Goal: Task Accomplishment & Management: Complete application form

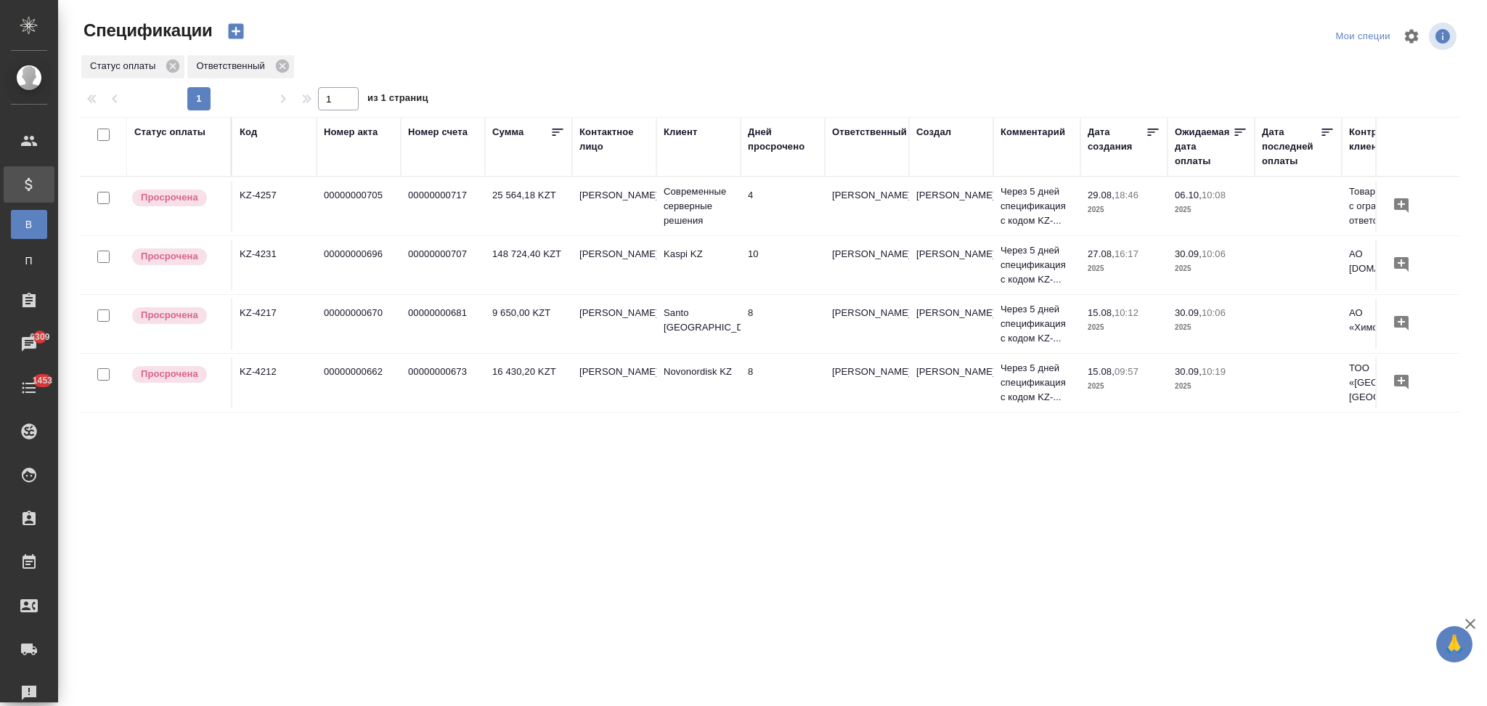
click at [437, 335] on td "00000000681" at bounding box center [443, 323] width 84 height 51
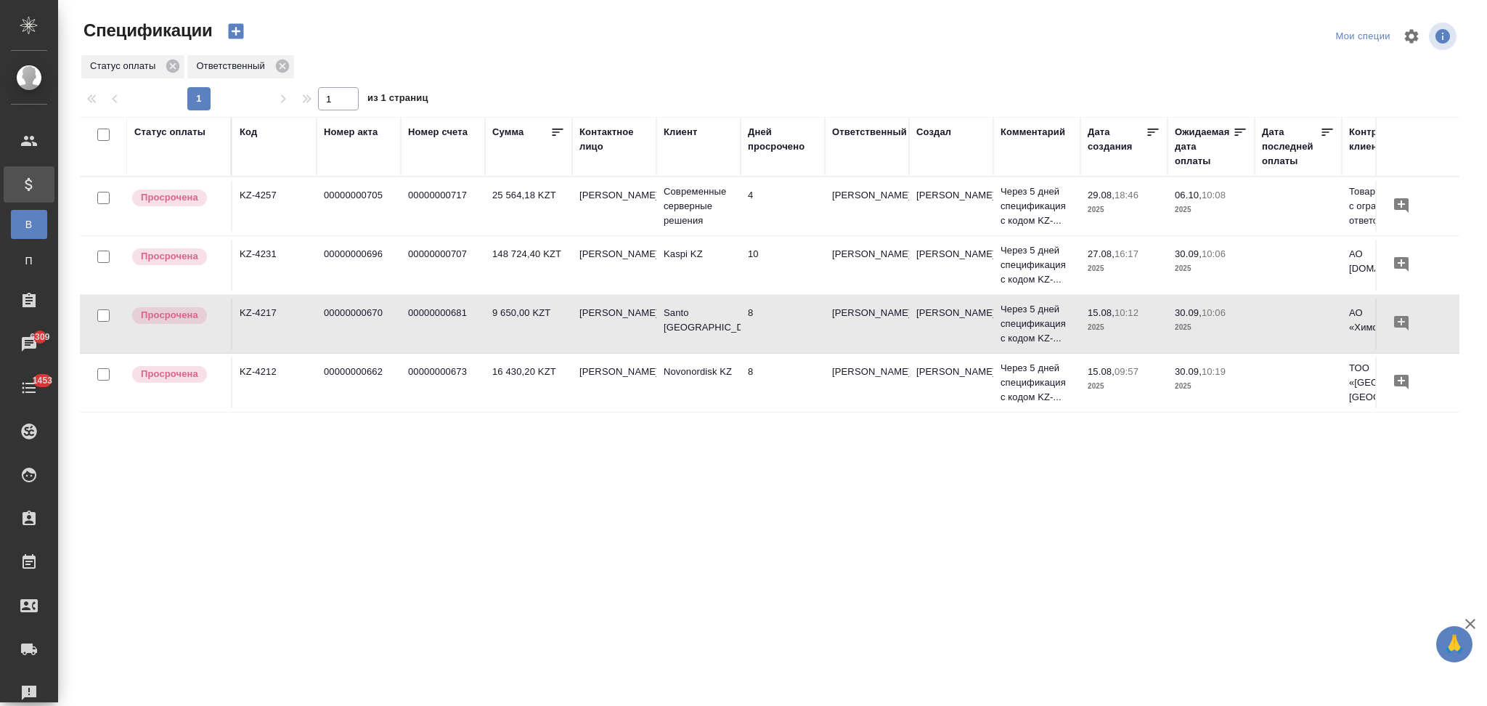
click at [437, 335] on td "00000000681" at bounding box center [443, 323] width 84 height 51
click at [396, 402] on td "00000000662" at bounding box center [358, 382] width 84 height 51
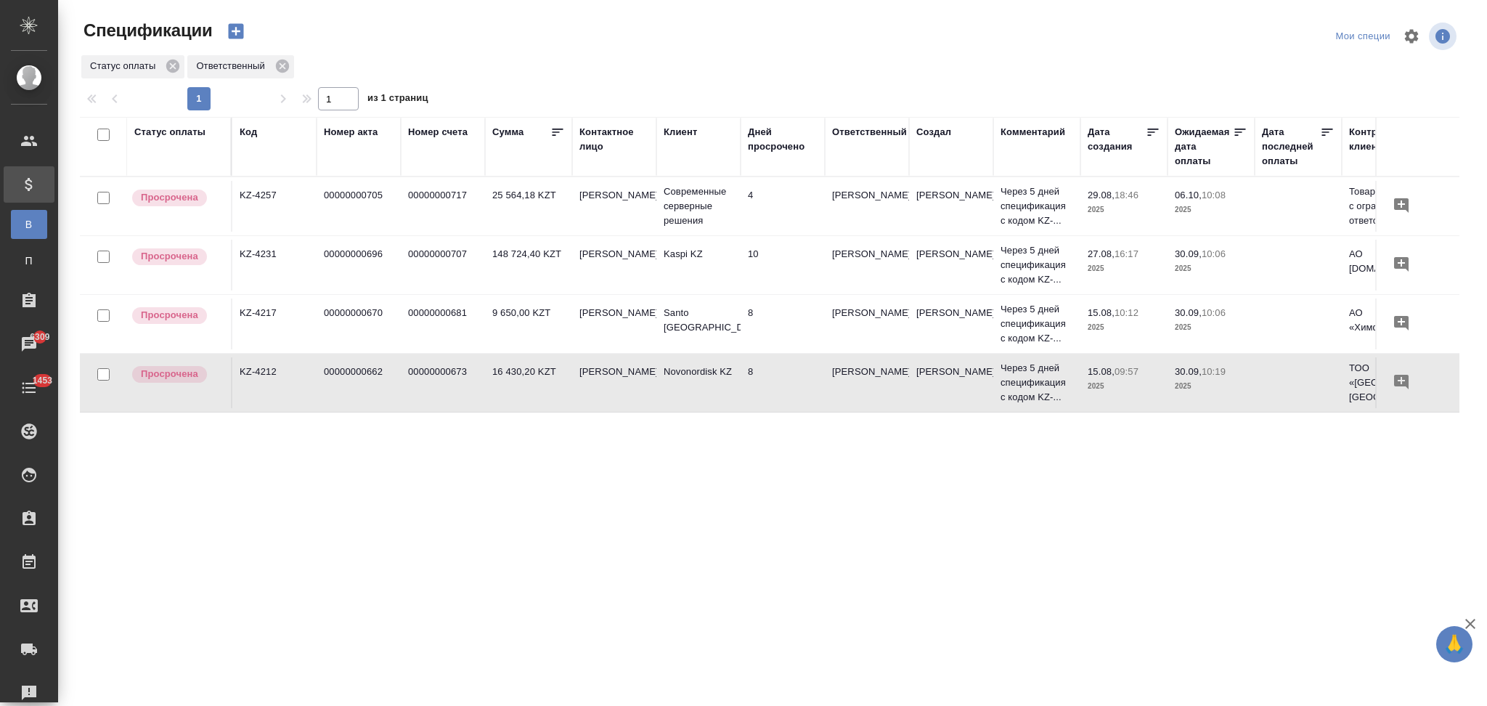
click at [396, 402] on td "00000000662" at bounding box center [358, 382] width 84 height 51
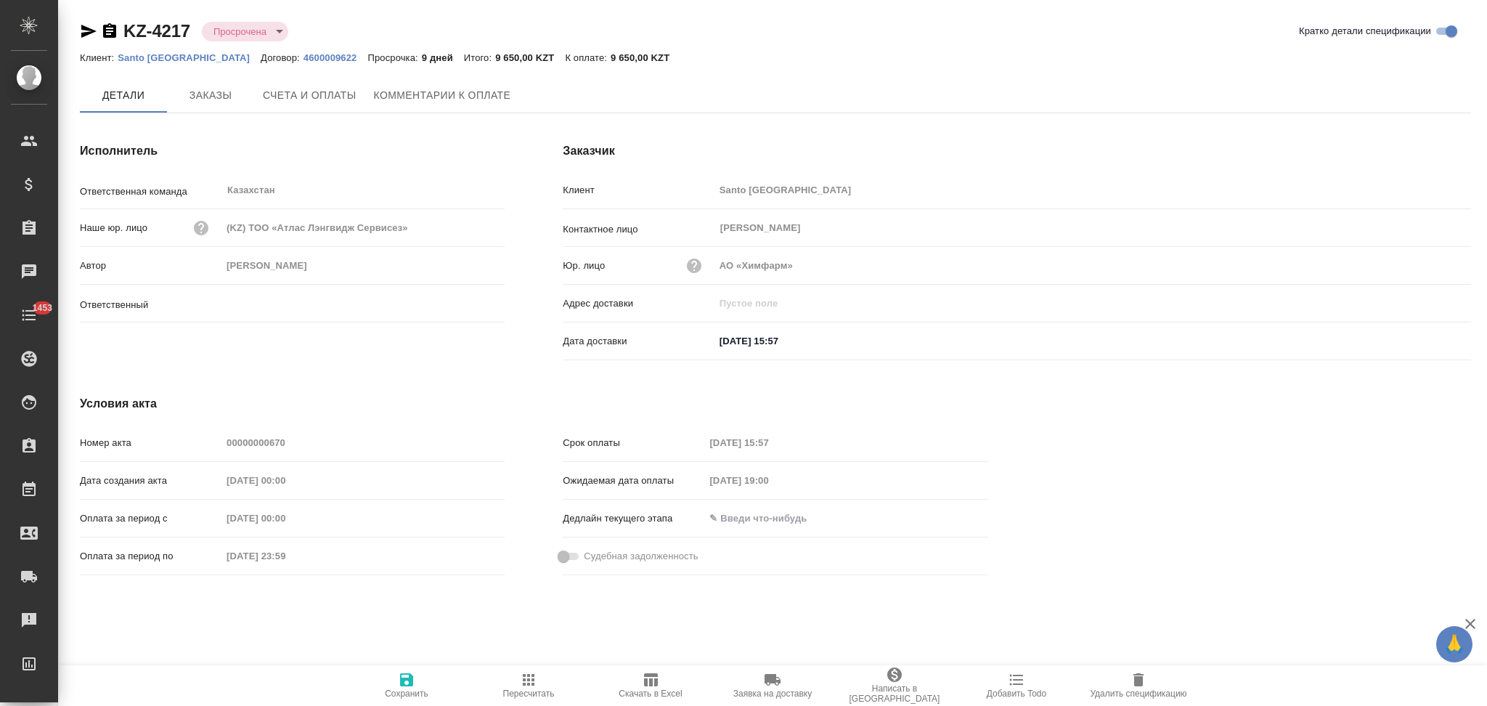
type input "[PERSON_NAME]"
click at [409, 94] on span "Комментарии к оплате" at bounding box center [442, 96] width 137 height 18
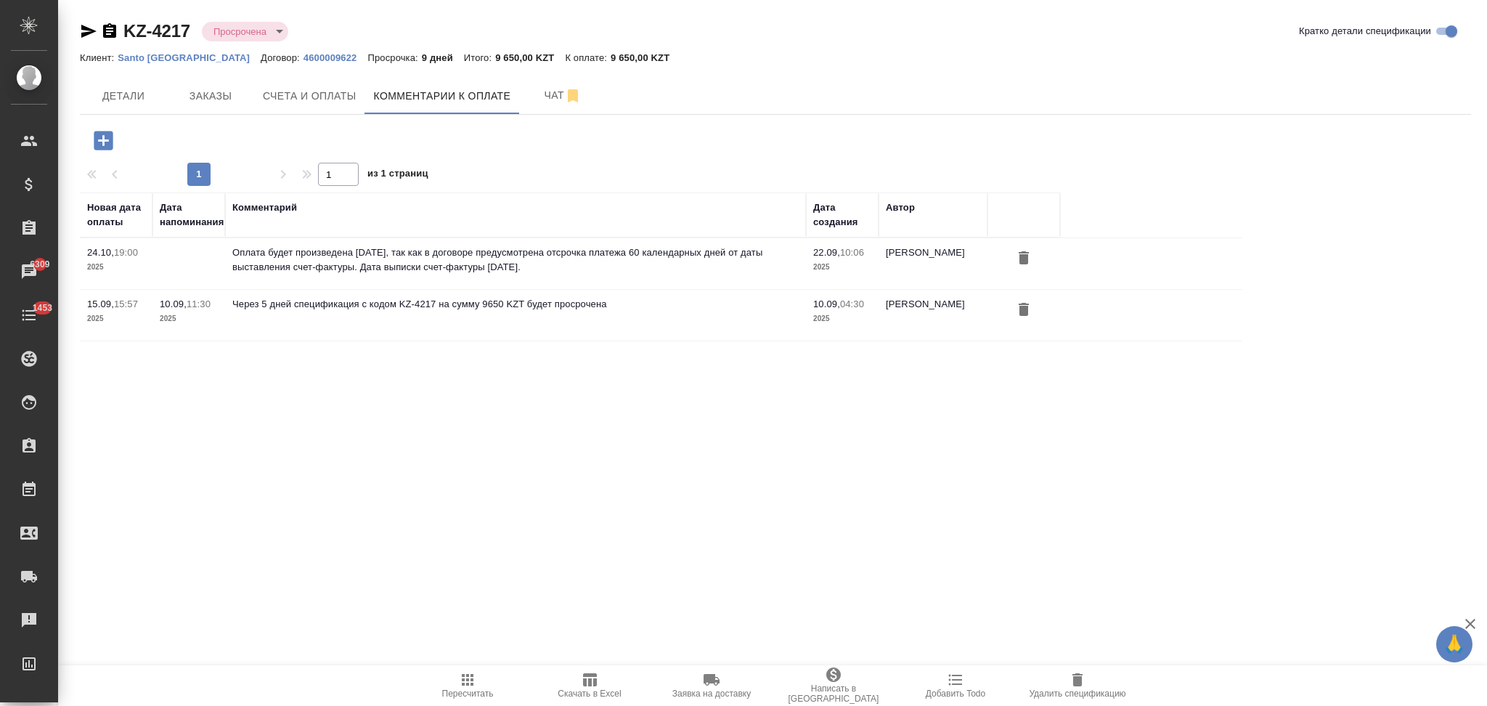
click at [303, 62] on p "4600009622" at bounding box center [335, 57] width 65 height 11
click at [303, 61] on p "4600009622" at bounding box center [335, 57] width 65 height 11
click at [108, 30] on icon "button" at bounding box center [109, 31] width 17 height 17
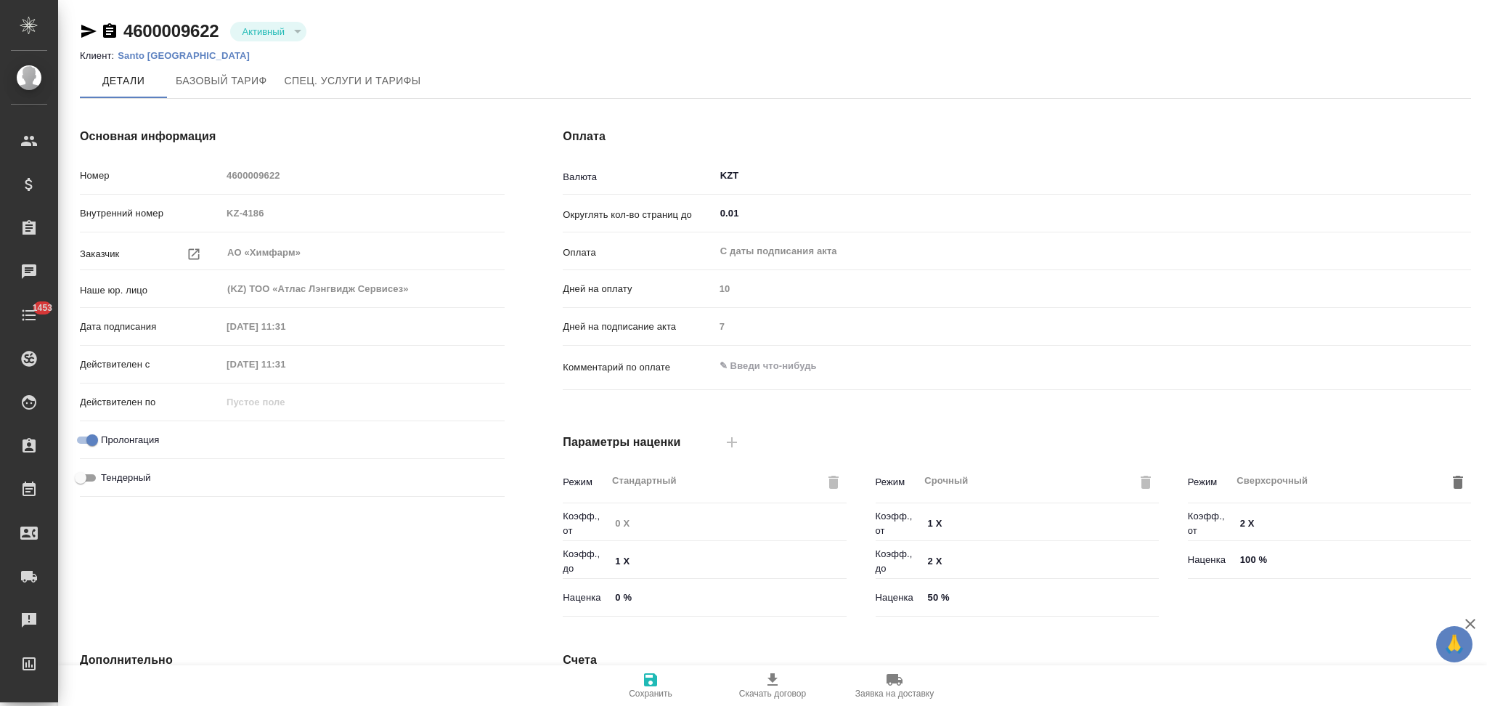
type input "Стандарт - 0-30-70-100"
click at [149, 57] on p "Santo [GEOGRAPHIC_DATA]" at bounding box center [189, 55] width 143 height 11
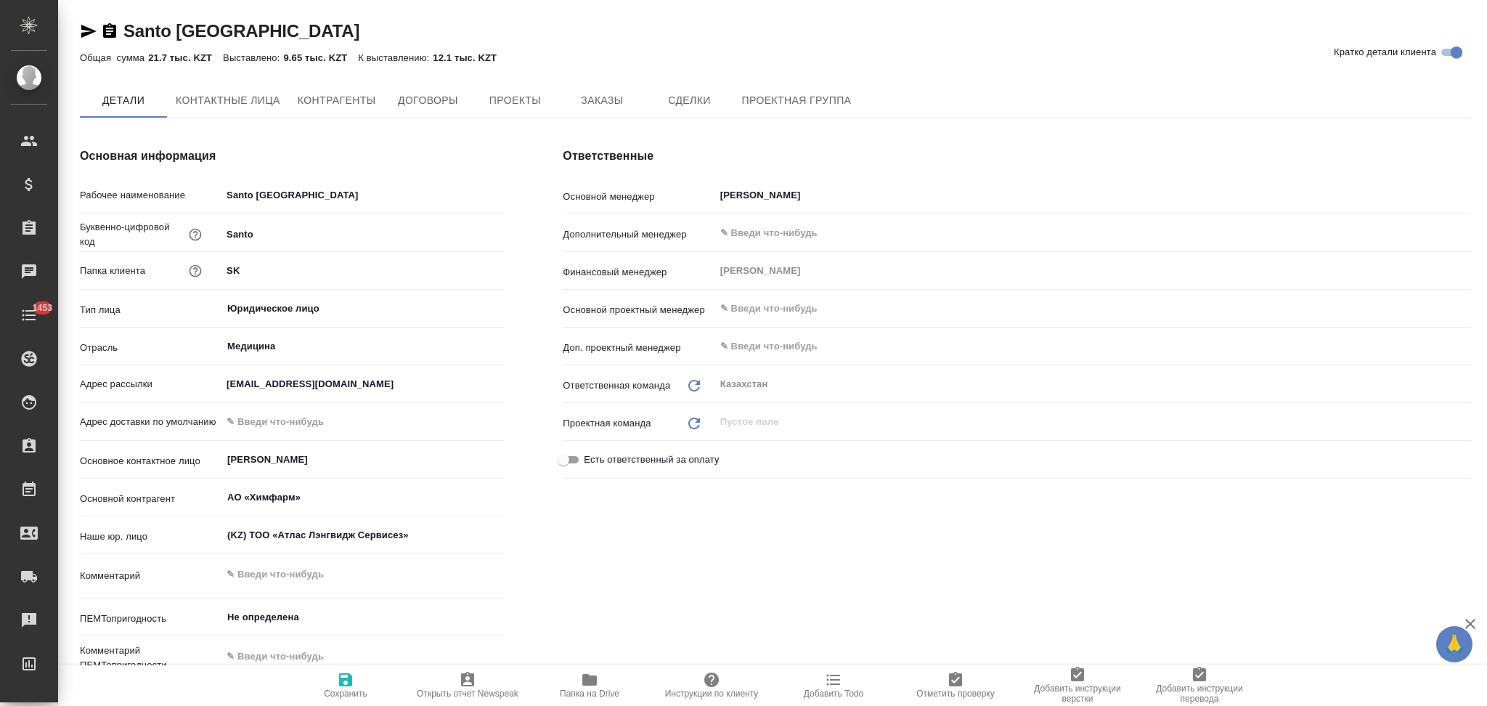
type textarea "x"
click at [590, 679] on icon "button" at bounding box center [589, 680] width 15 height 12
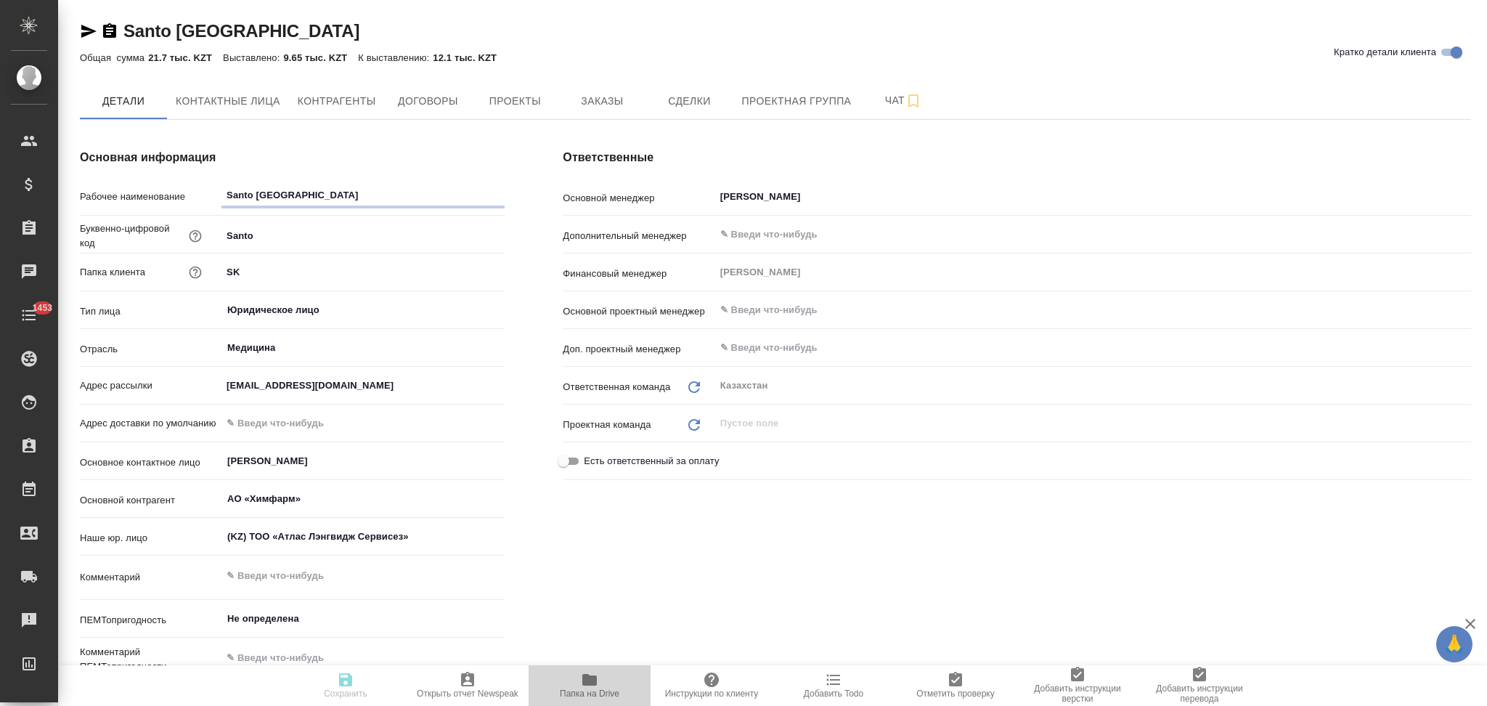
type textarea "x"
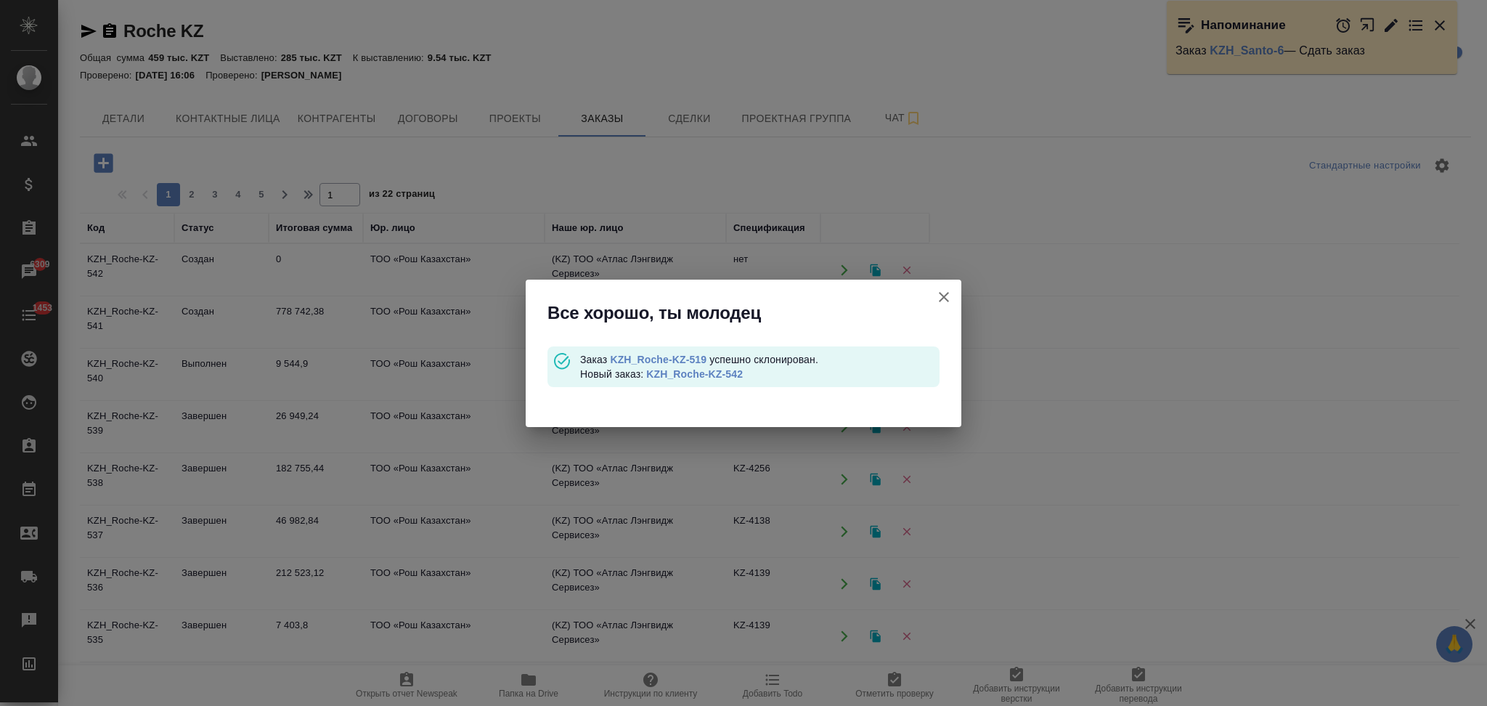
scroll to position [117, 0]
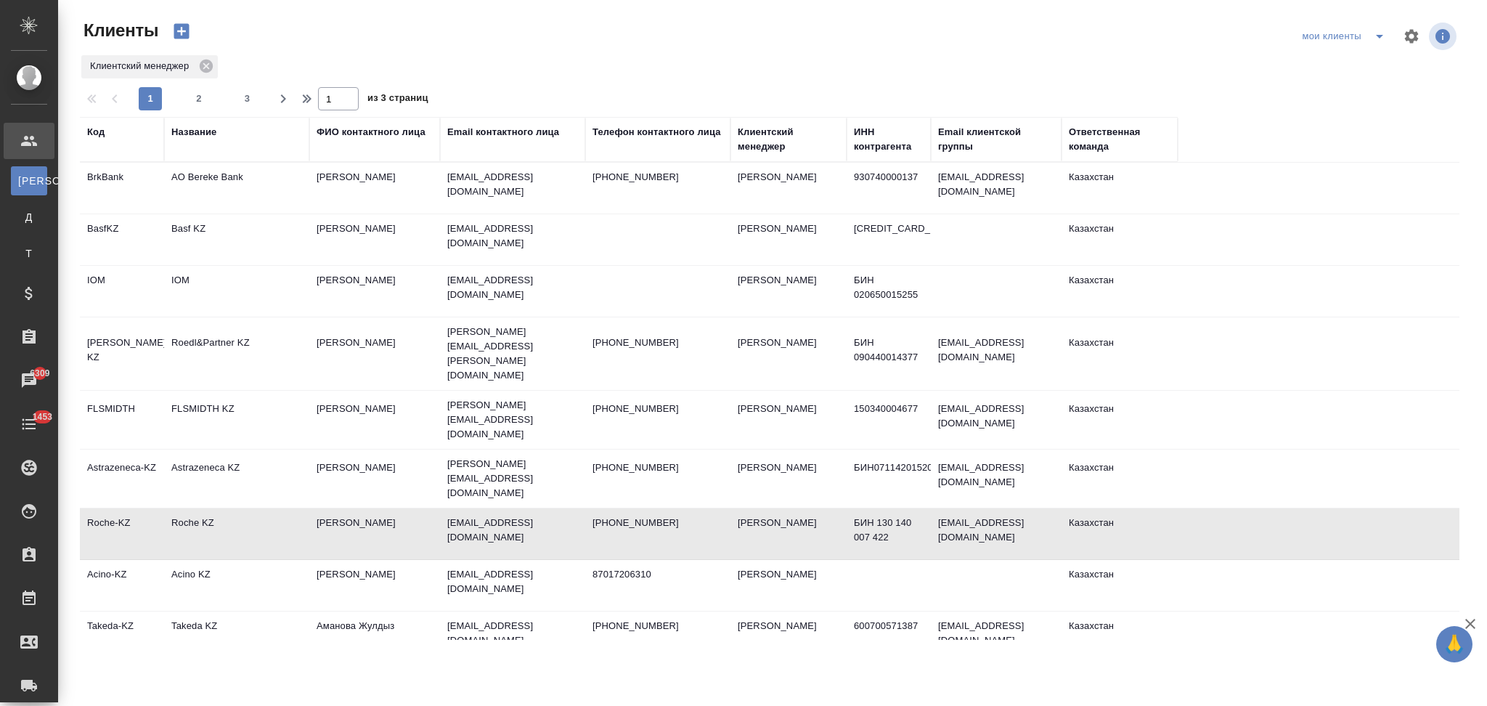
select select "RU"
click at [200, 137] on div "Название" at bounding box center [193, 132] width 45 height 15
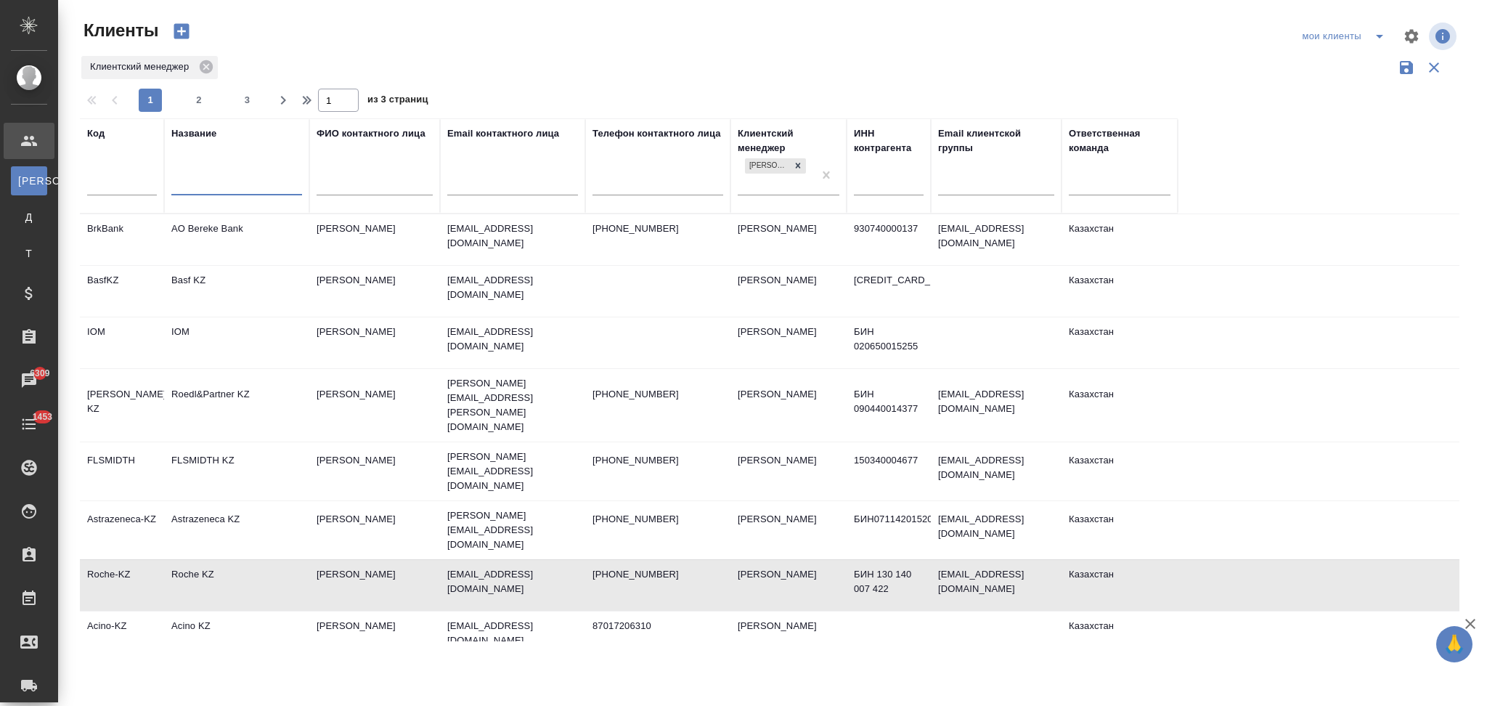
click at [236, 183] on input "text" at bounding box center [236, 185] width 131 height 18
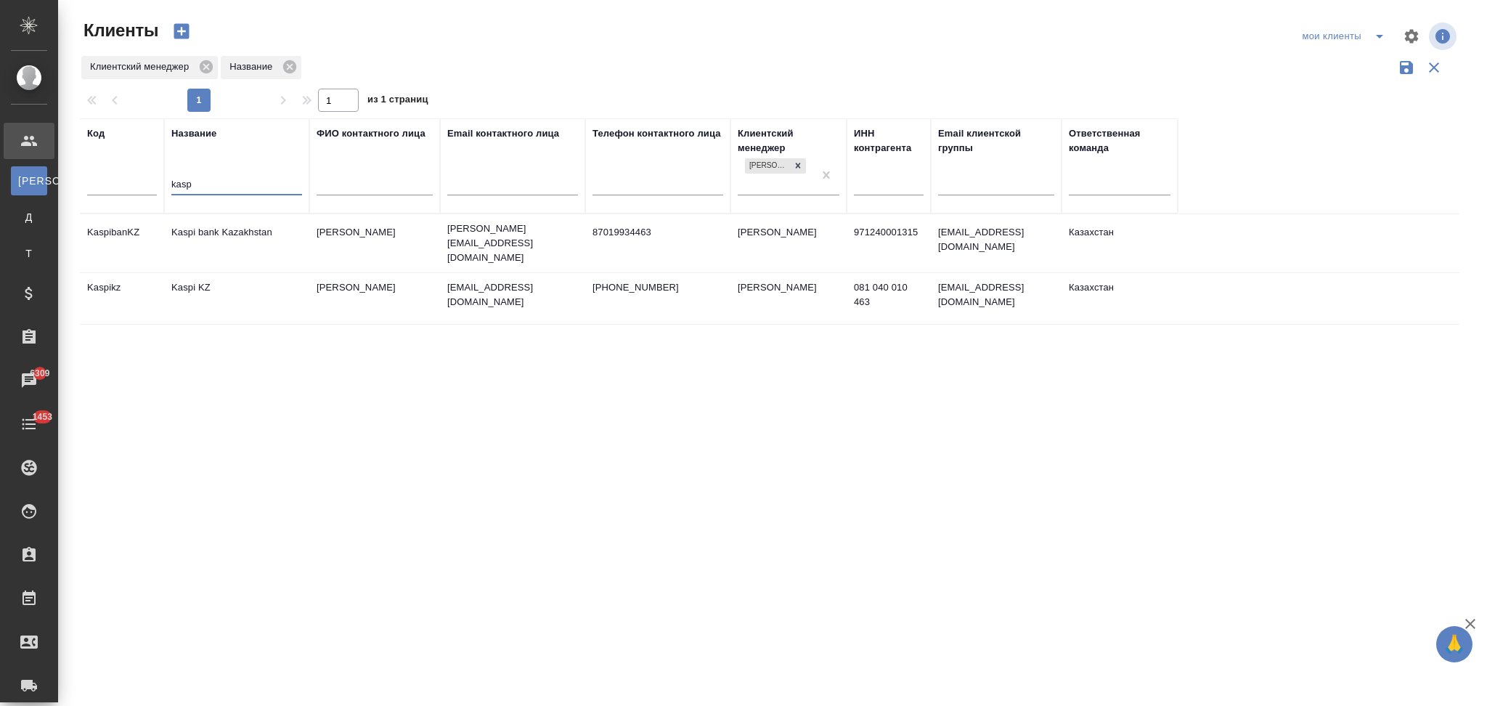
type input "kasp"
click at [236, 235] on td "Kaspi bank Kazakhstan" at bounding box center [236, 243] width 145 height 51
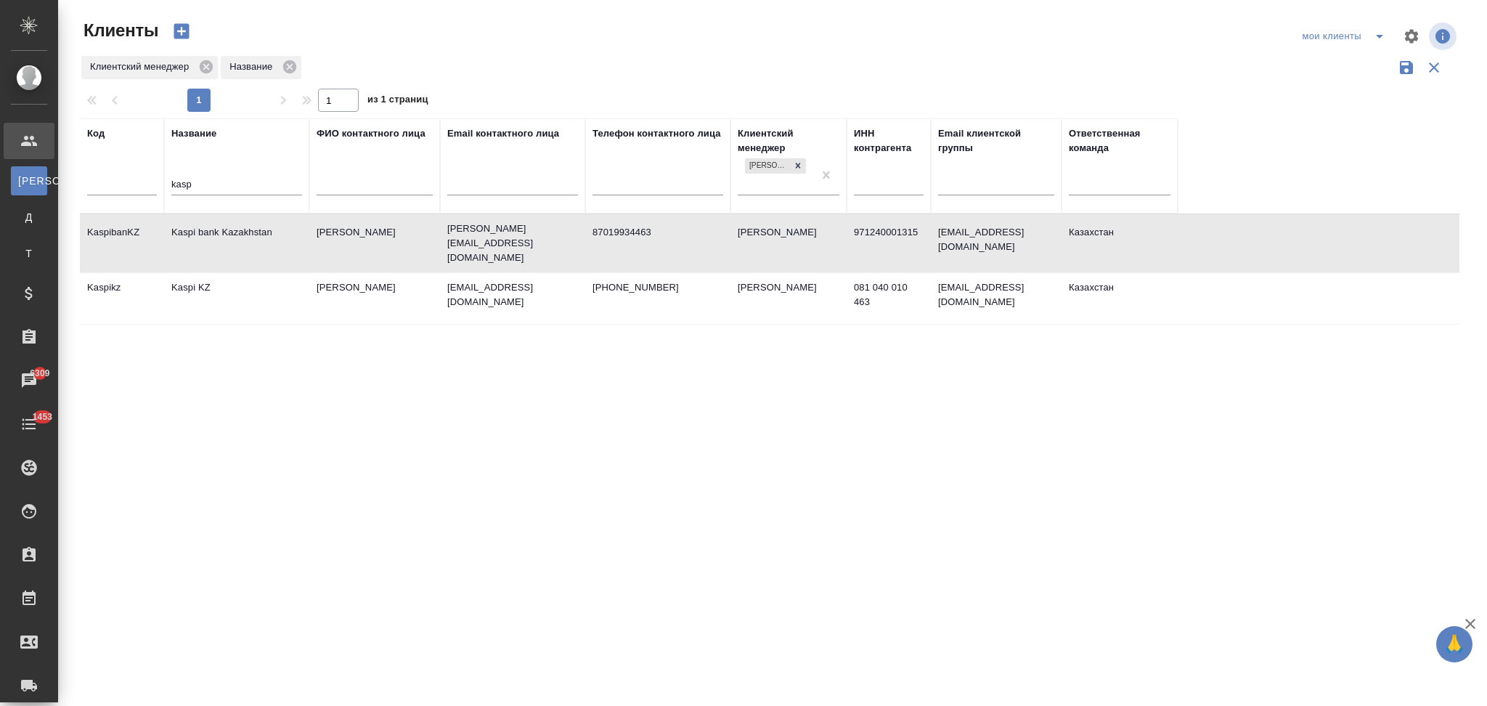
click at [236, 235] on td "Kaspi bank Kazakhstan" at bounding box center [236, 243] width 145 height 51
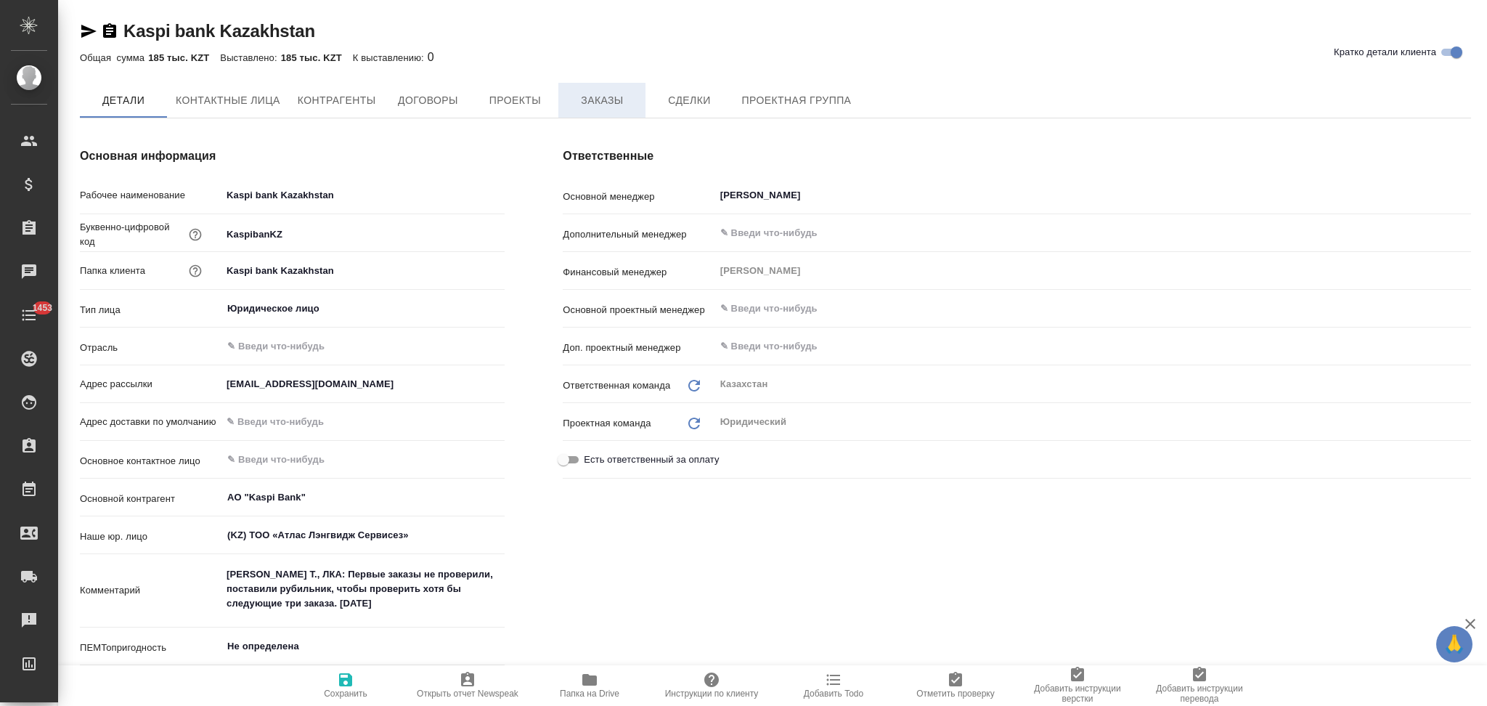
type input "АО "Kaspi Bank""
type textarea "x"
click at [605, 95] on span "Заказы" at bounding box center [602, 101] width 70 height 18
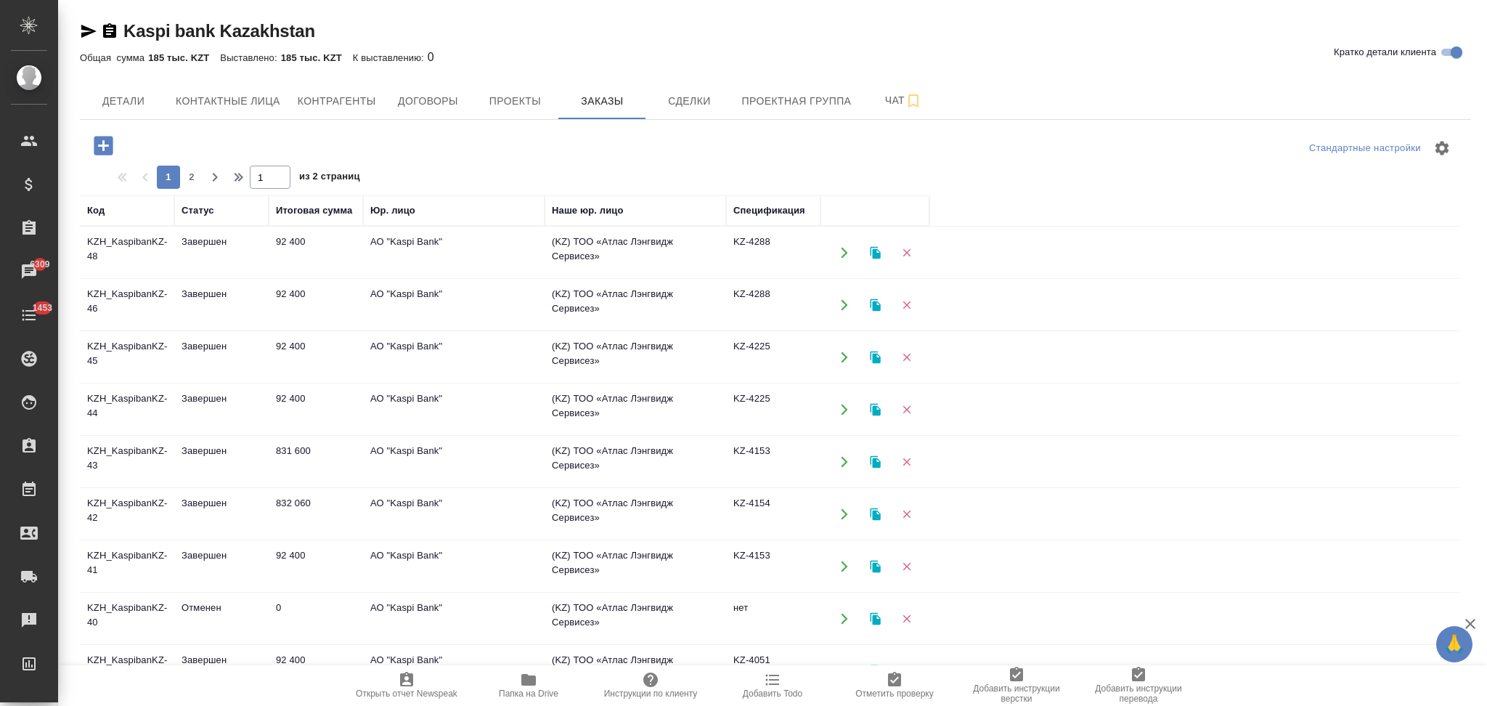
click at [873, 250] on icon "button" at bounding box center [875, 252] width 10 height 12
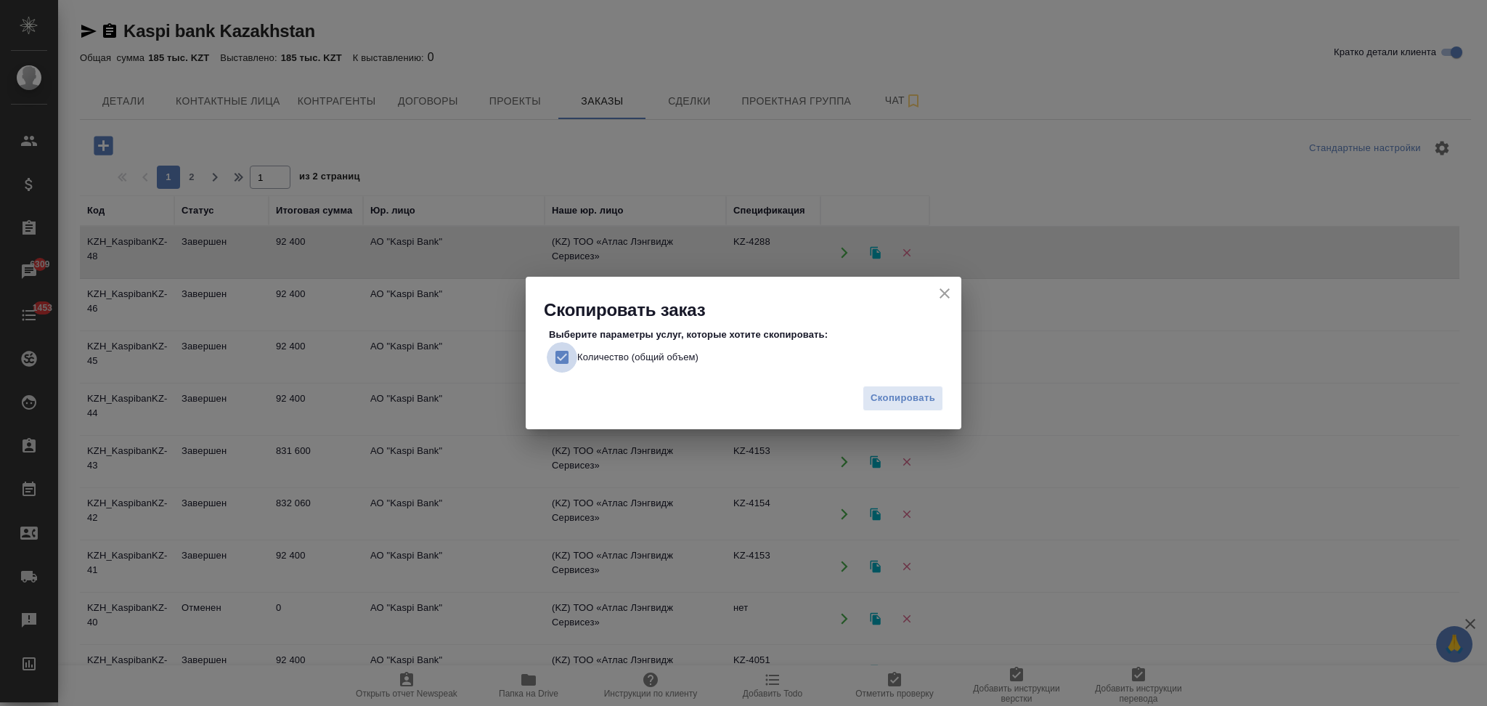
click at [560, 358] on input "Количество (общий объем)" at bounding box center [562, 357] width 30 height 30
checkbox input "false"
click at [889, 386] on button "Скопировать" at bounding box center [902, 397] width 81 height 25
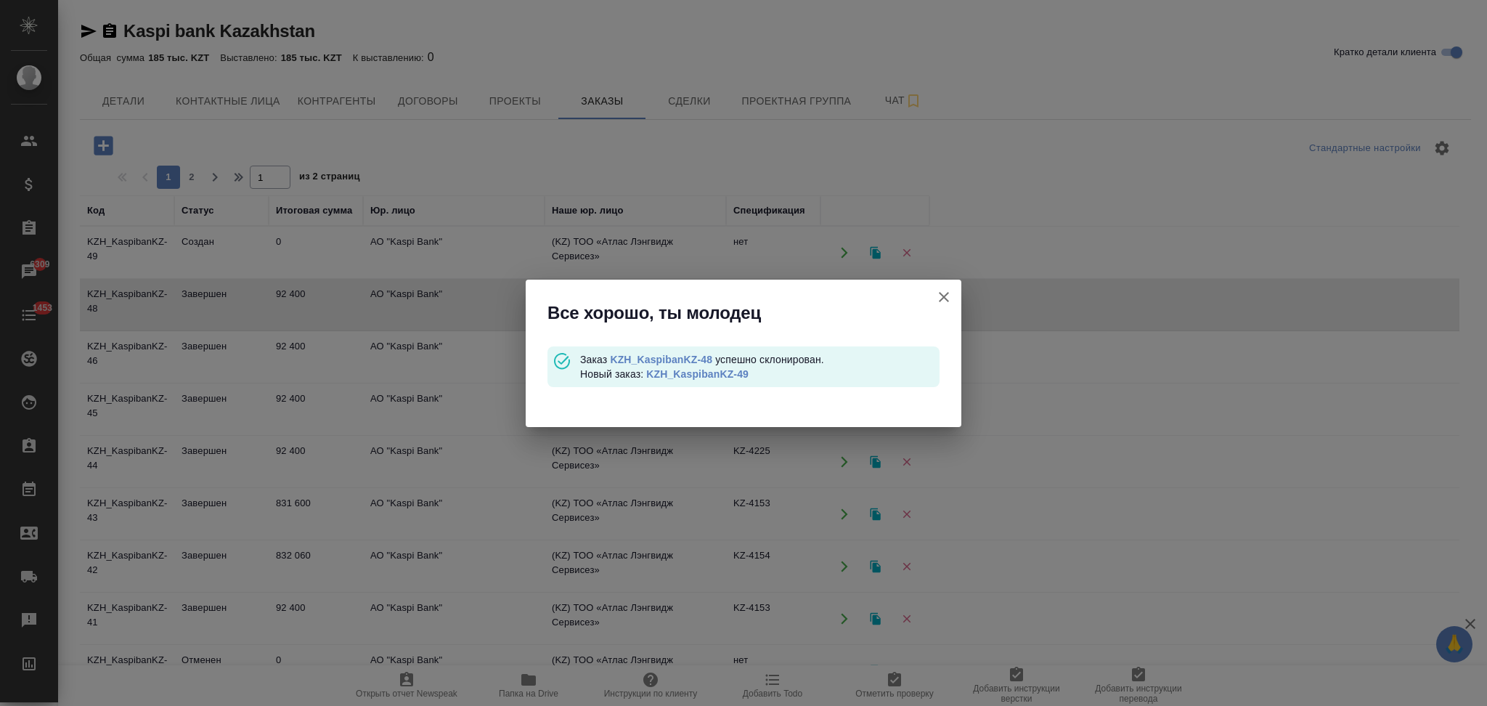
click at [704, 372] on link "KZH_KaspibanKZ-49" at bounding box center [697, 374] width 102 height 12
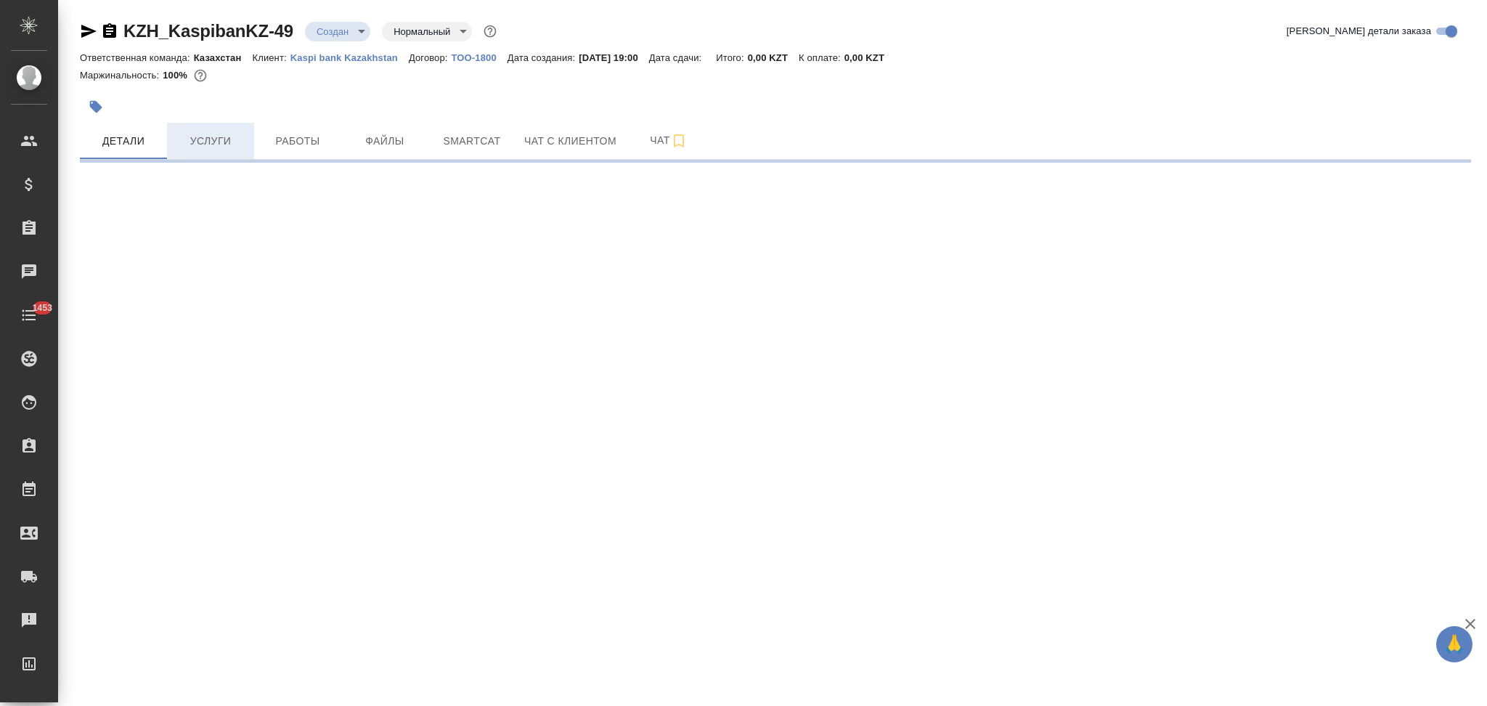
select select "RU"
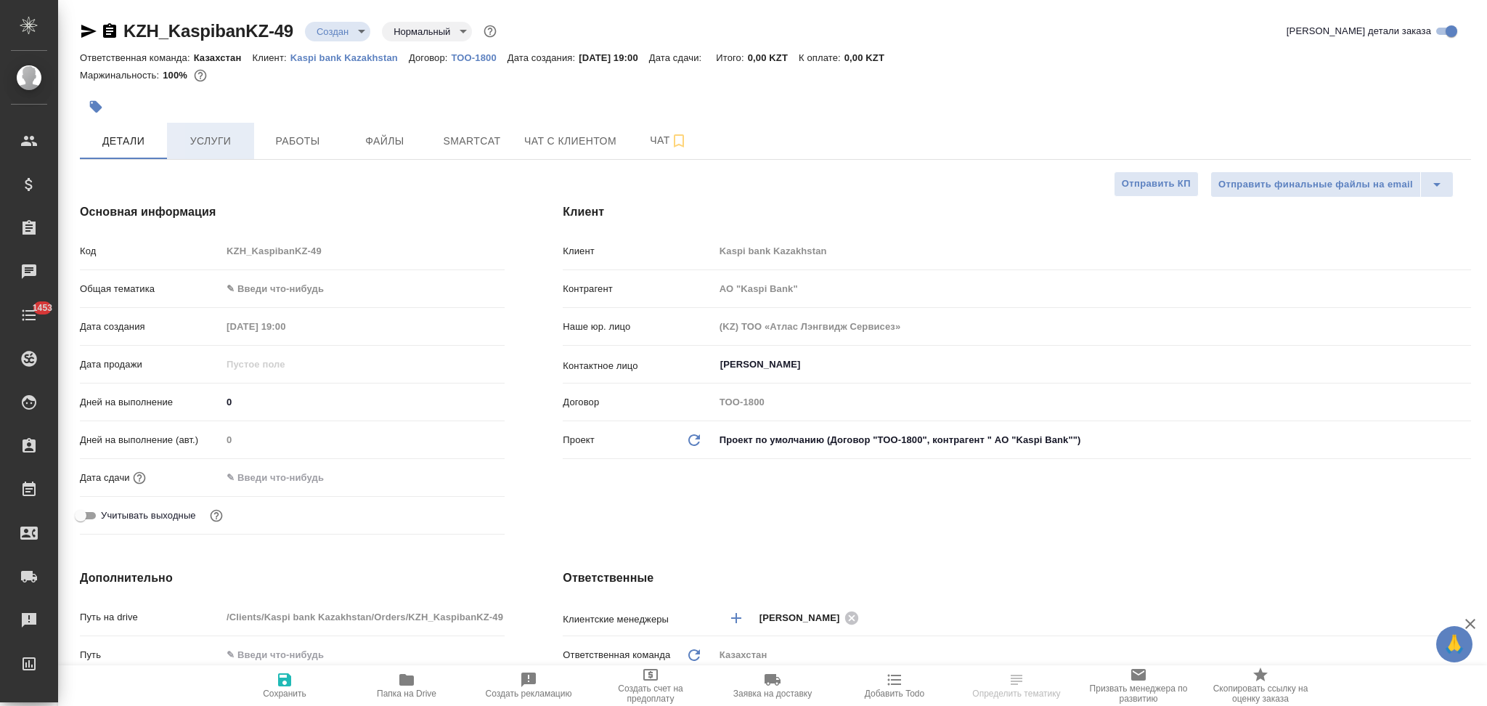
type input "АО "Kaspi Bank""
type textarea "x"
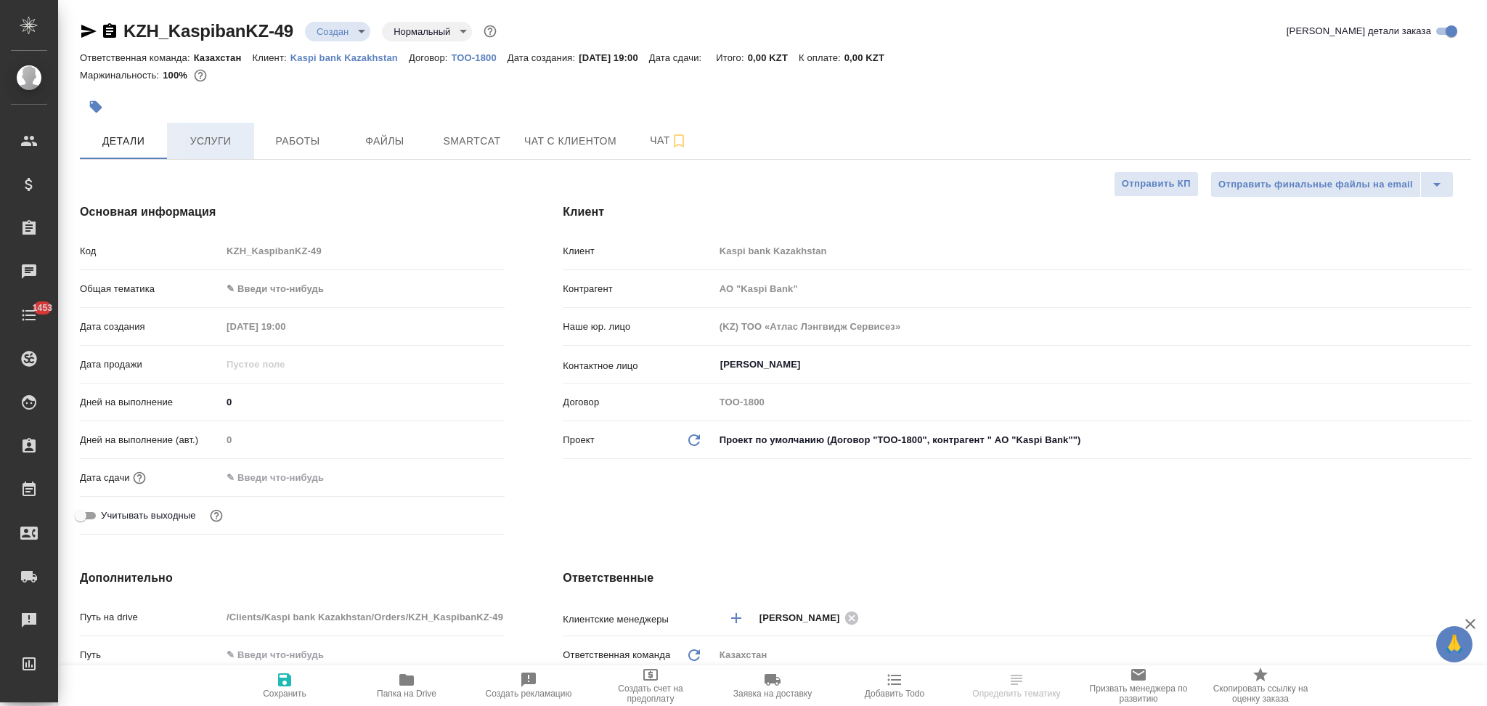
type textarea "x"
type input "АО "Kaspi Bank""
type textarea "x"
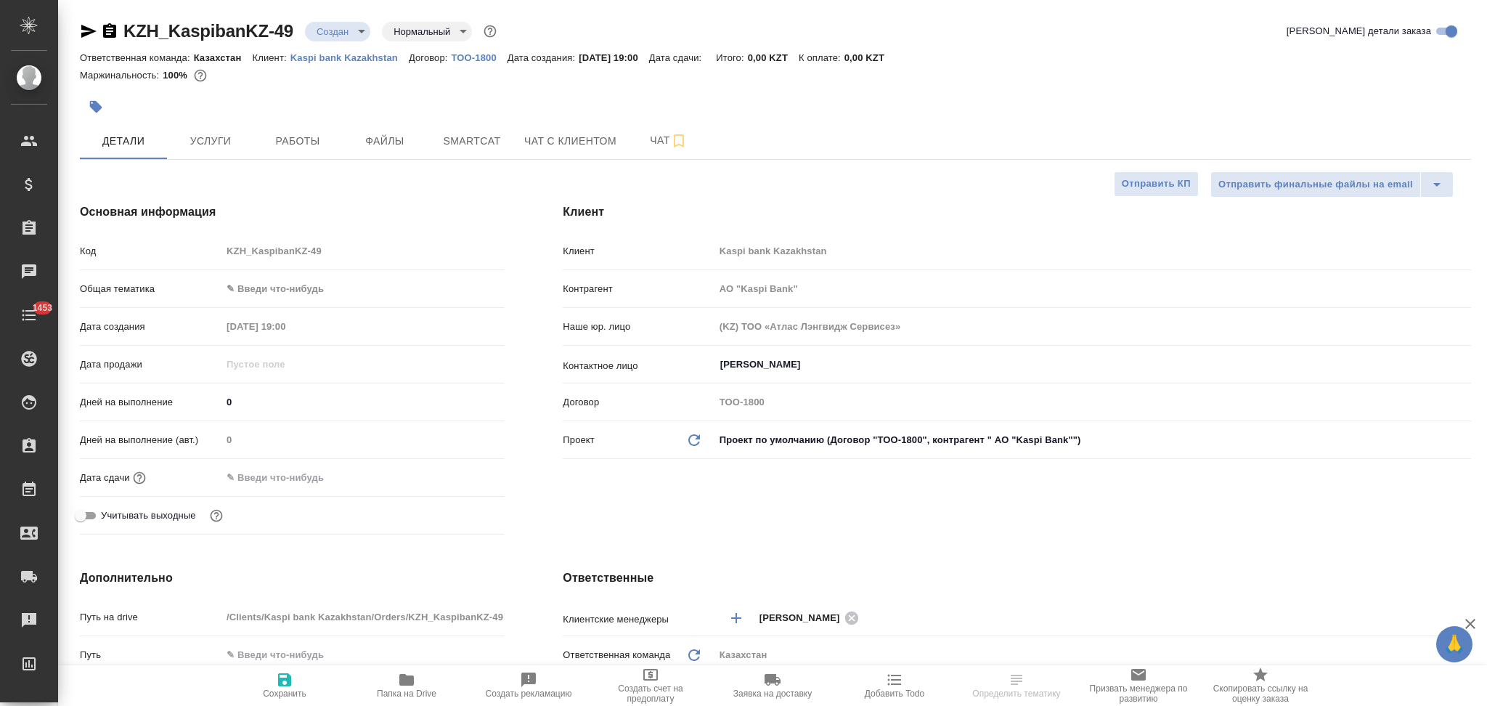
type textarea "x"
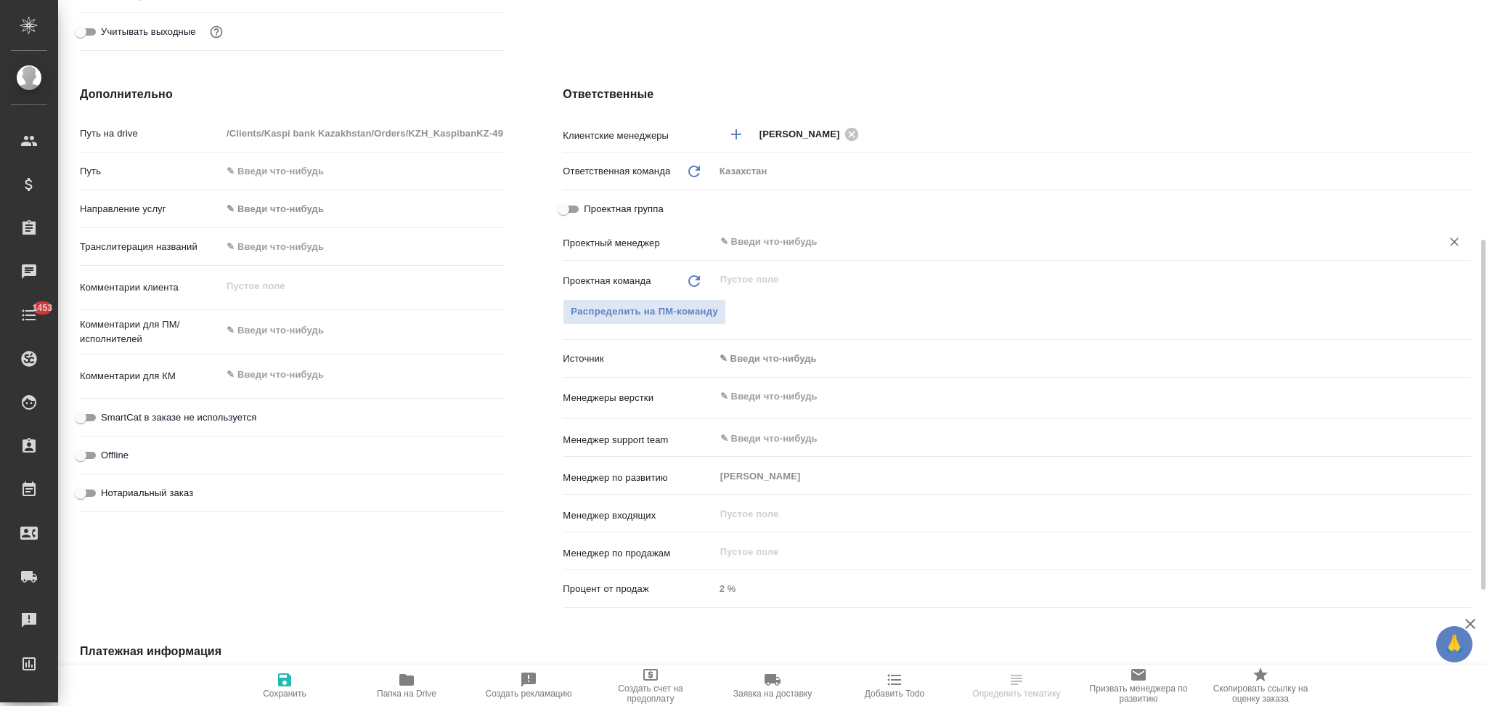
click at [753, 243] on input "text" at bounding box center [1068, 241] width 699 height 17
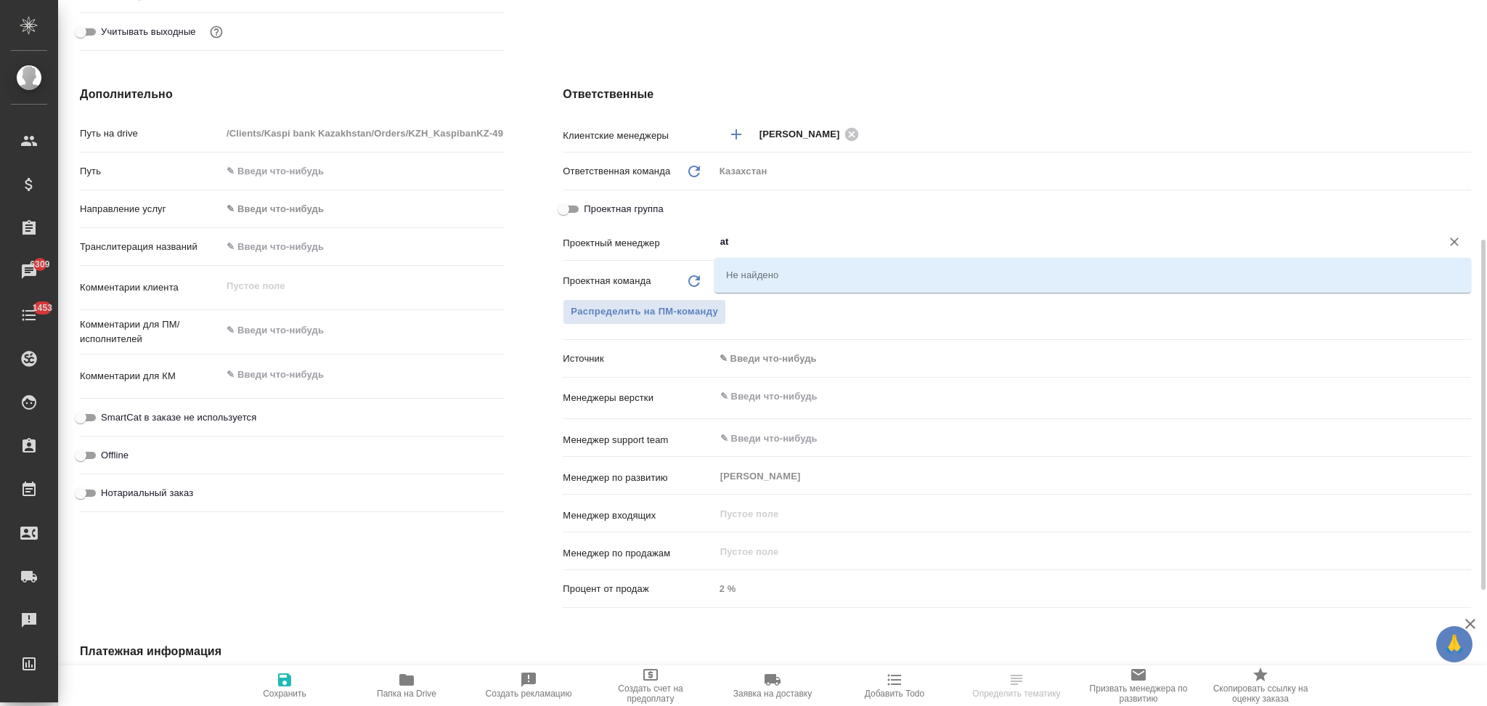
type input "a"
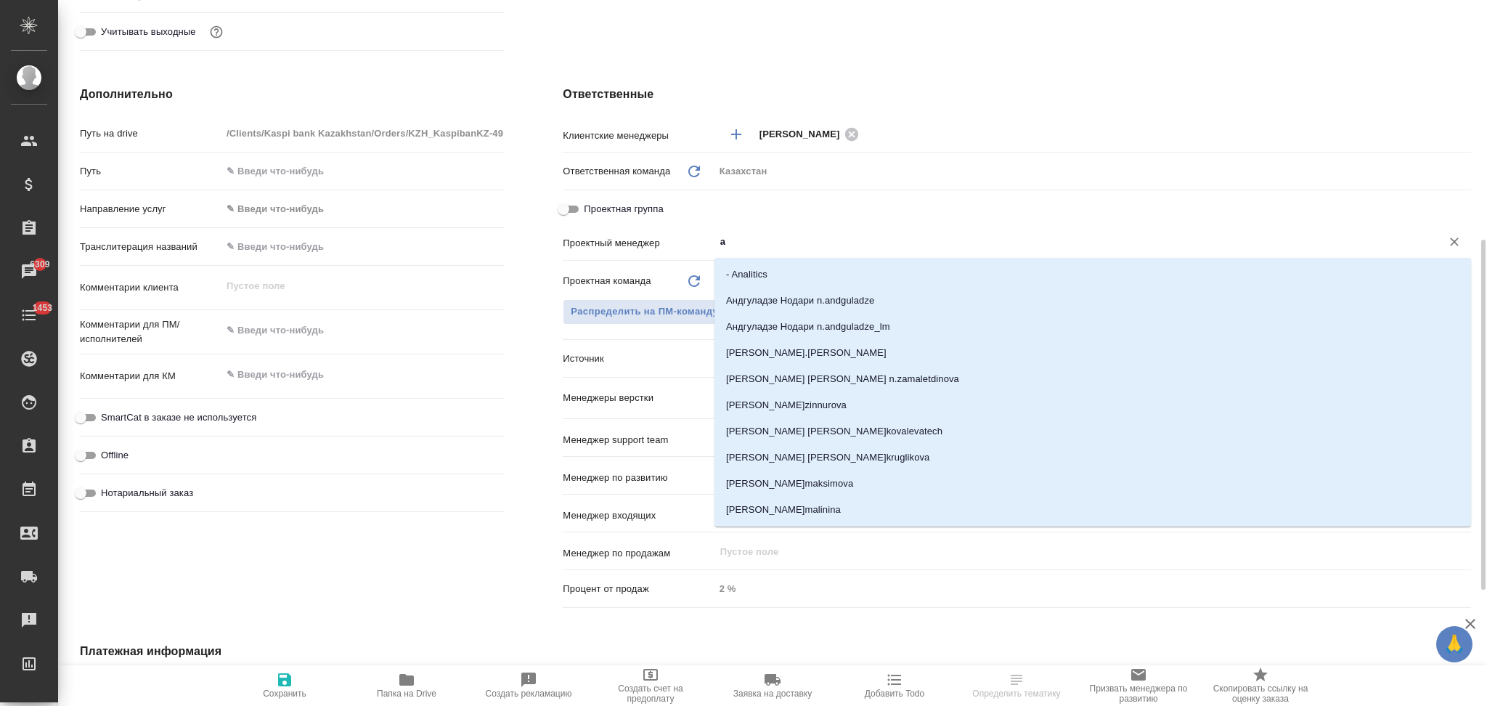
type input "АО "Kaspi Bank""
type textarea "x"
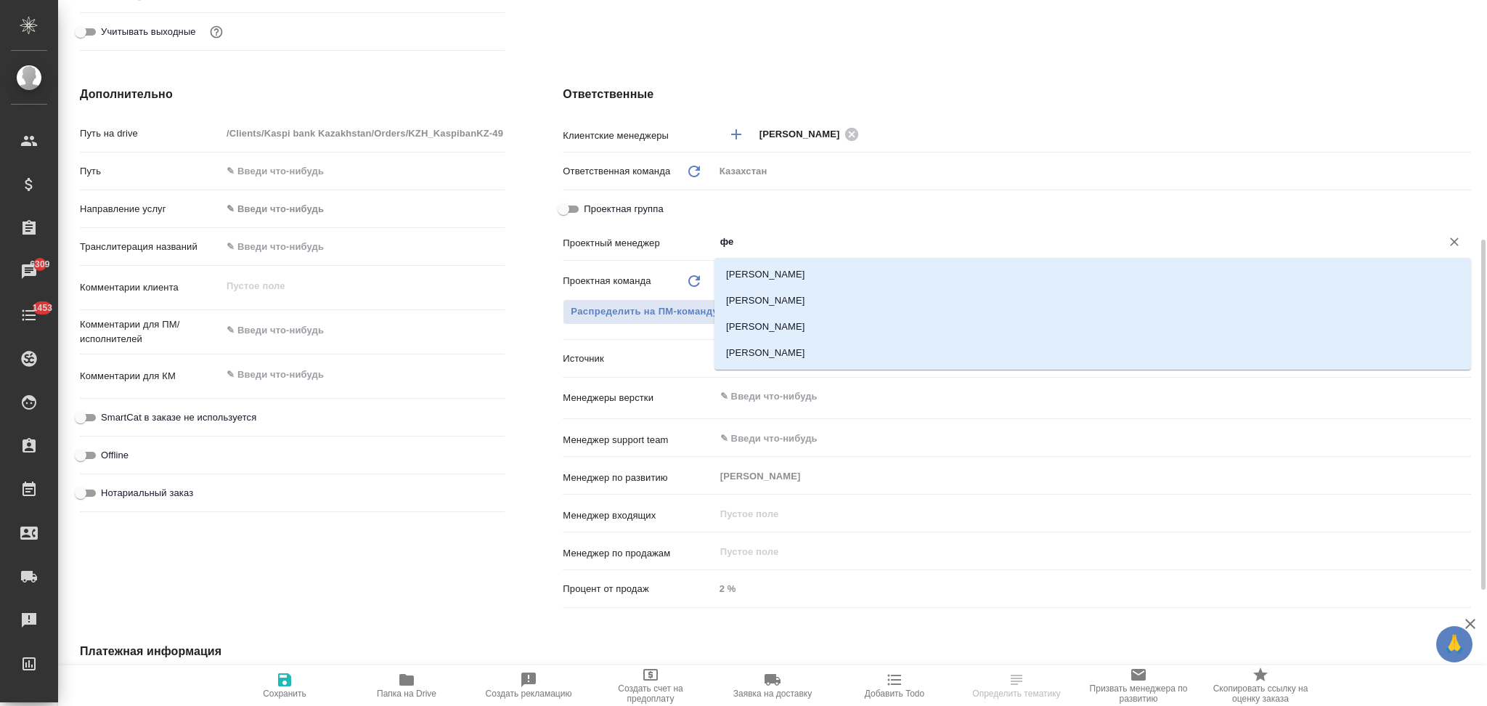
type input "фед"
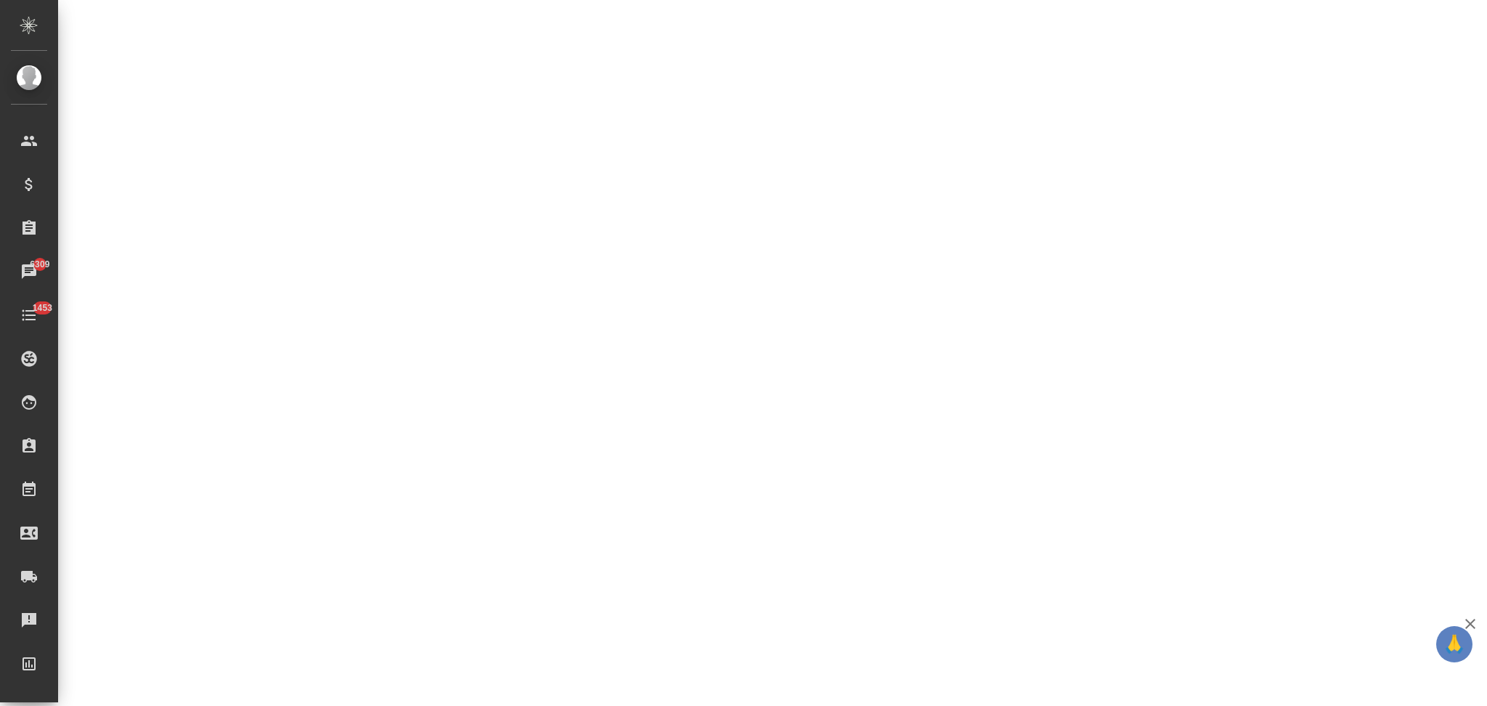
select select "RU"
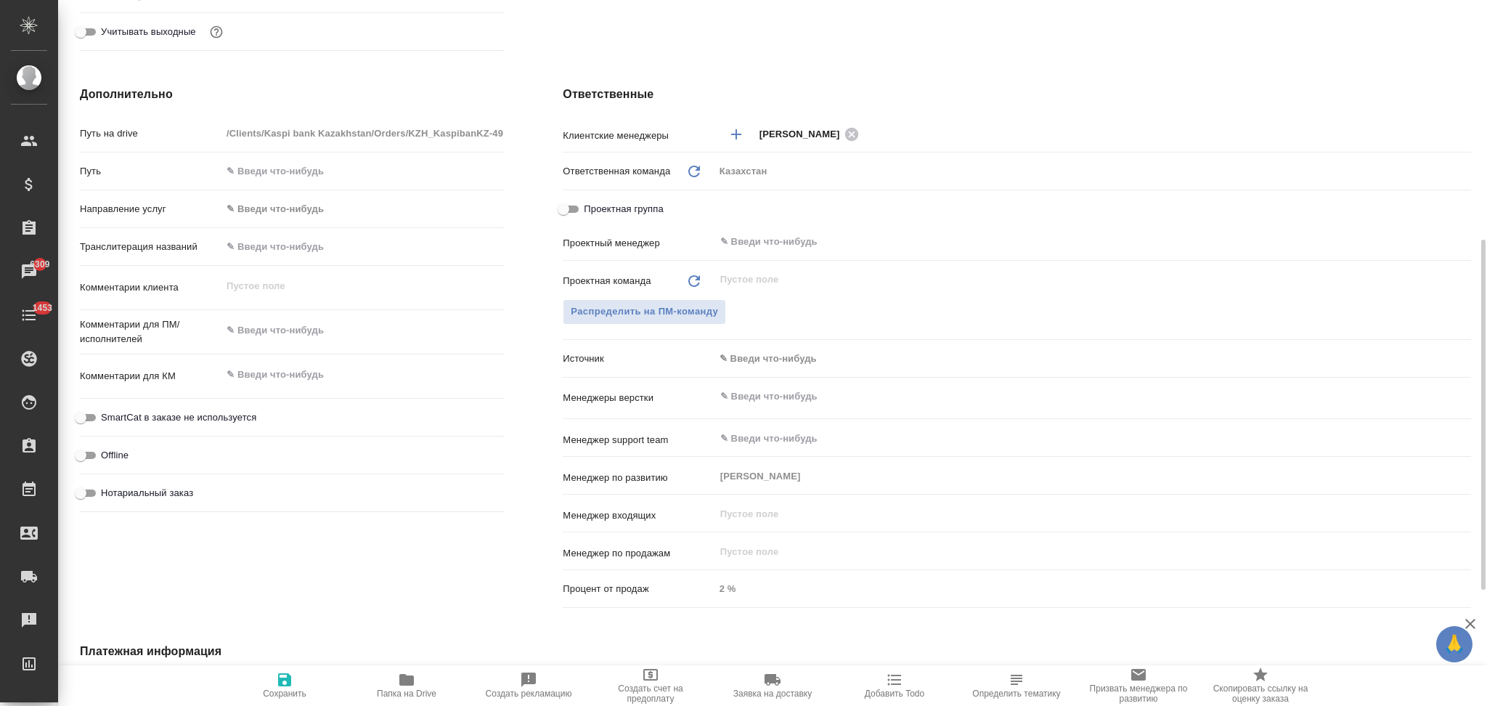
type textarea "x"
click at [280, 685] on icon "button" at bounding box center [284, 679] width 13 height 13
type input "АО "Kaspi Bank""
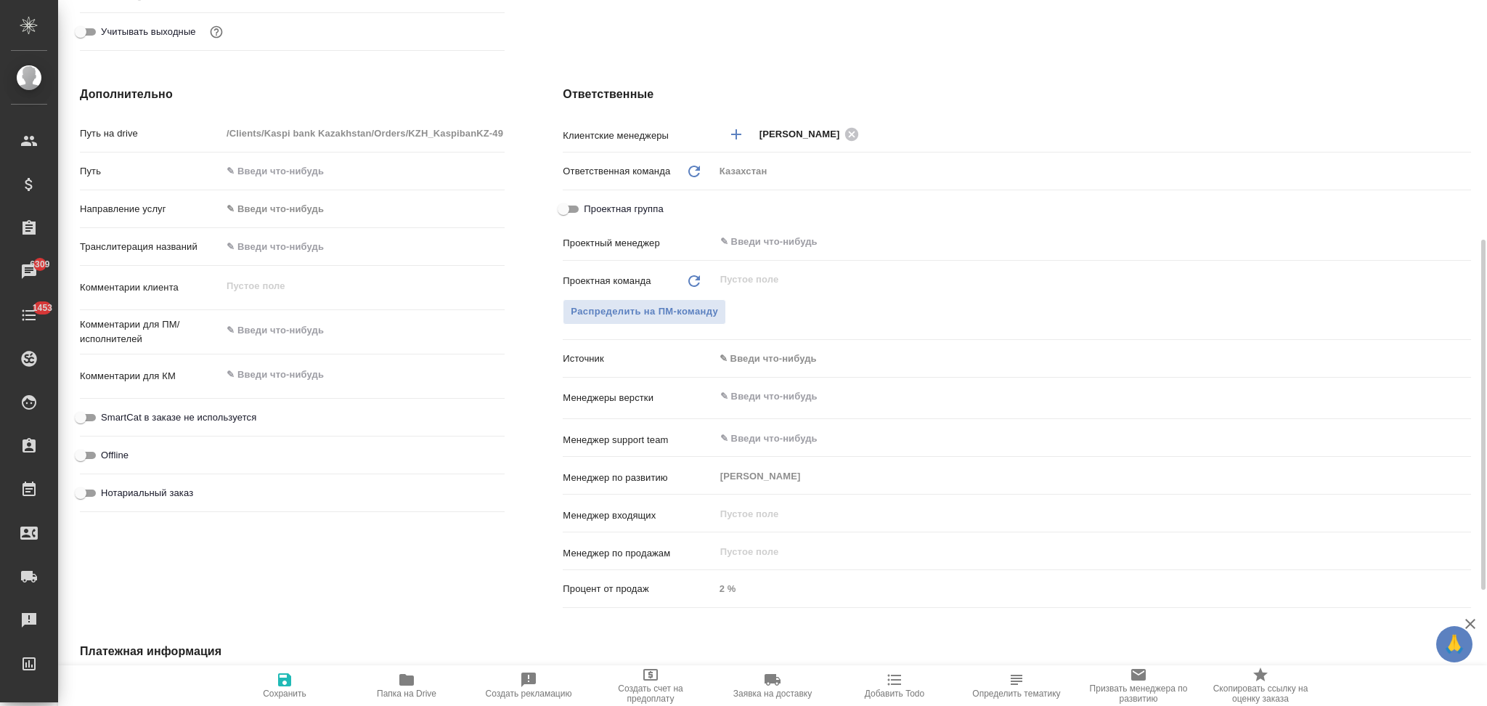
type textarea "x"
type input "АО "Kaspi Bank""
type textarea "x"
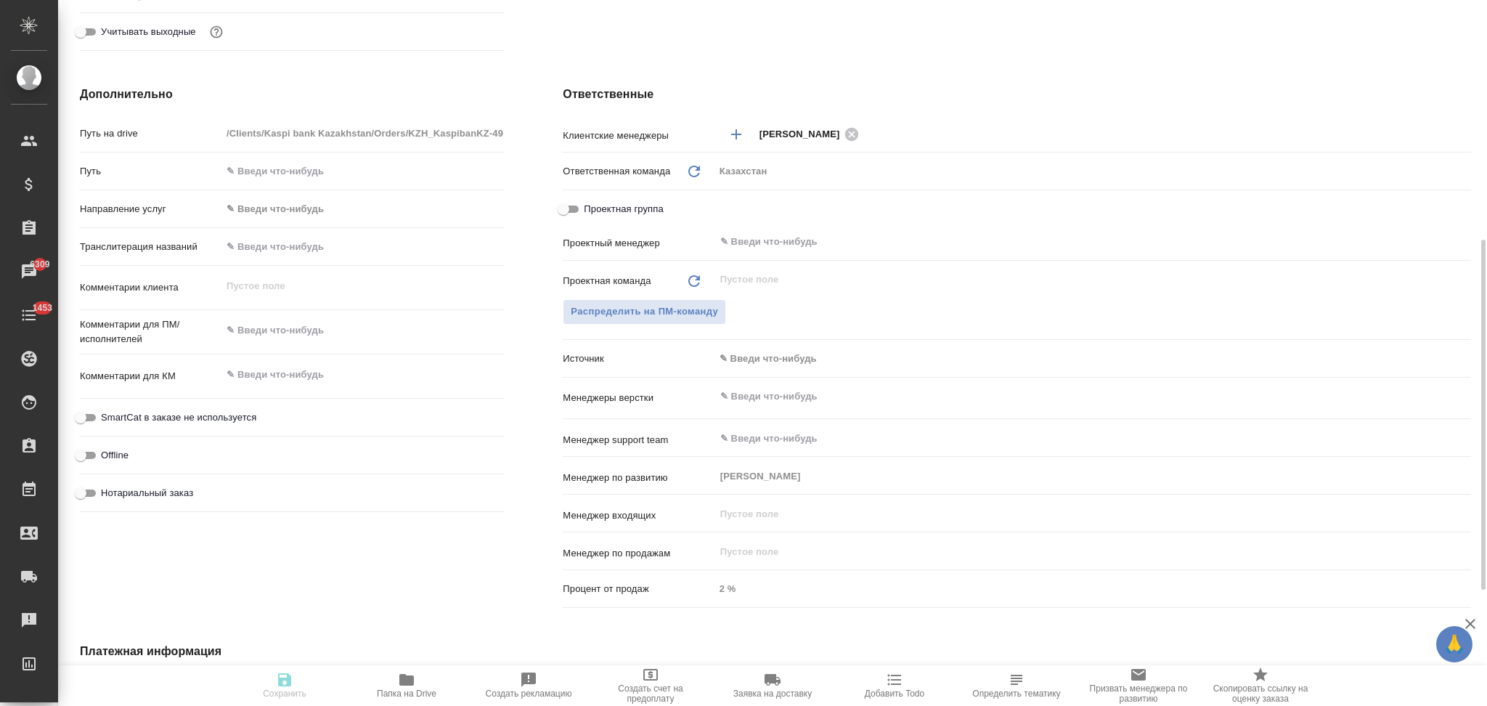
type textarea "x"
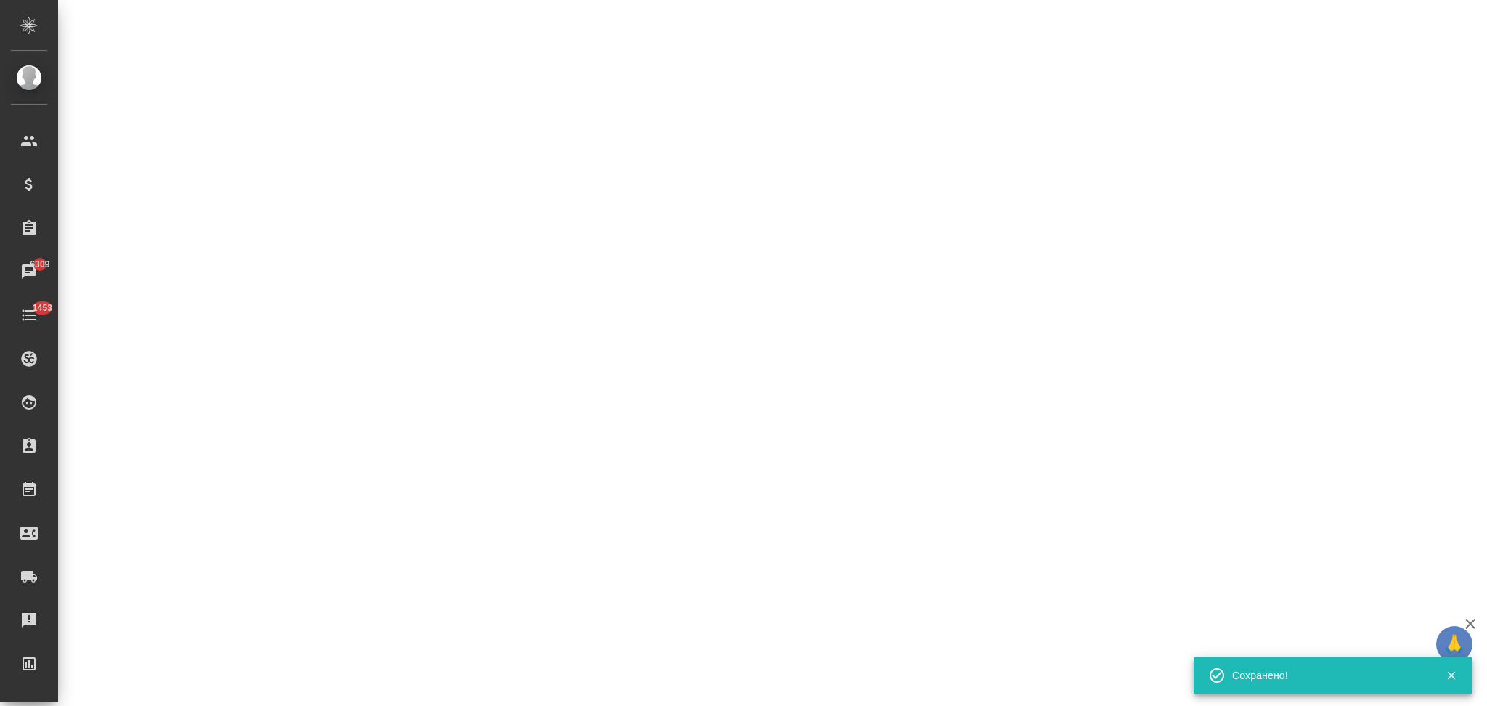
click at [814, 250] on div ".cls-1 fill:#fff; AWATERA Aslanukova Sati Клиенты Спецификации Заказы 6309 Чаты…" at bounding box center [743, 353] width 1487 height 706
select select "RU"
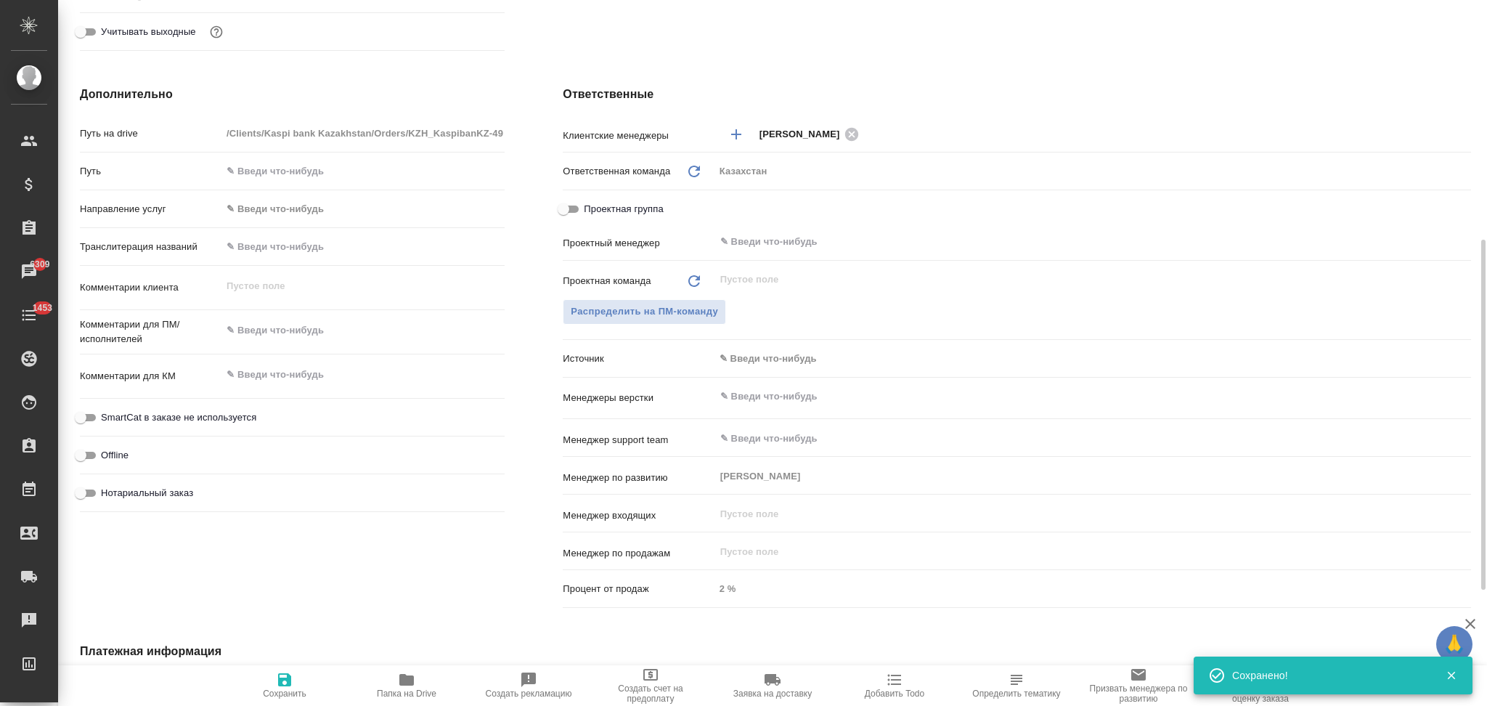
type textarea "x"
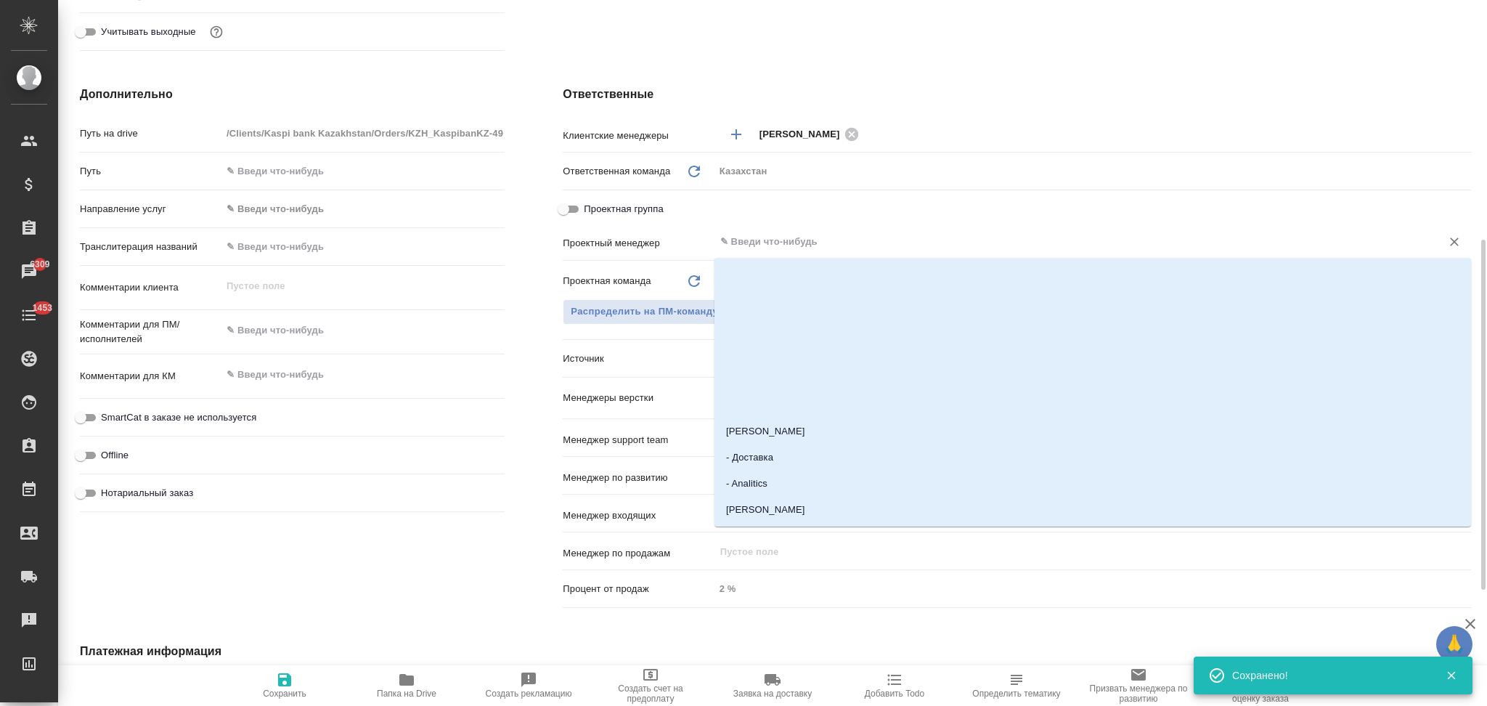
click at [807, 250] on input "text" at bounding box center [1068, 241] width 699 height 17
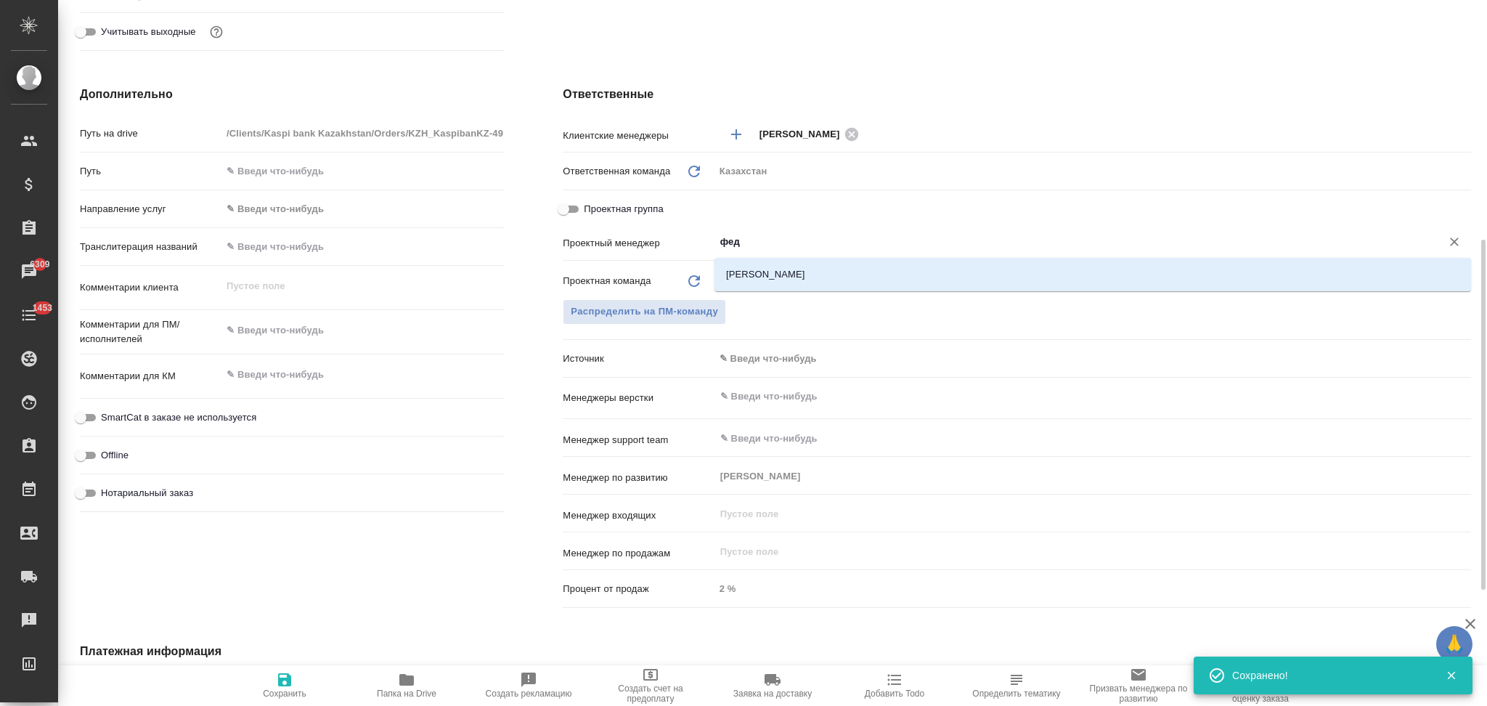
type input "федо"
click at [769, 271] on li "Федотова Ирина" at bounding box center [1092, 274] width 756 height 26
type input "АО "Kaspi Bank""
type textarea "x"
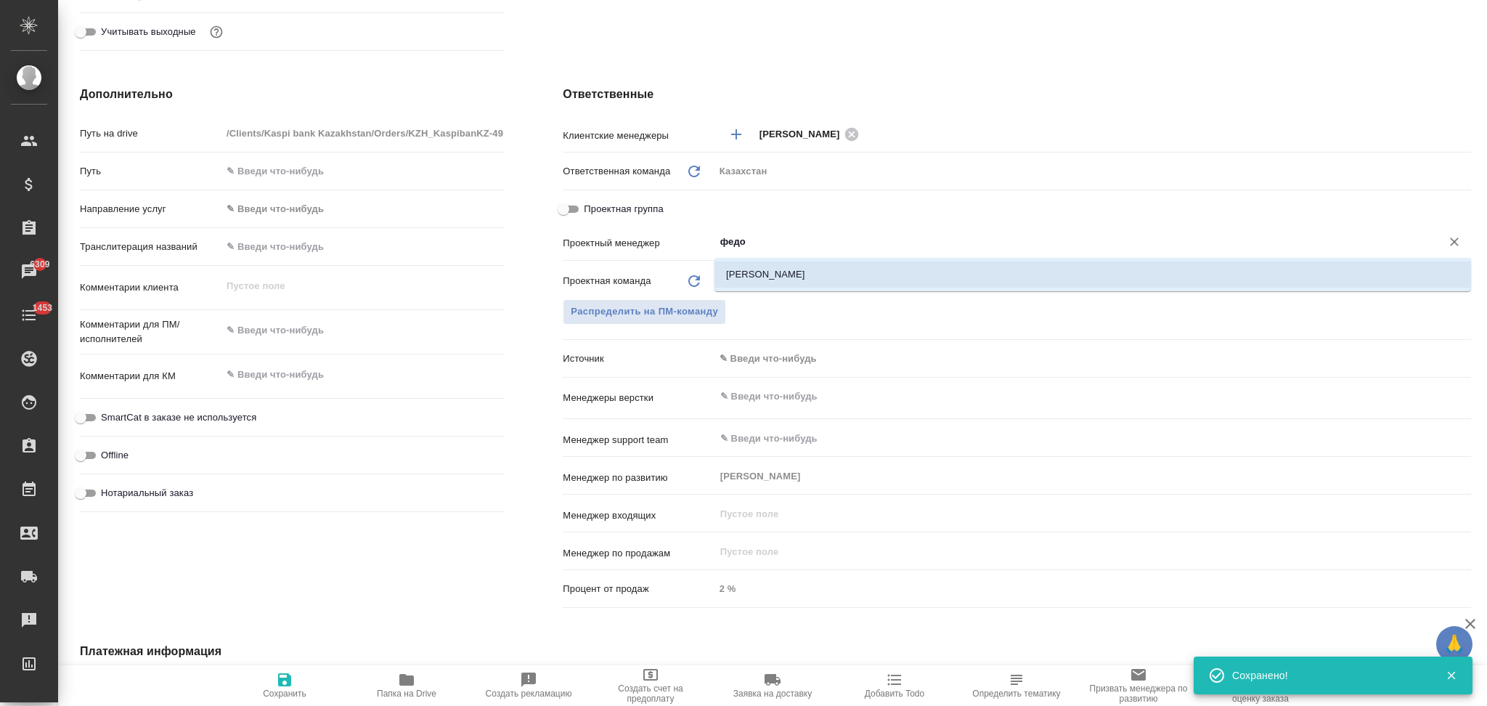
type textarea "x"
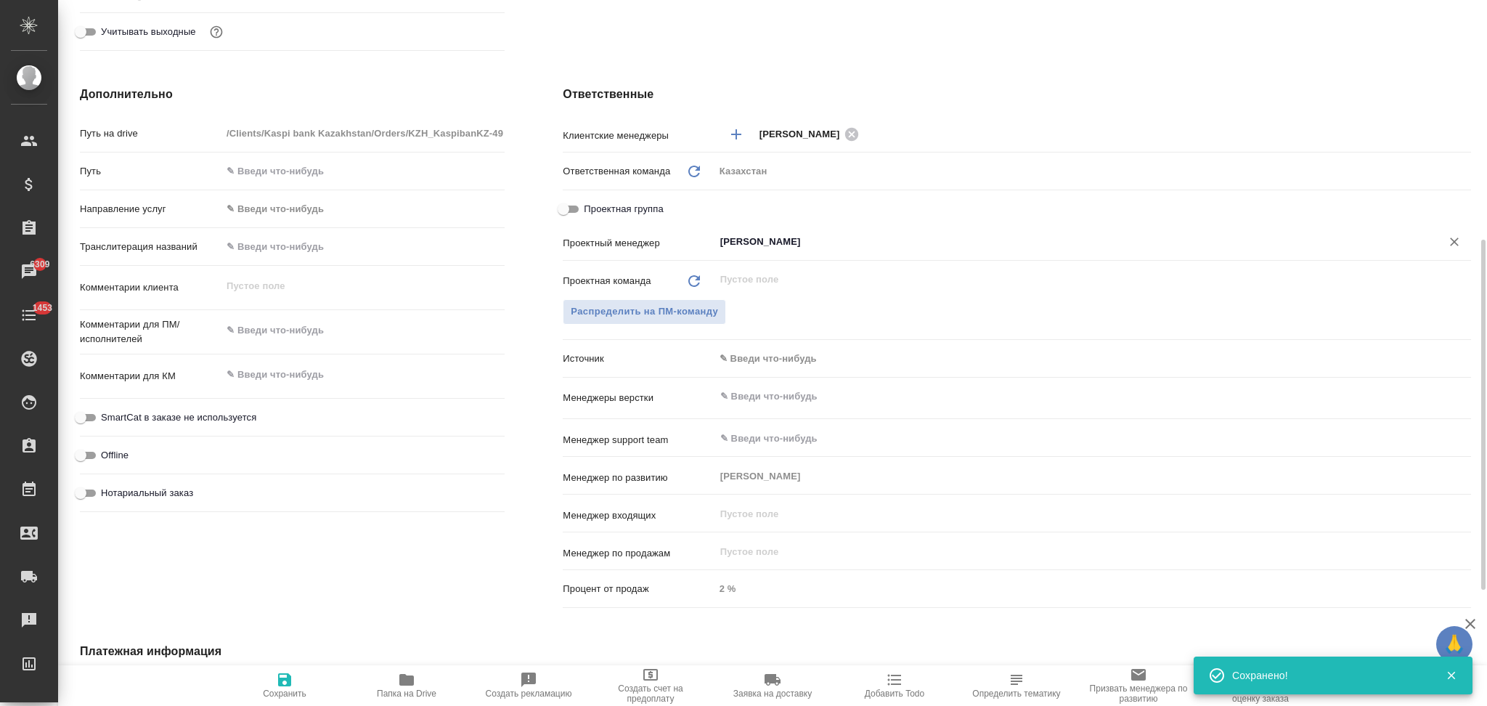
type input "Федотова Ирина"
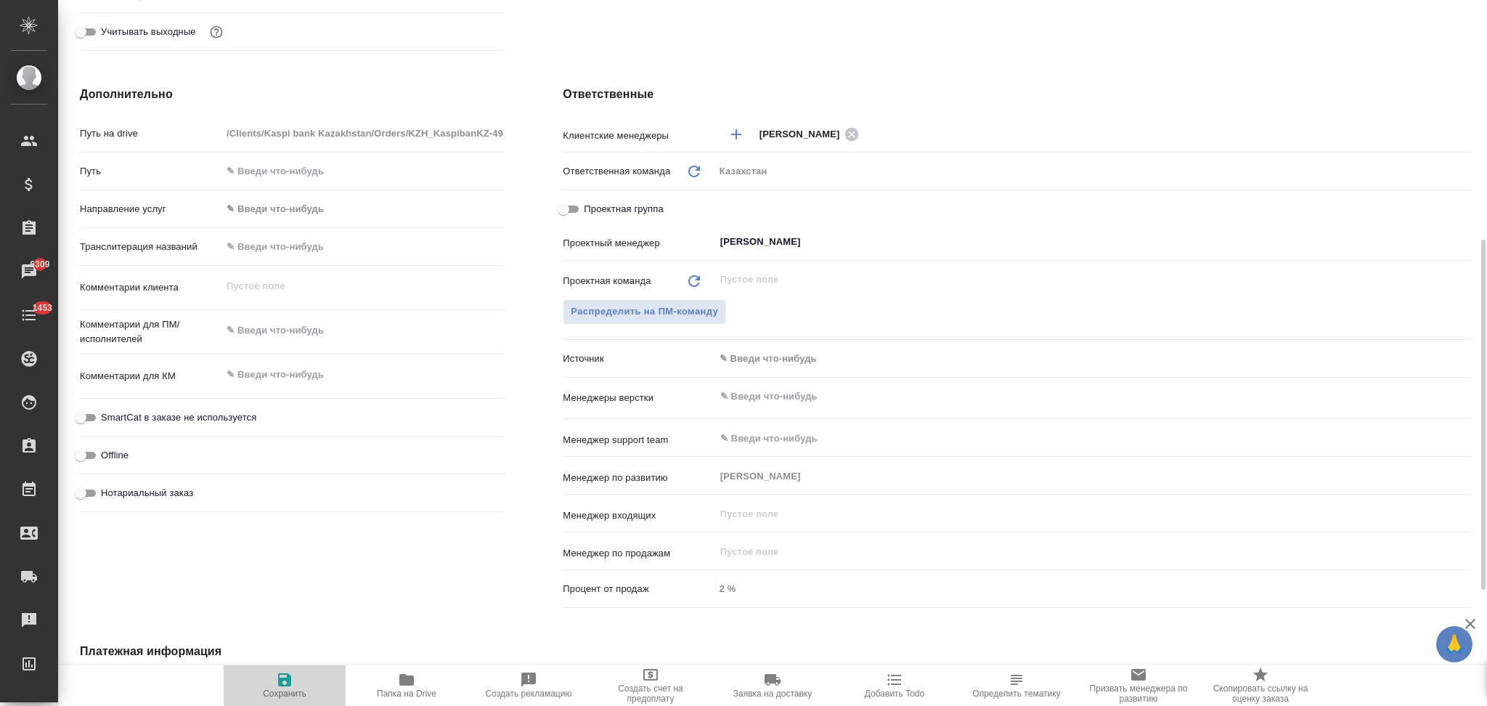
click at [282, 680] on icon "button" at bounding box center [284, 679] width 13 height 13
type input "АО "Kaspi Bank""
type textarea "x"
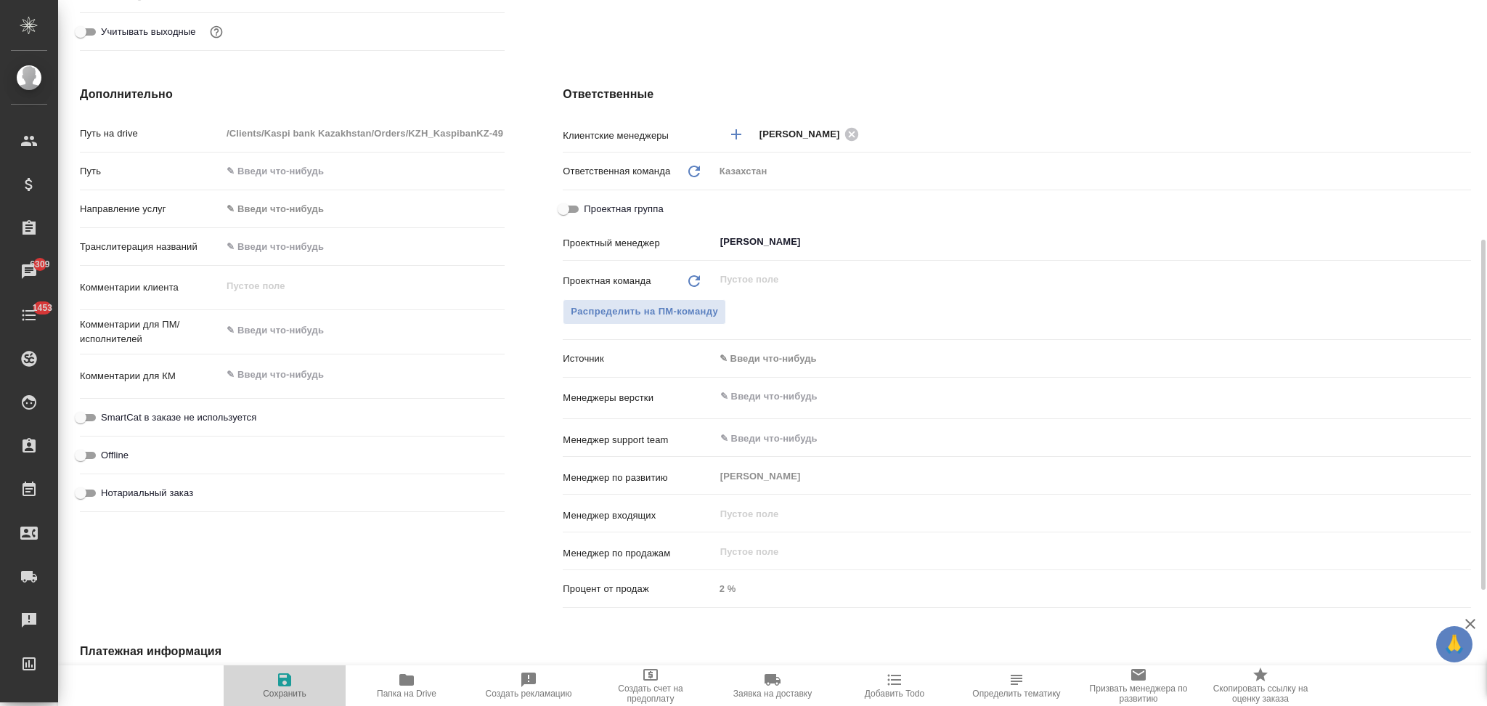
type input "АО "Kaspi Bank""
type textarea "x"
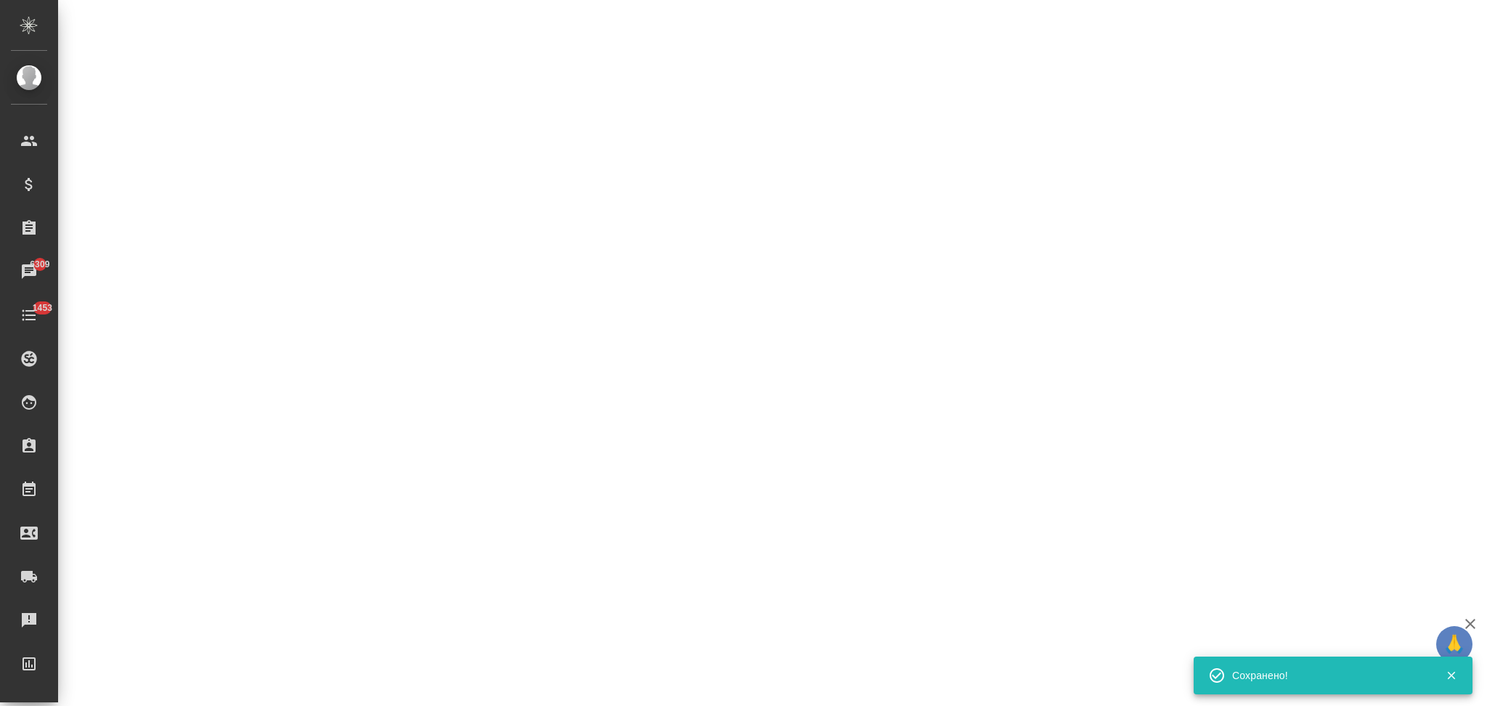
select select "RU"
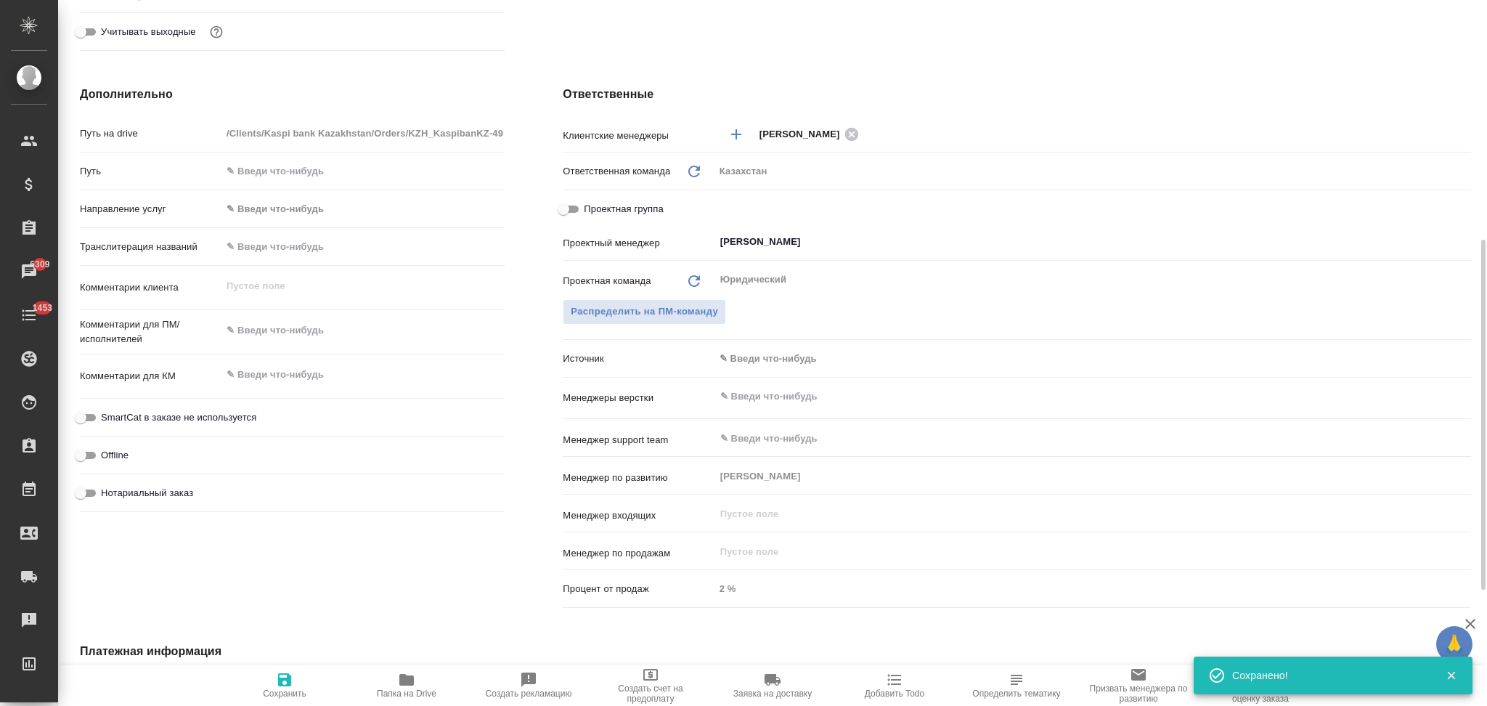
type textarea "x"
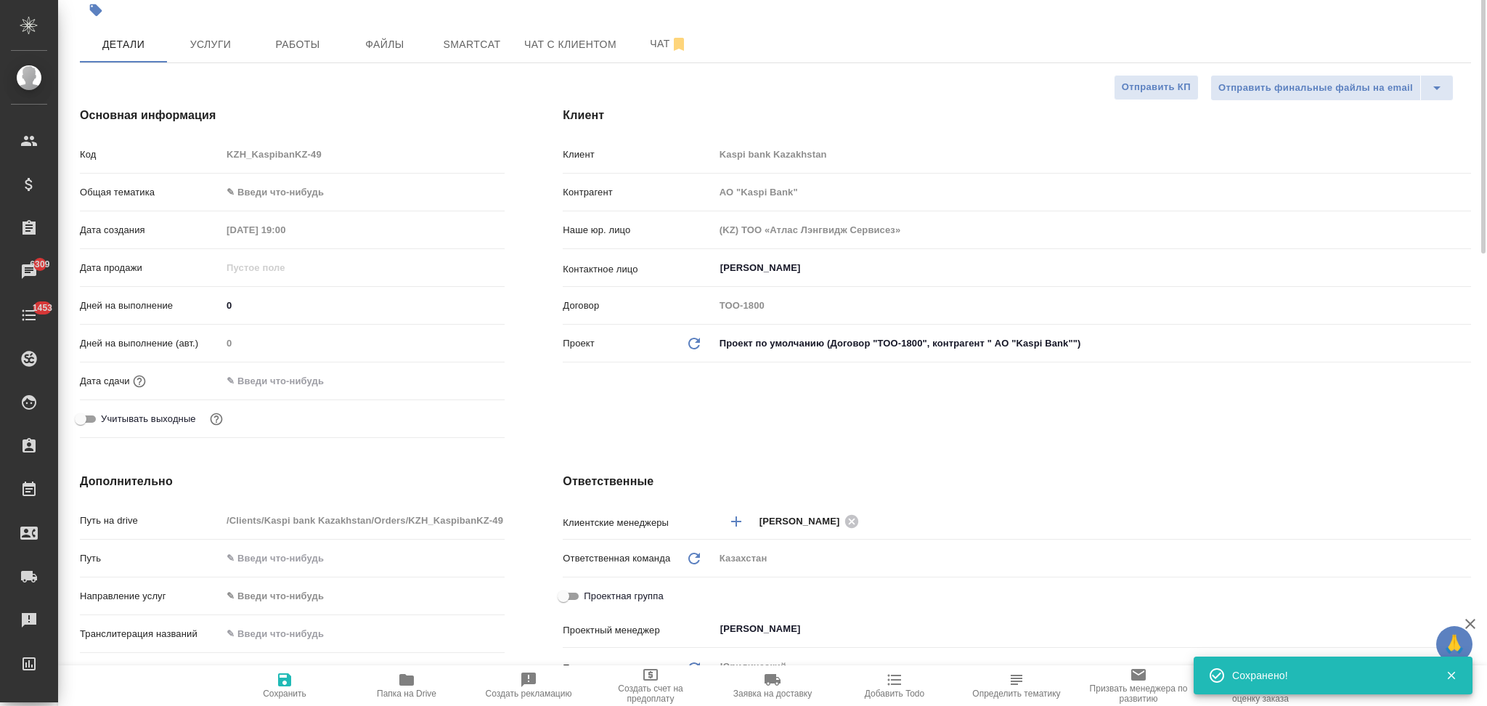
scroll to position [0, 0]
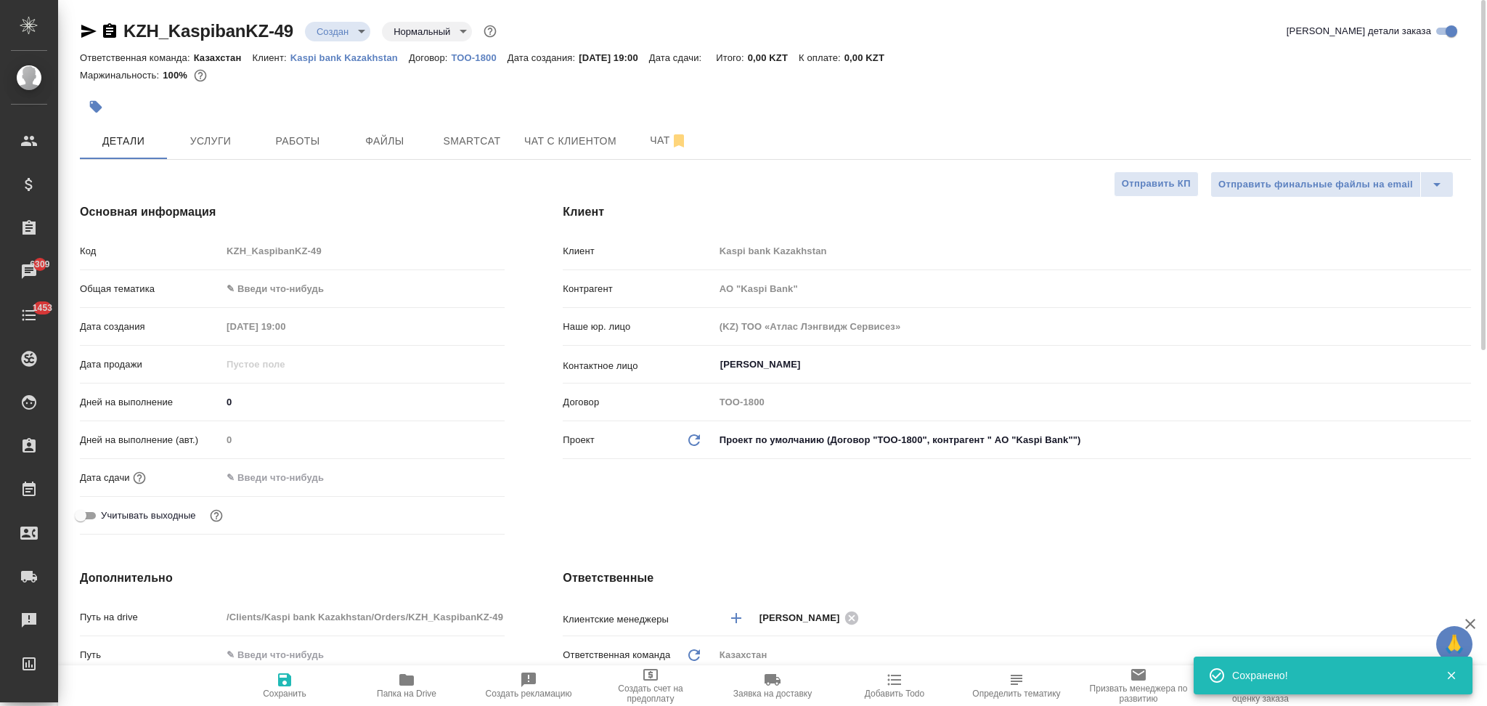
click at [261, 475] on input "text" at bounding box center [284, 477] width 127 height 21
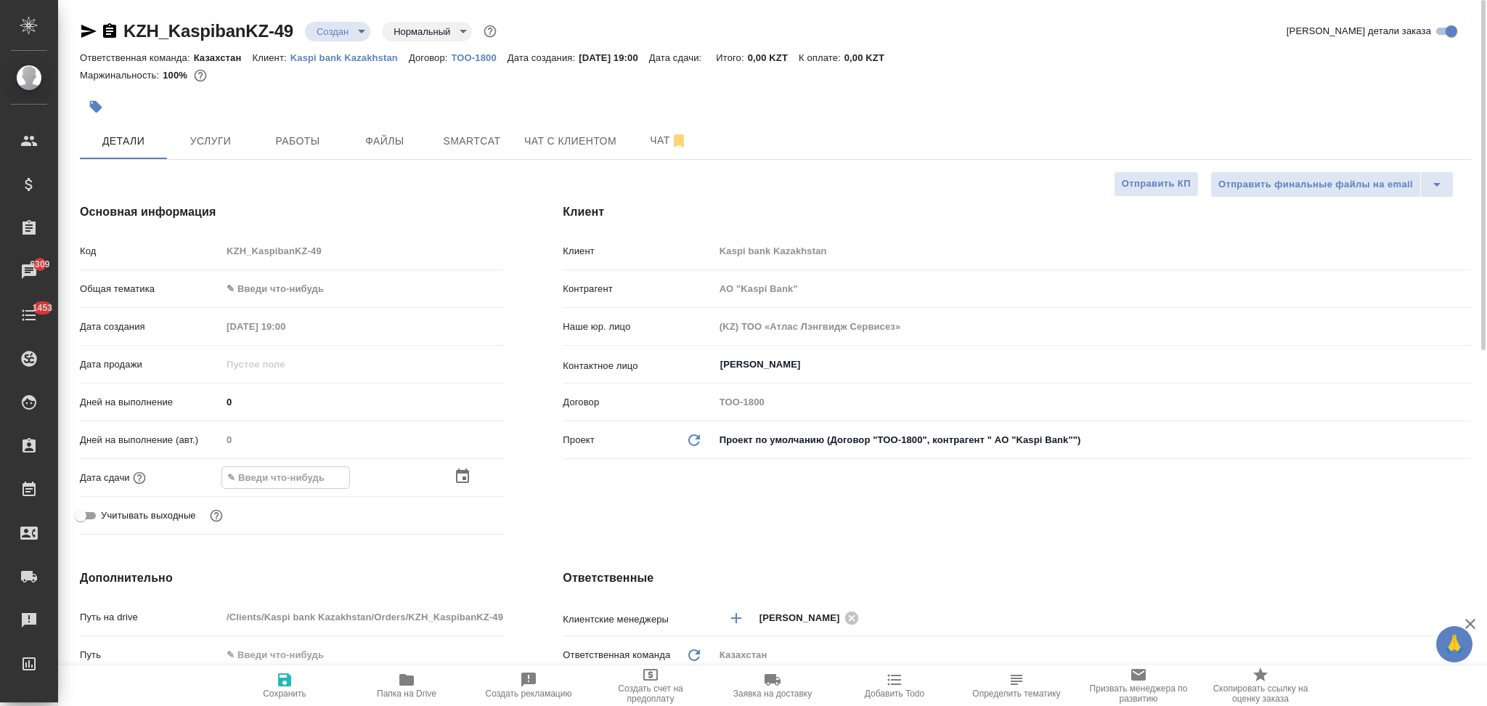
click at [460, 474] on icon "button" at bounding box center [462, 475] width 17 height 17
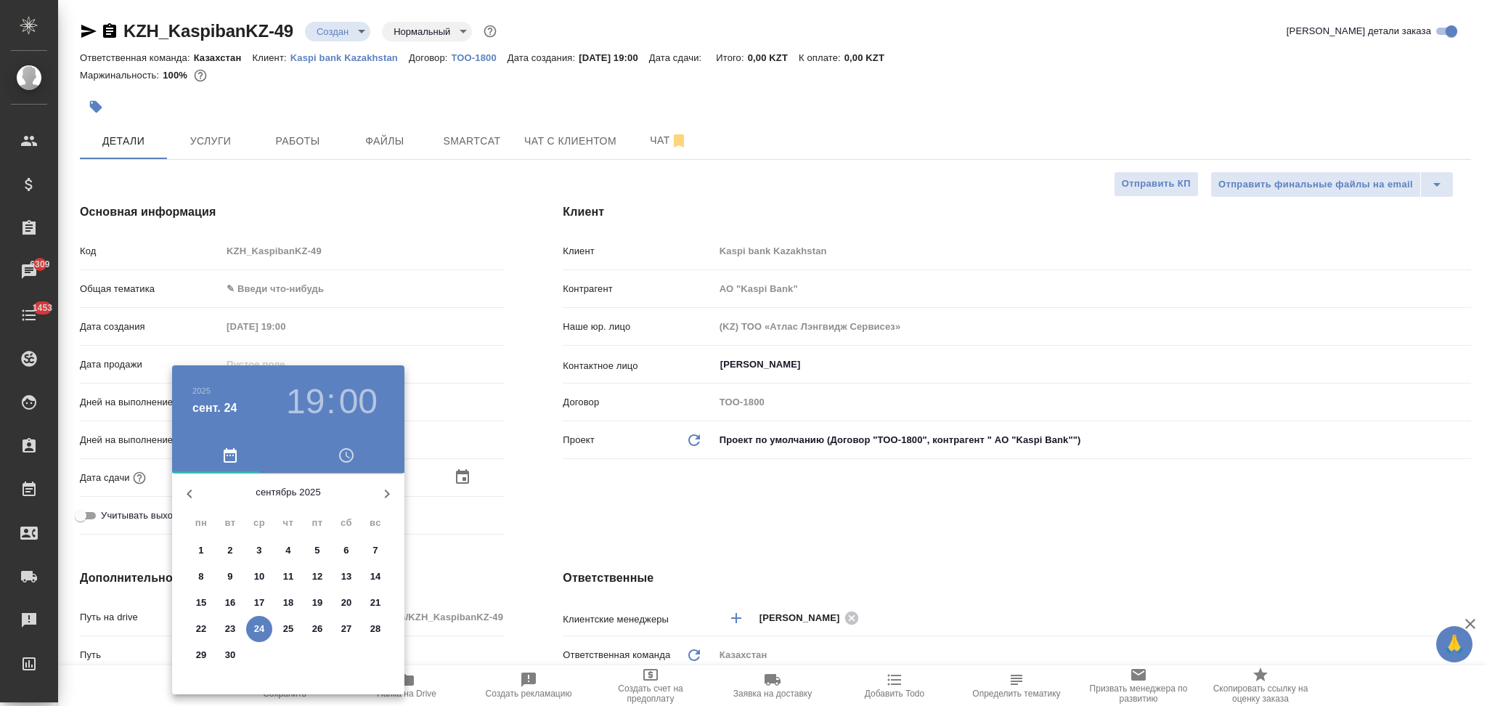
click at [287, 626] on p "25" at bounding box center [288, 628] width 11 height 15
type input "25.09.2025 19:00"
type input "АО "Kaspi Bank""
type textarea "x"
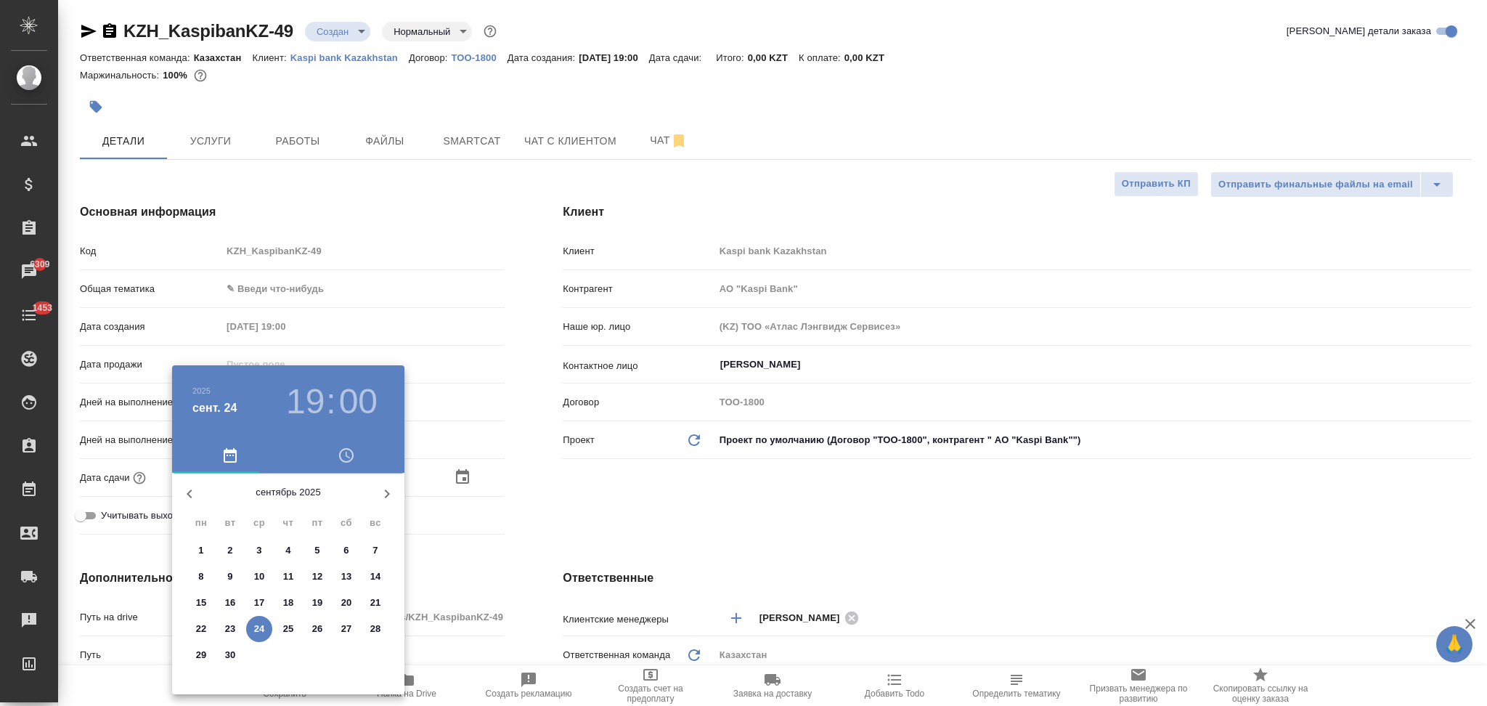
type textarea "x"
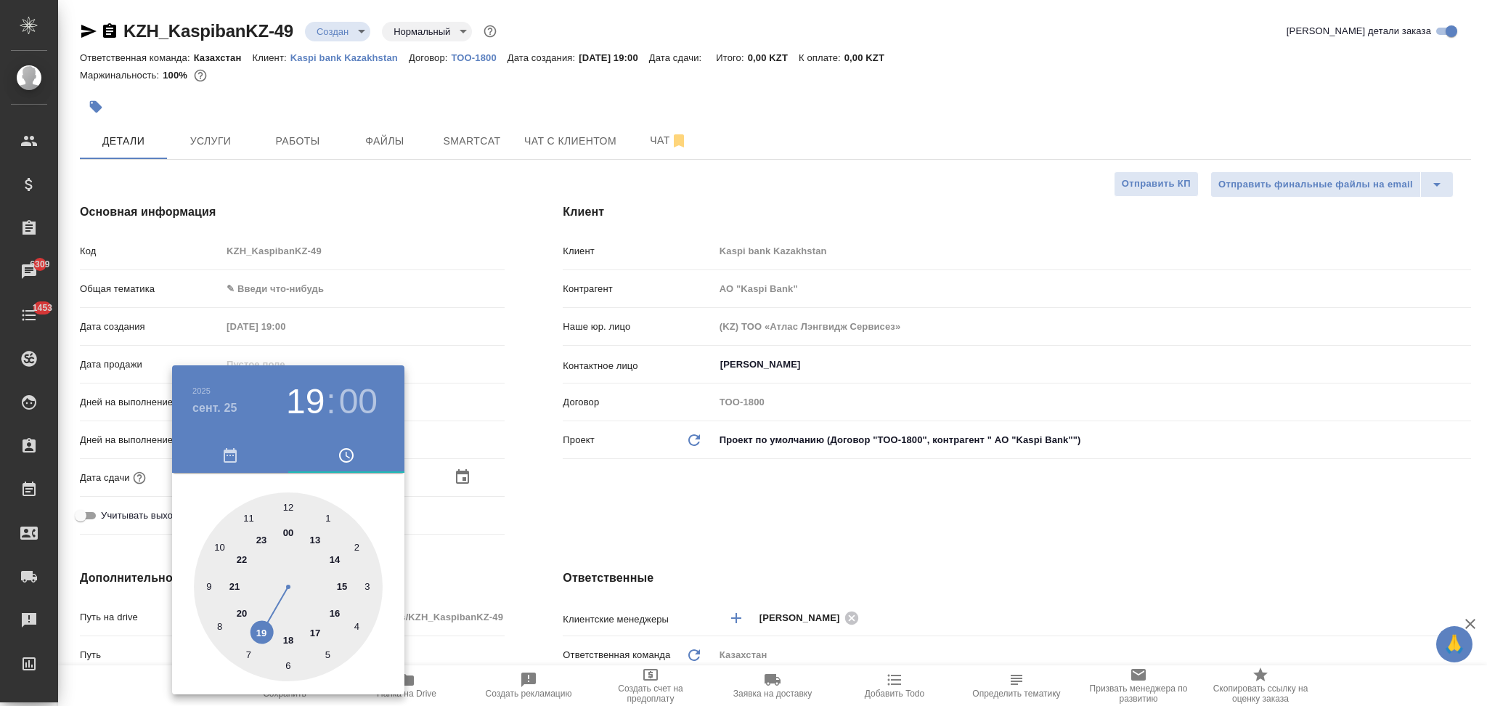
click at [290, 506] on div at bounding box center [288, 586] width 189 height 189
type input "25.09.2025 12:00"
type input "АО "Kaspi Bank""
type textarea "x"
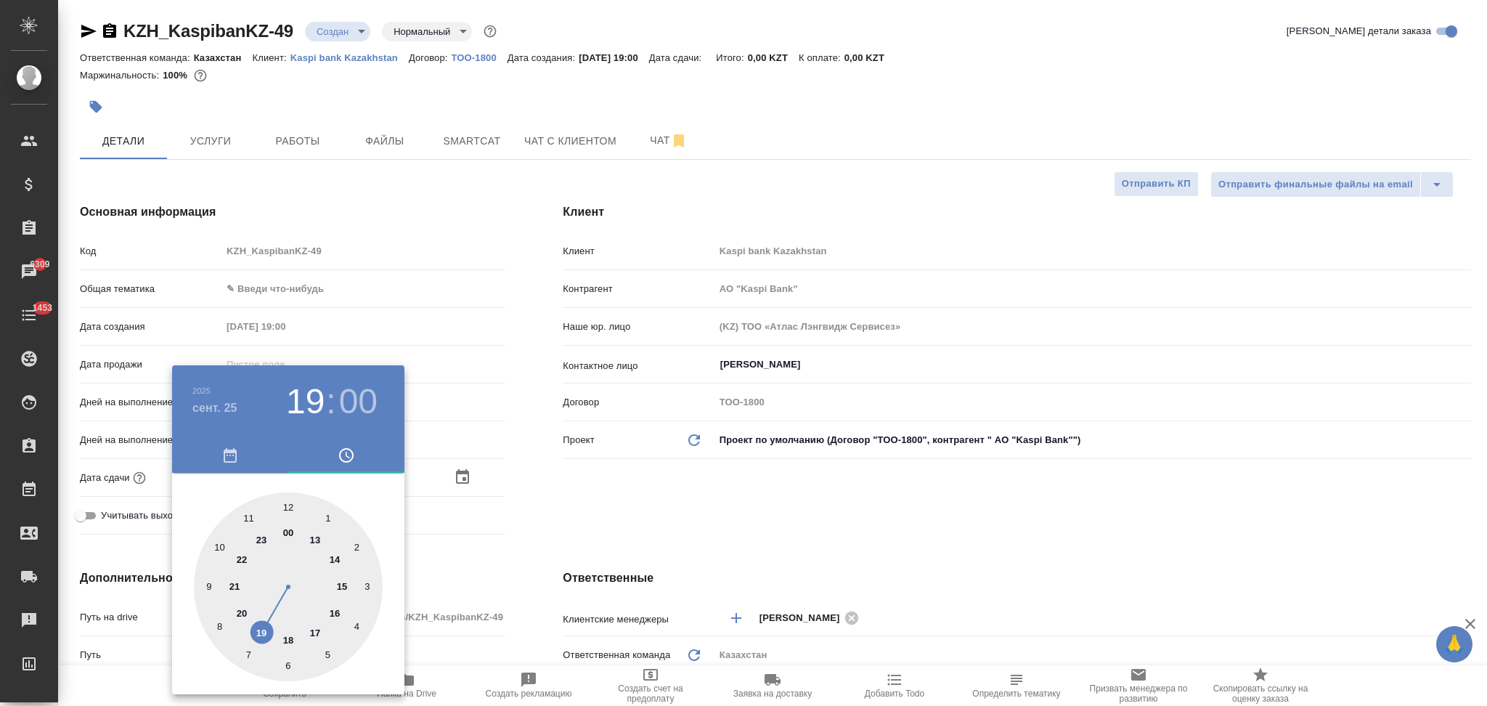
type textarea "x"
click at [289, 504] on div at bounding box center [288, 586] width 189 height 189
type input "АО "Kaspi Bank""
type textarea "x"
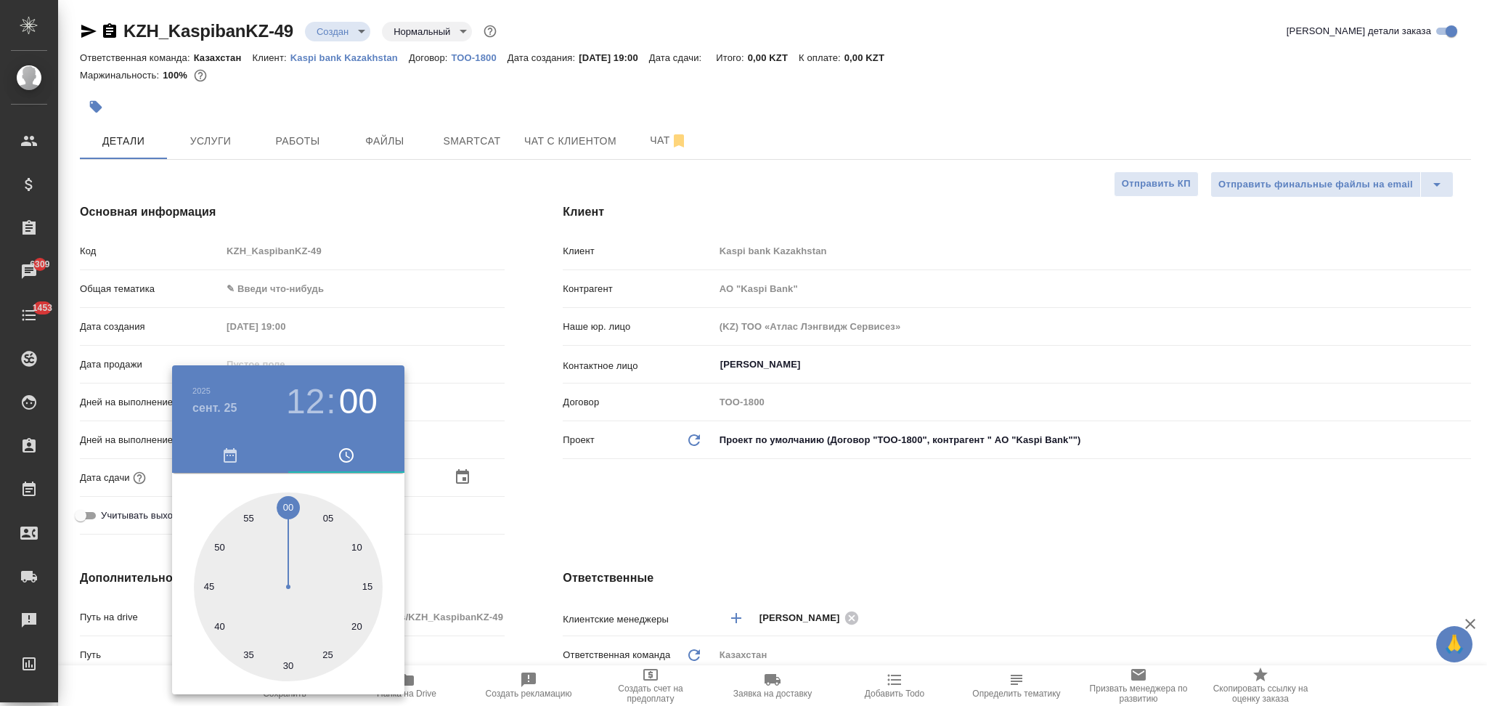
type textarea "x"
drag, startPoint x: 536, startPoint y: 528, endPoint x: 462, endPoint y: 575, distance: 87.4
click at [535, 533] on div at bounding box center [743, 353] width 1487 height 706
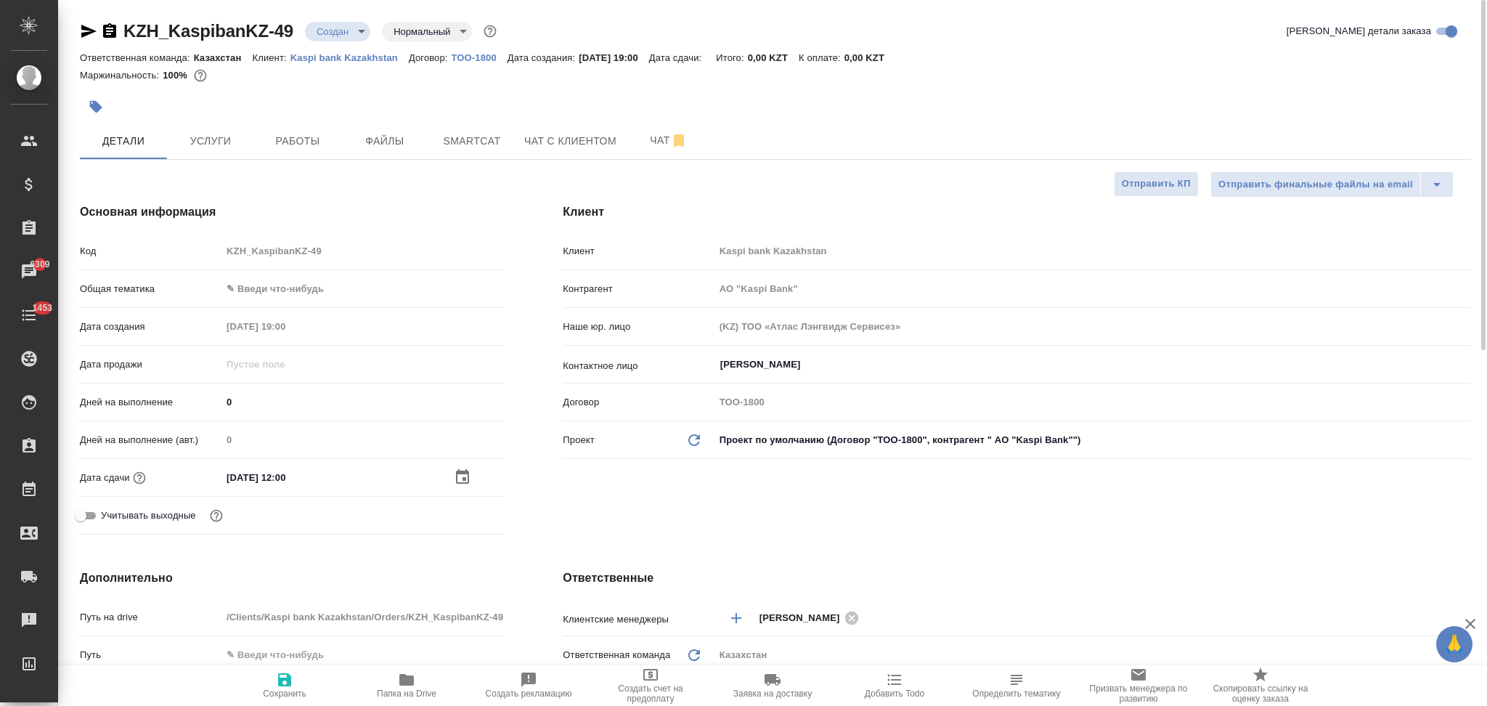
click at [274, 678] on span "Сохранить" at bounding box center [284, 685] width 105 height 28
type input "АО "Kaspi Bank""
type textarea "x"
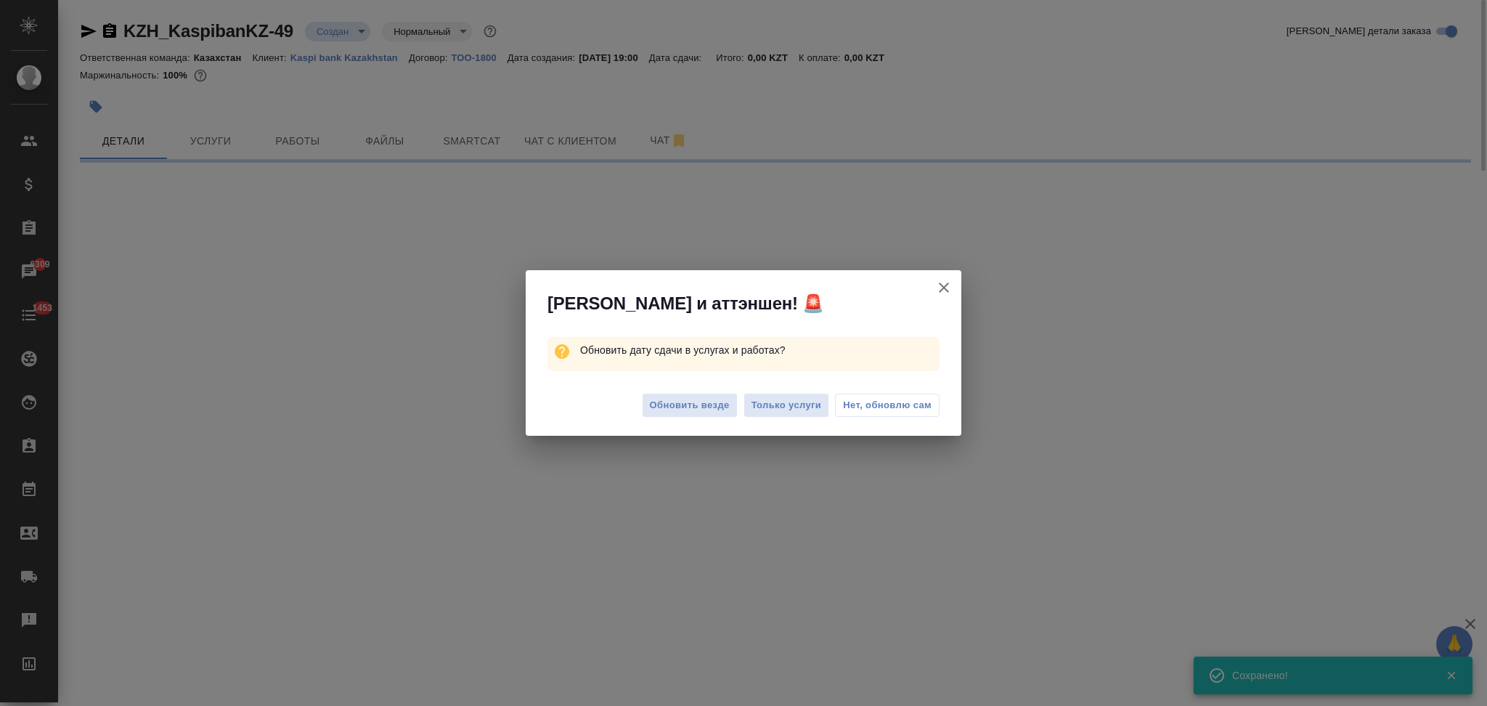
select select "RU"
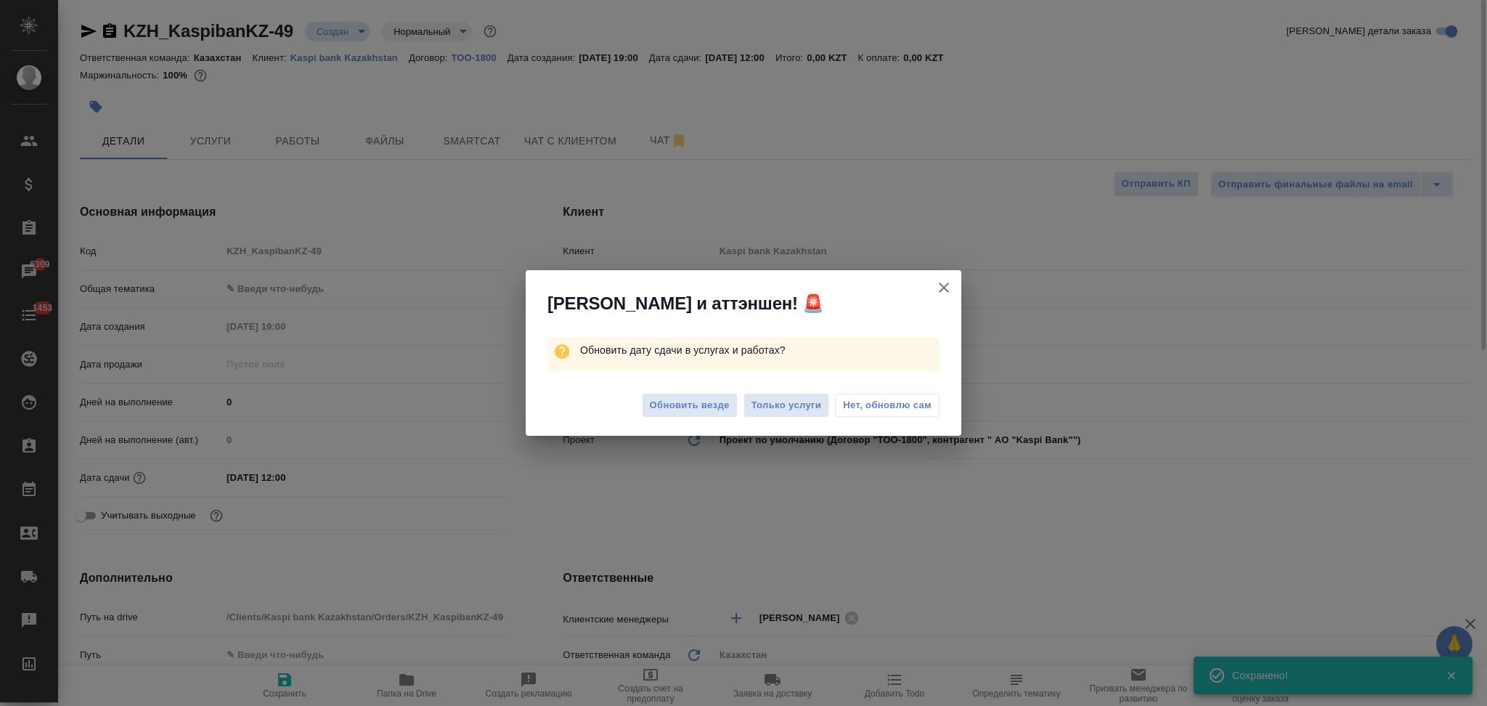
type textarea "x"
click at [792, 408] on span "Только услуги" at bounding box center [786, 405] width 70 height 17
type input "АО "Kaspi Bank""
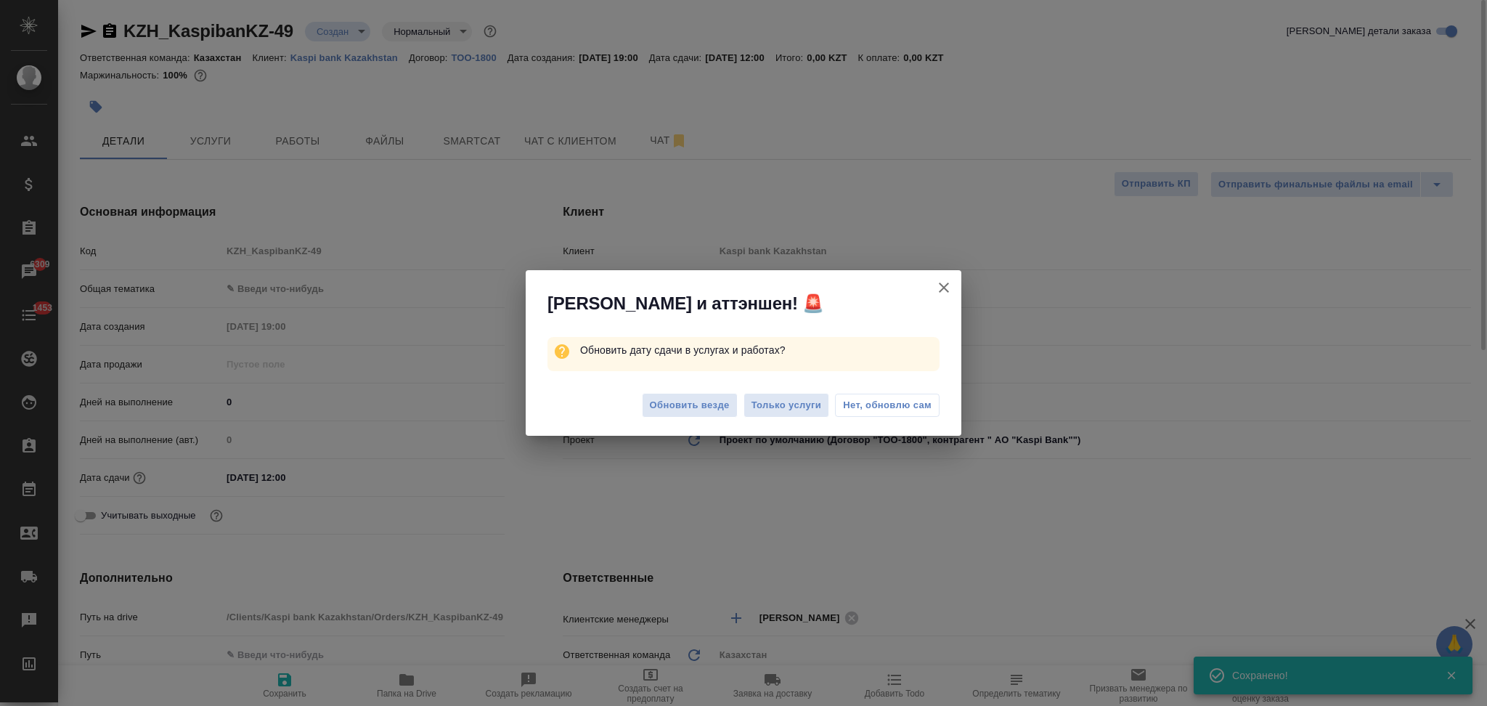
type textarea "x"
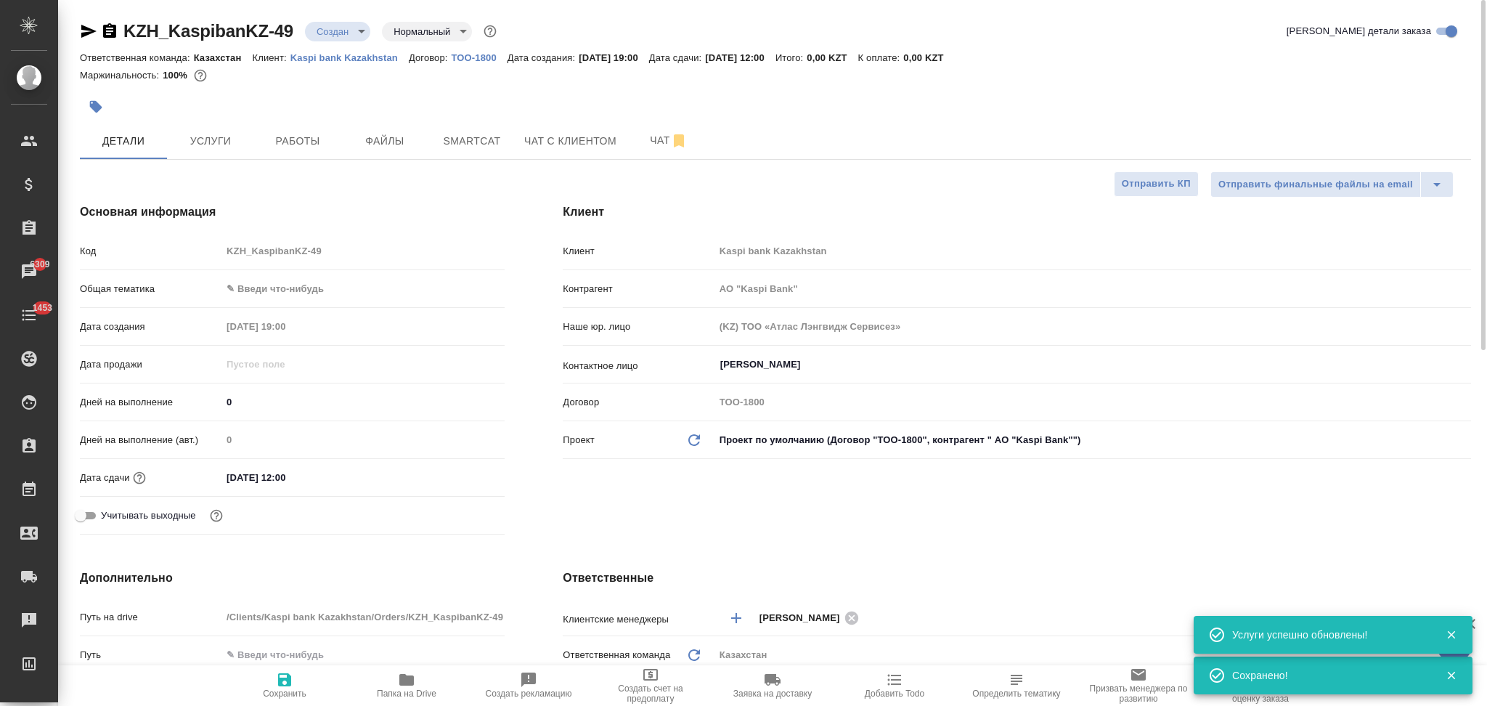
type input "АО "Kaspi Bank""
type textarea "x"
type input "АО "Kaspi Bank""
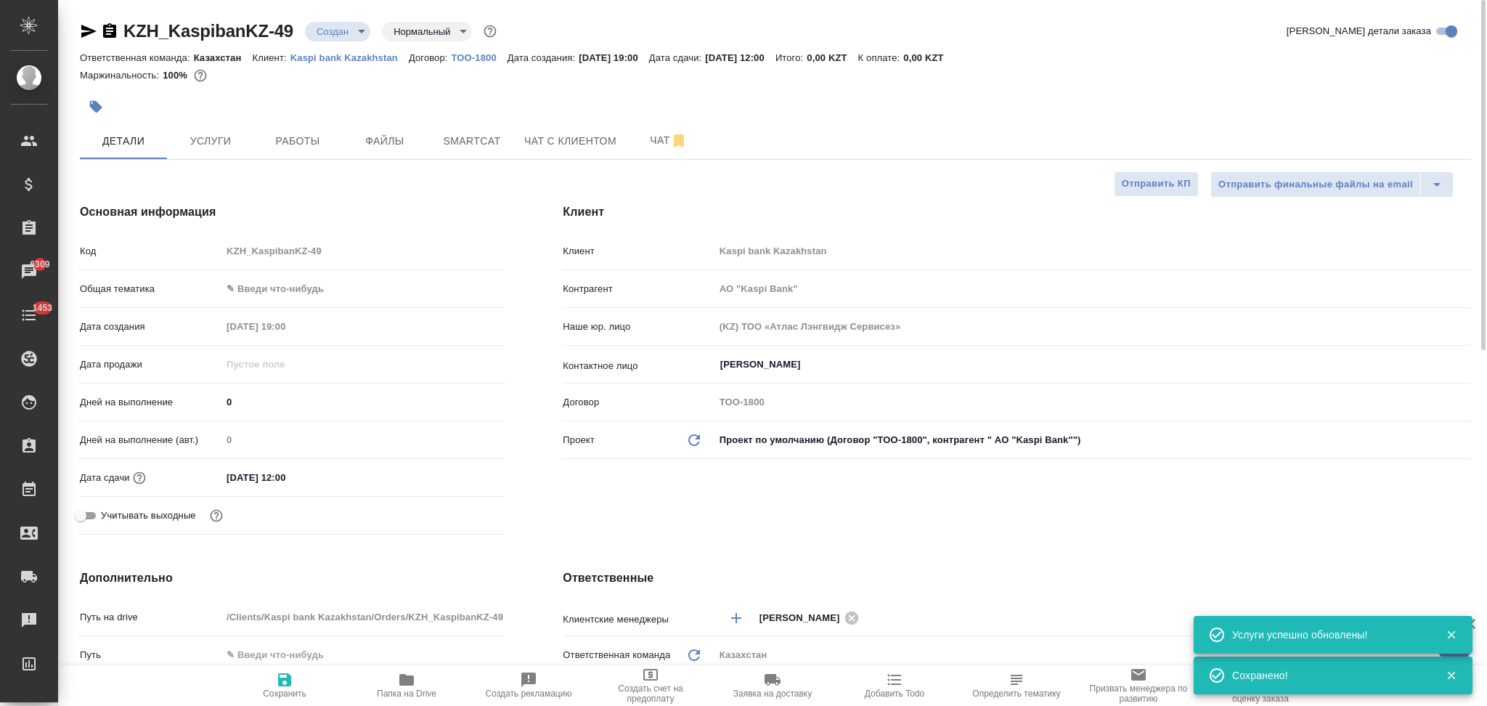
type textarea "x"
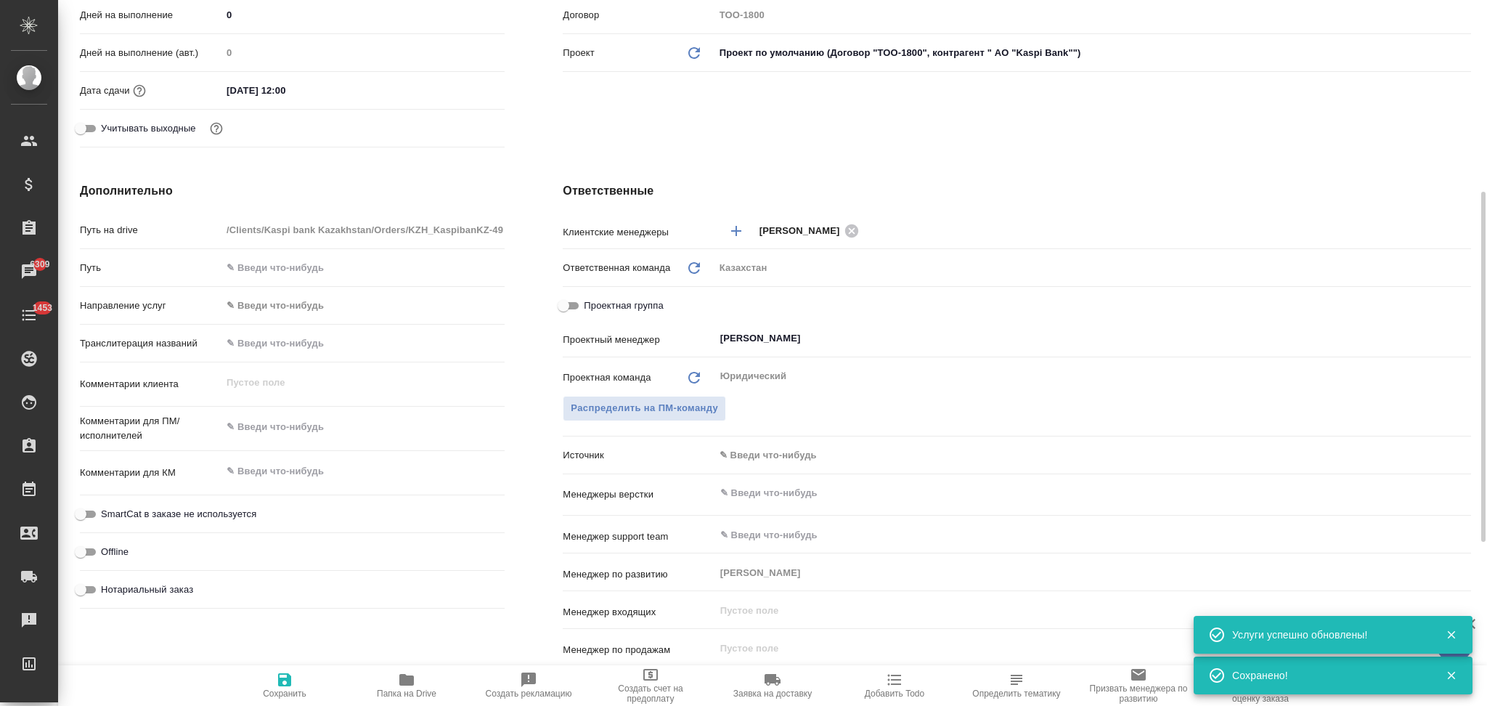
type textarea "x"
click at [297, 433] on textarea at bounding box center [362, 426] width 283 height 25
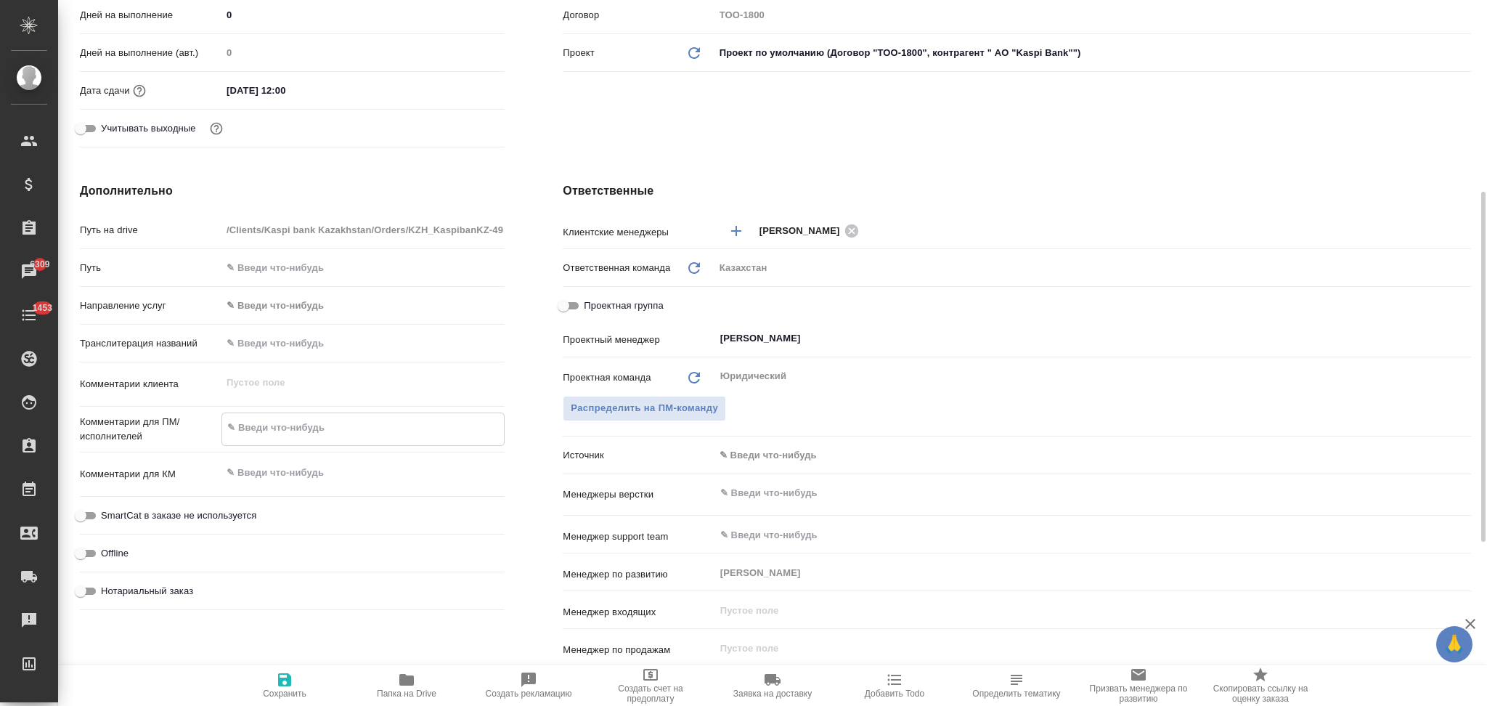
type input "АО "Kaspi Bank""
type textarea "x"
type textarea "2"
type textarea "x"
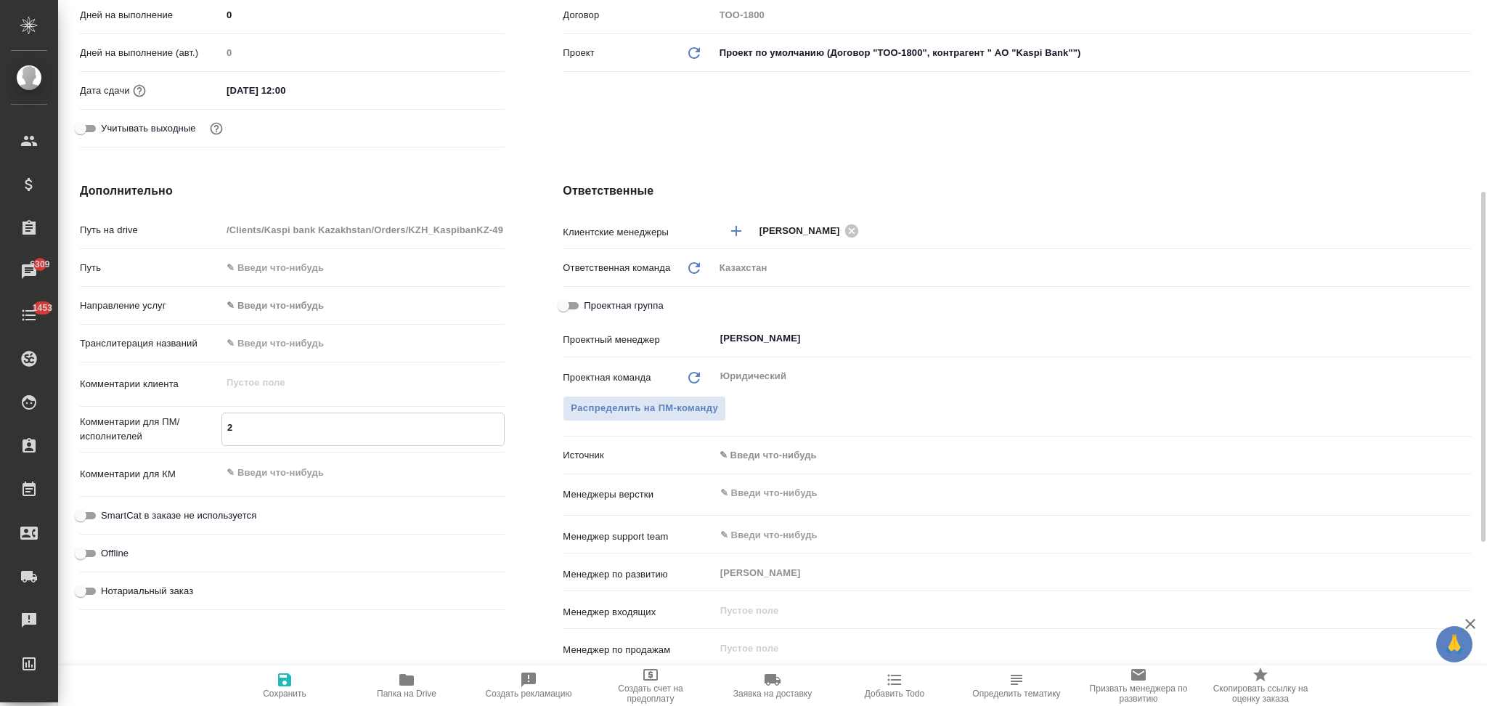
type input "АО "Kaspi Bank""
type textarea "x"
type textarea "25"
type textarea "x"
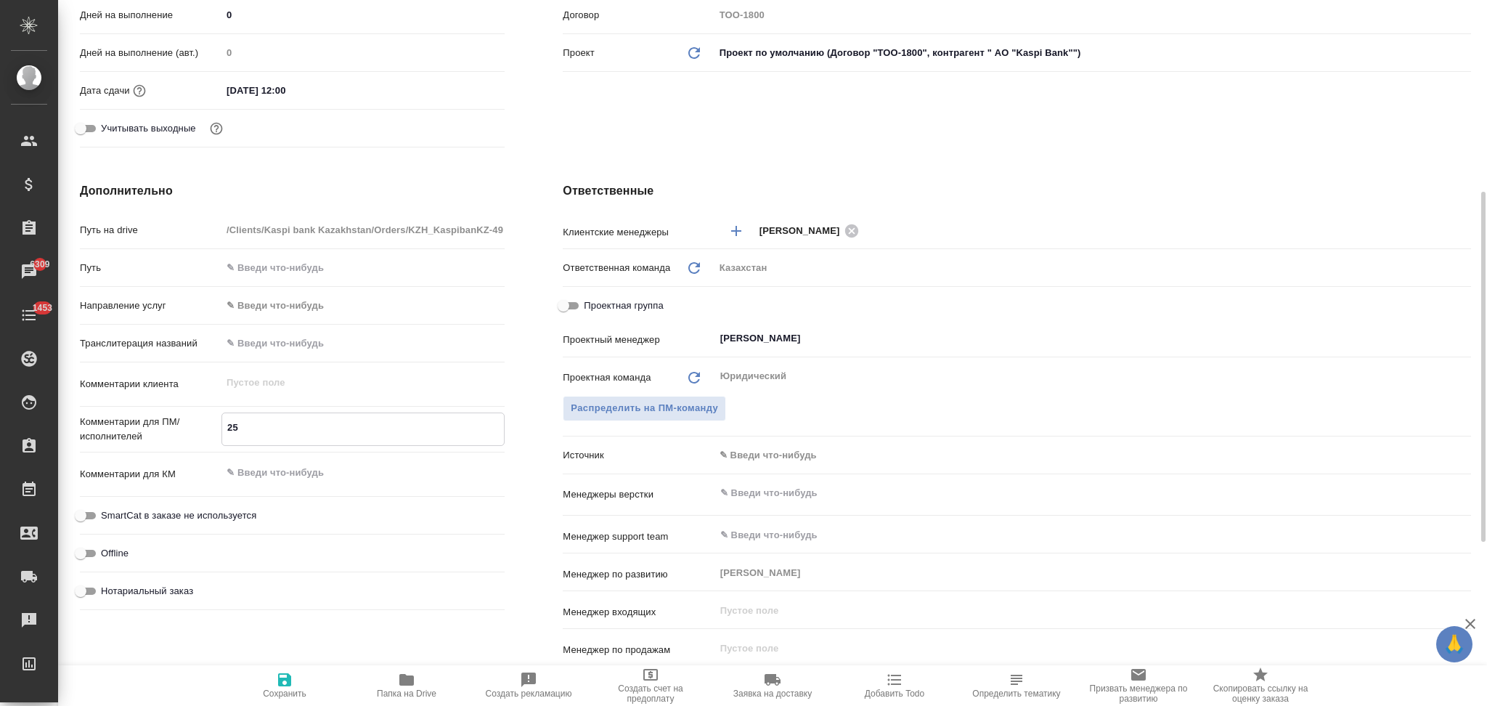
type input "АО "Kaspi Bank""
type textarea "x"
type textarea "25."
type textarea "x"
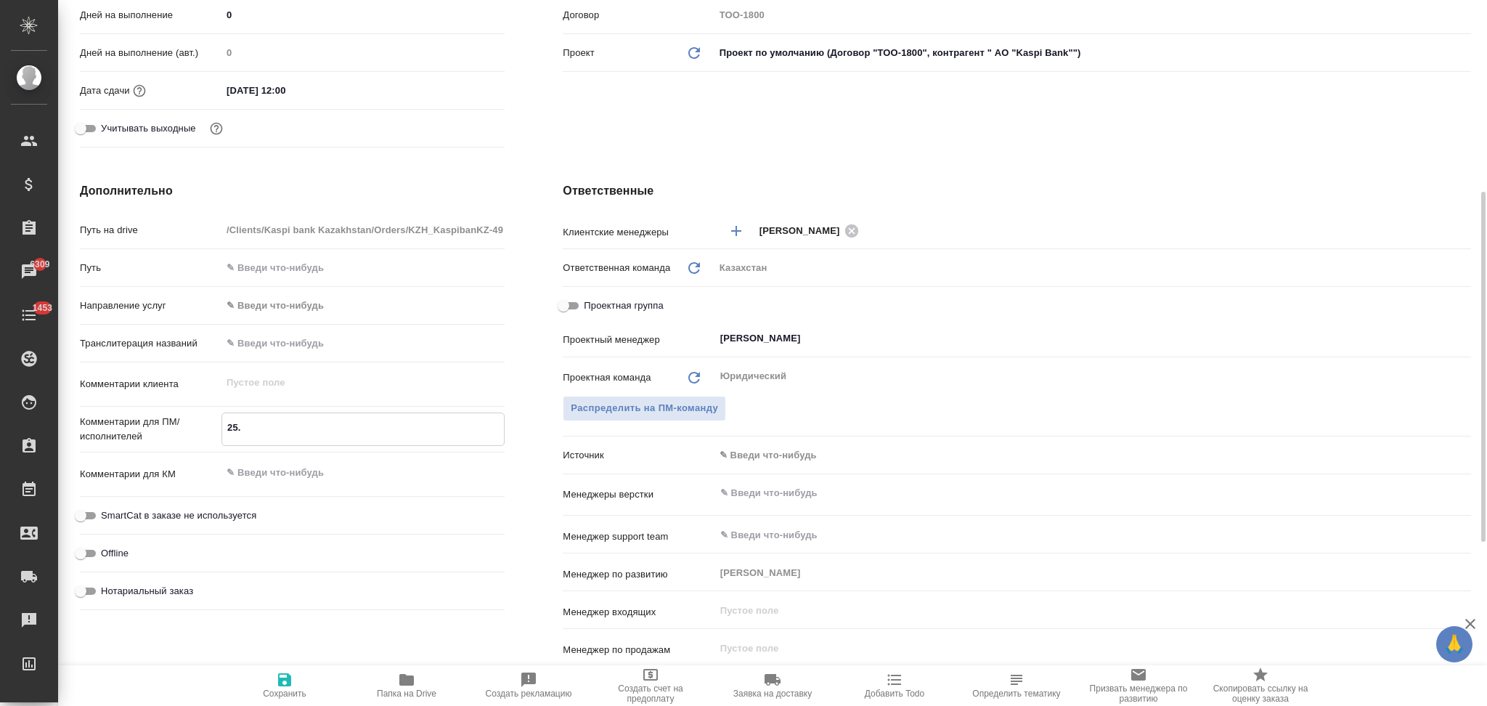
type textarea "25.9"
type input "АО "Kaspi Bank""
type textarea "x"
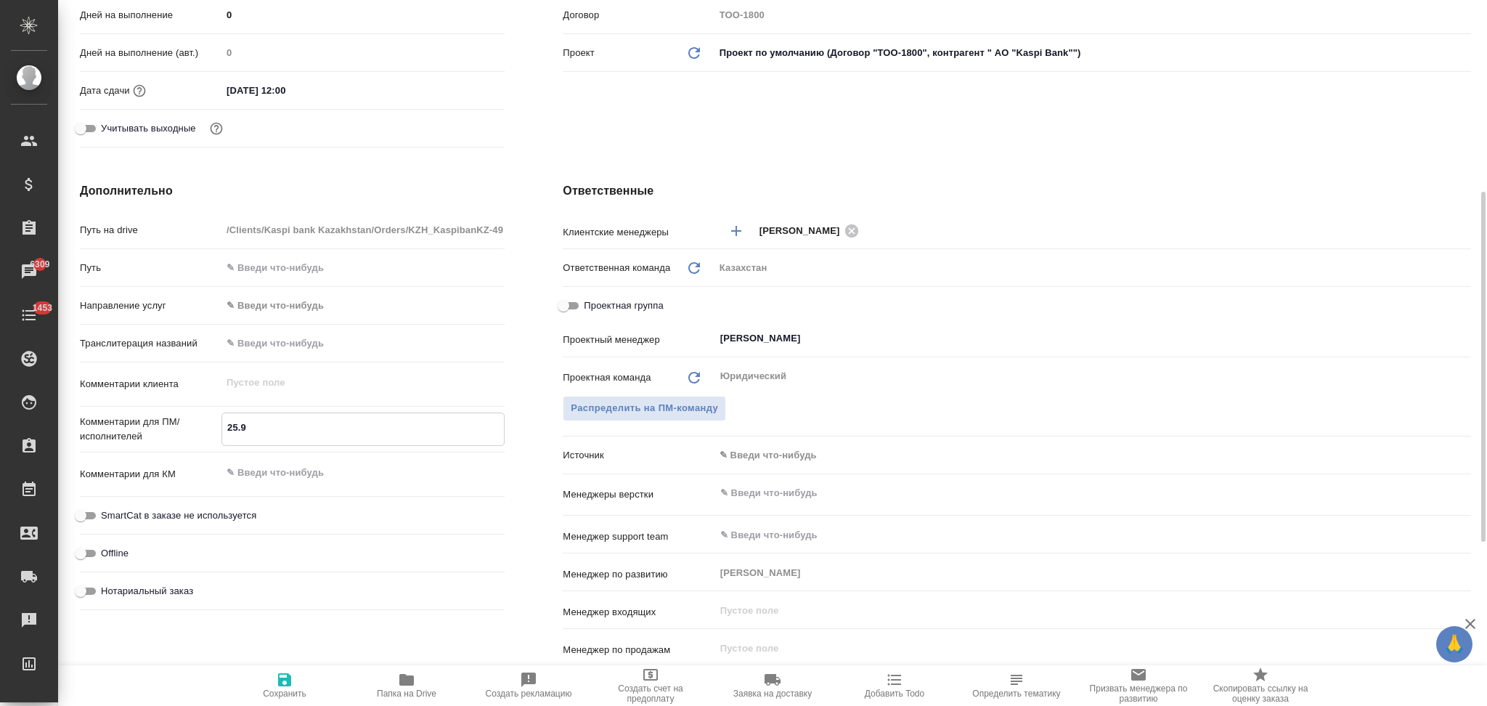
type input "АО "Kaspi Bank""
type textarea "x"
type textarea "25."
type textarea "x"
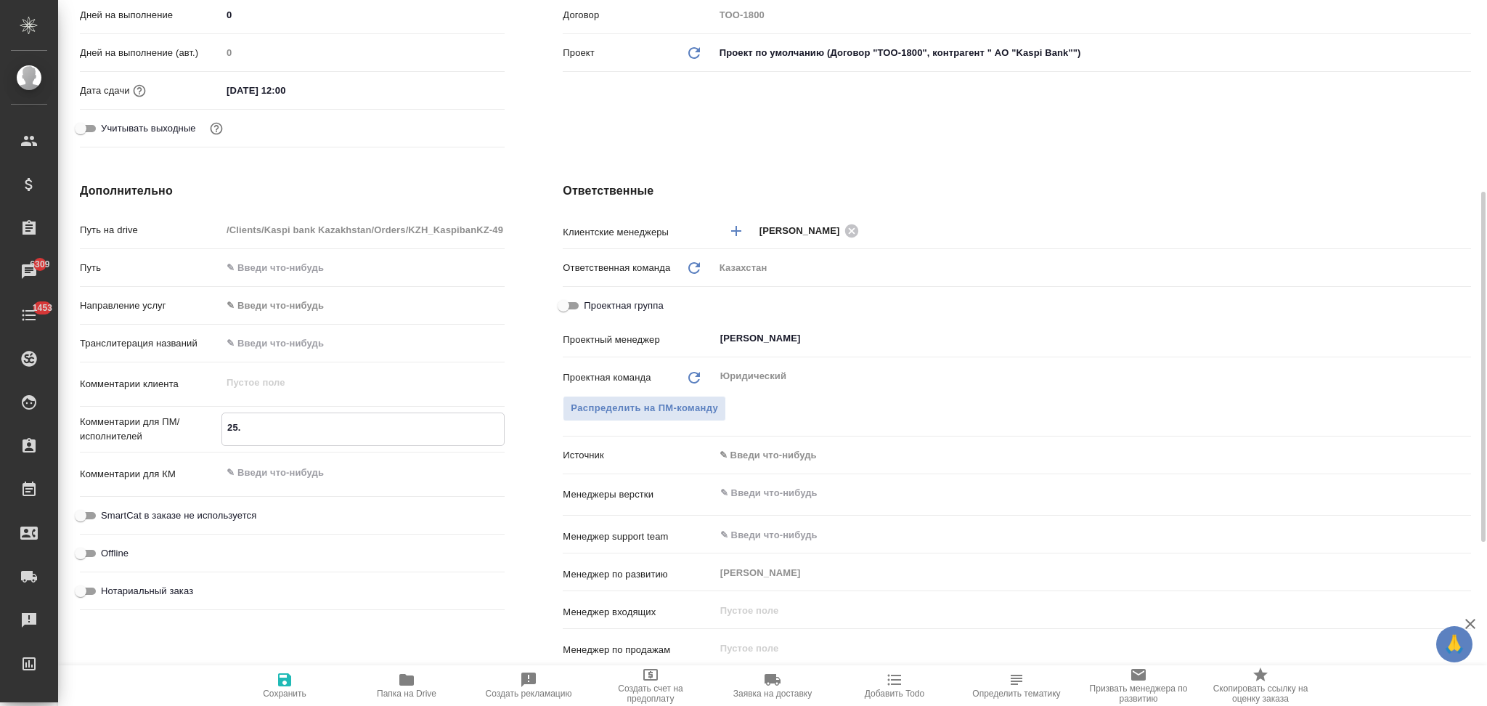
type input "АО "Kaspi Bank""
type textarea "x"
type textarea "25.0"
type textarea "x"
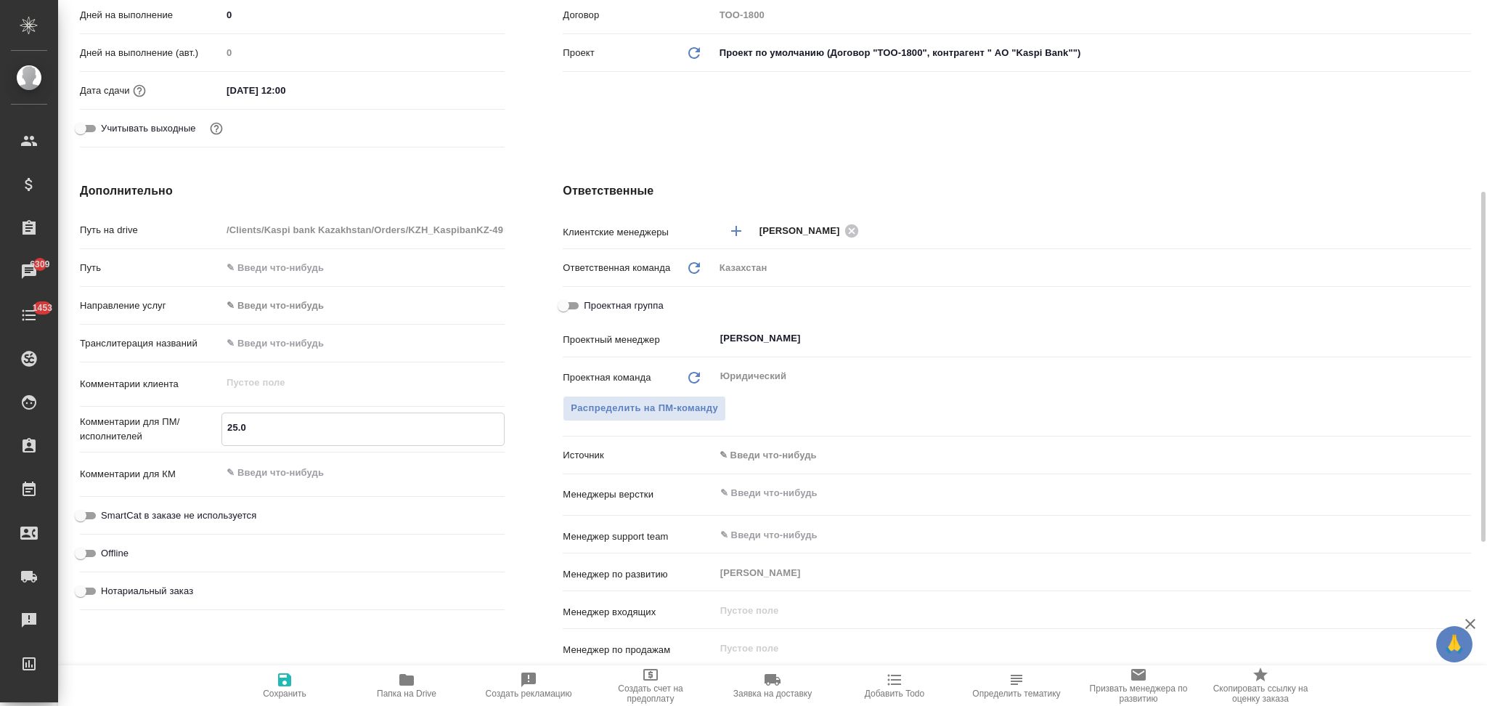
type input "АО "Kaspi Bank""
type textarea "x"
type textarea "25.09"
type textarea "x"
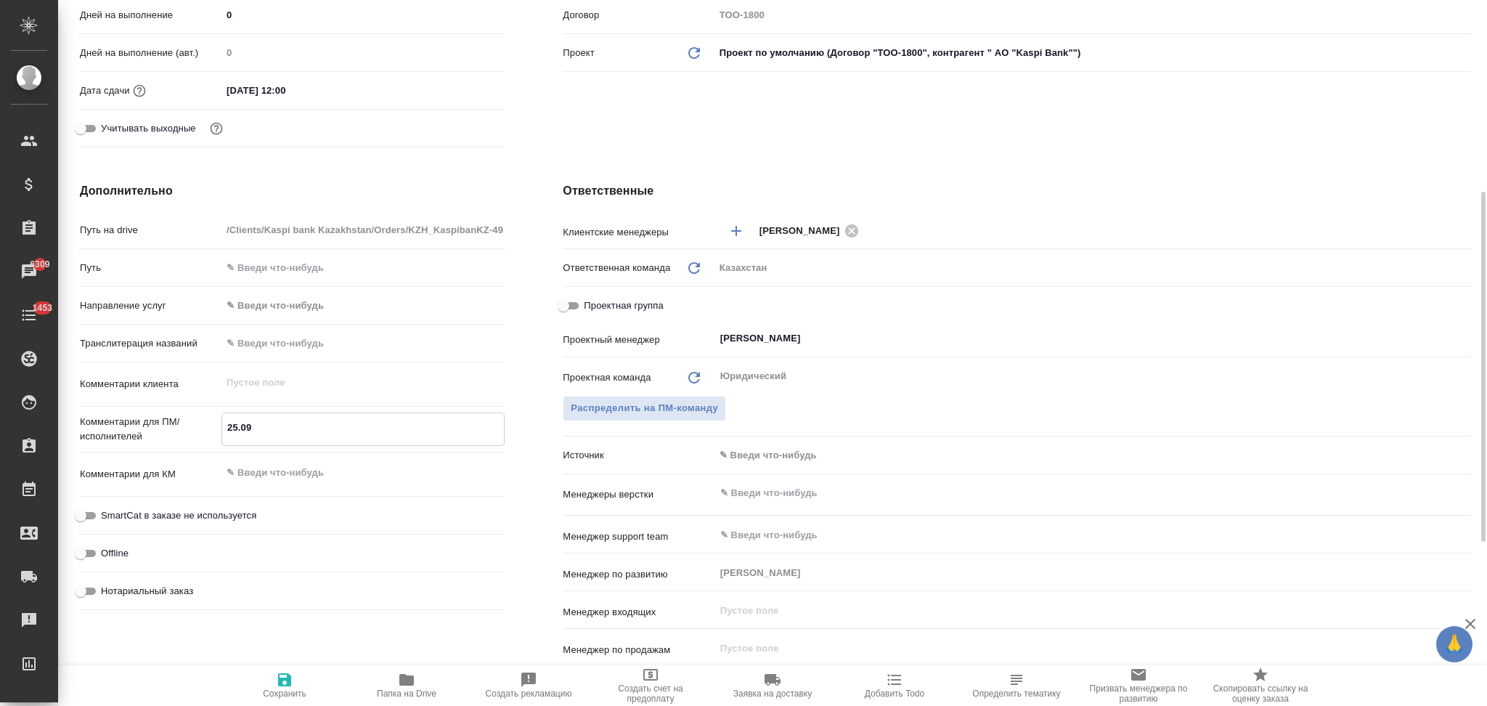
type input "АО "Kaspi Bank""
type textarea "x"
type textarea "25.09"
type textarea "x"
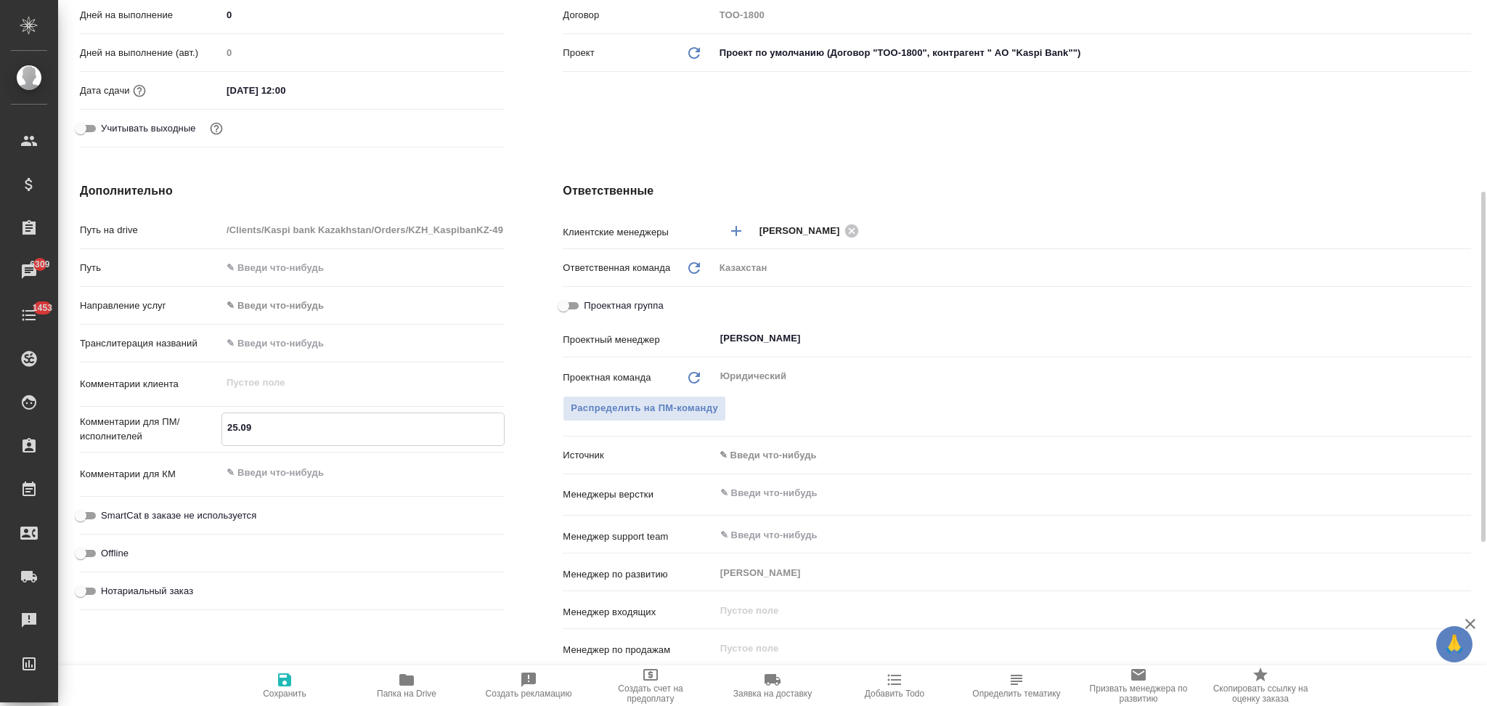
paste textarea "в 12 по Алмате"
type input "АО "Kaspi Bank""
type textarea "x"
type textarea "25.09 в 12 по Алмате"
type textarea "x"
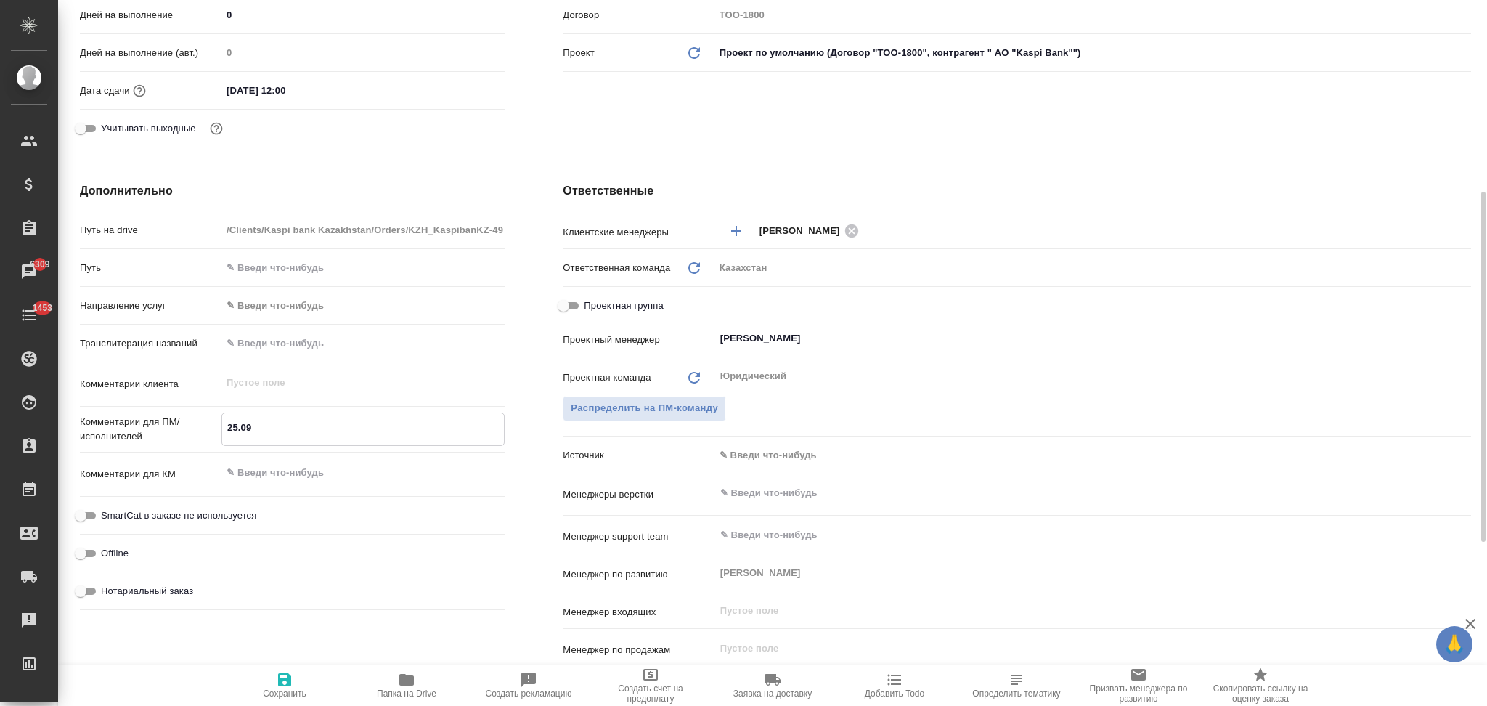
type textarea "x"
type textarea "25.09 в 12 по Алмате,"
type input "АО "Kaspi Bank""
type textarea "x"
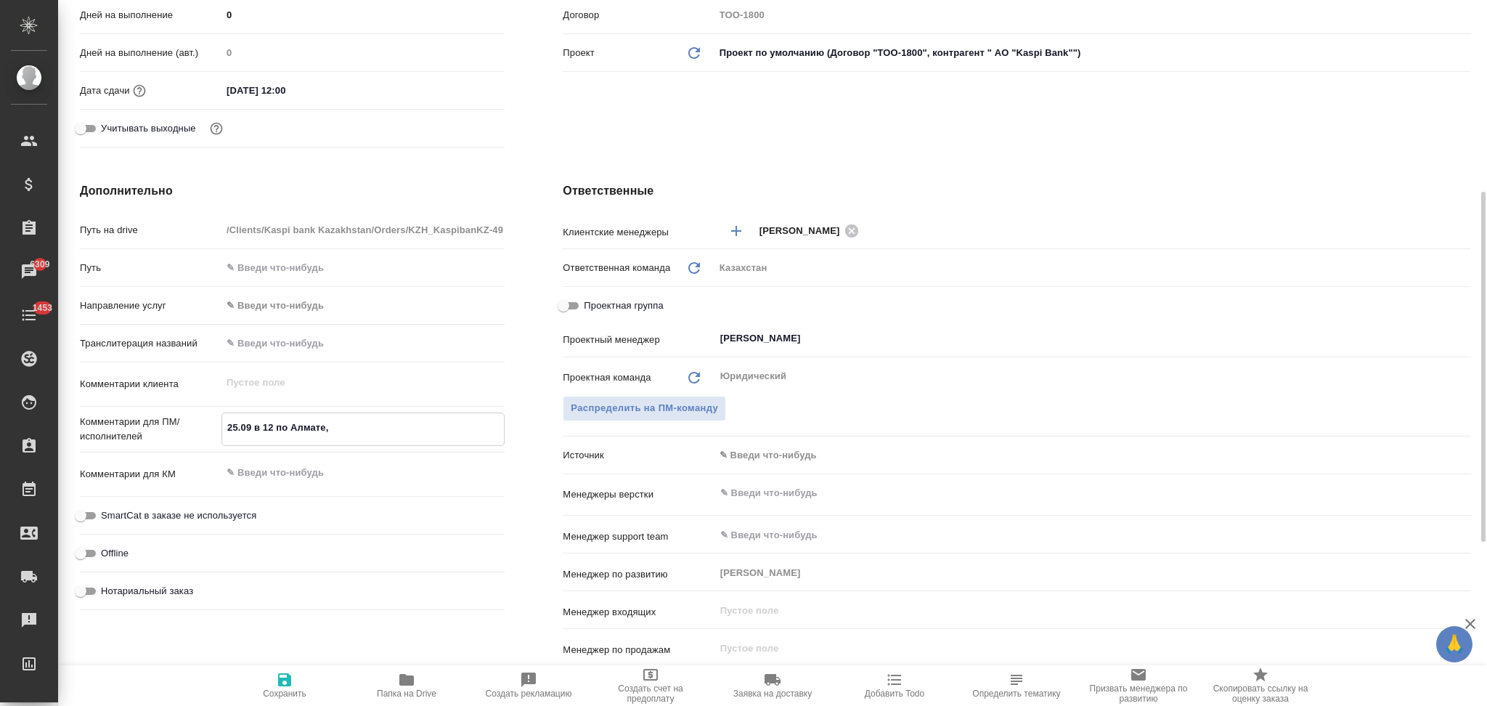
type textarea "x"
type input "АО "Kaspi Bank""
type textarea "x"
type textarea "25.09 в 12 по Алмате,"
type textarea "x"
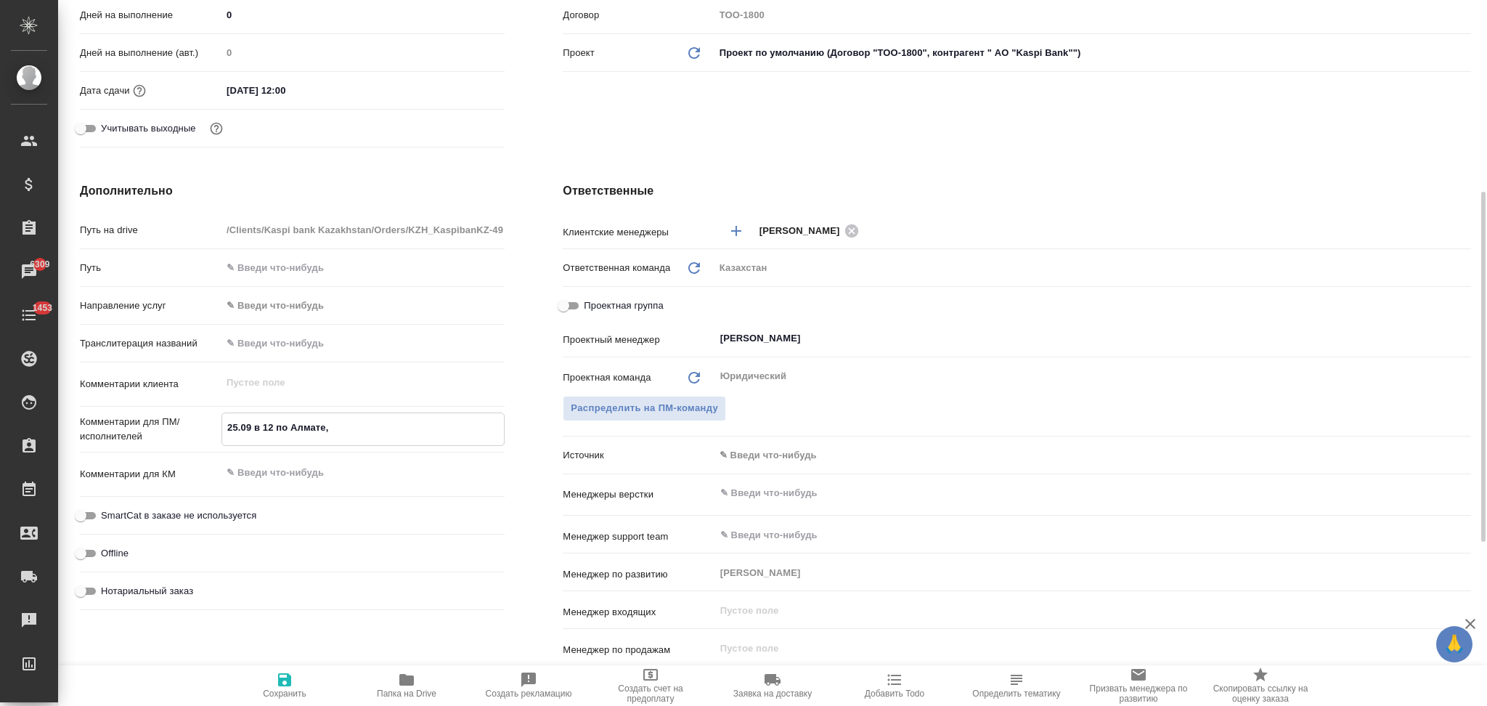
type textarea "x"
type input "АО "Kaspi Bank""
type textarea "x"
type textarea "25.09 в 12 по Алмате, з"
type textarea "x"
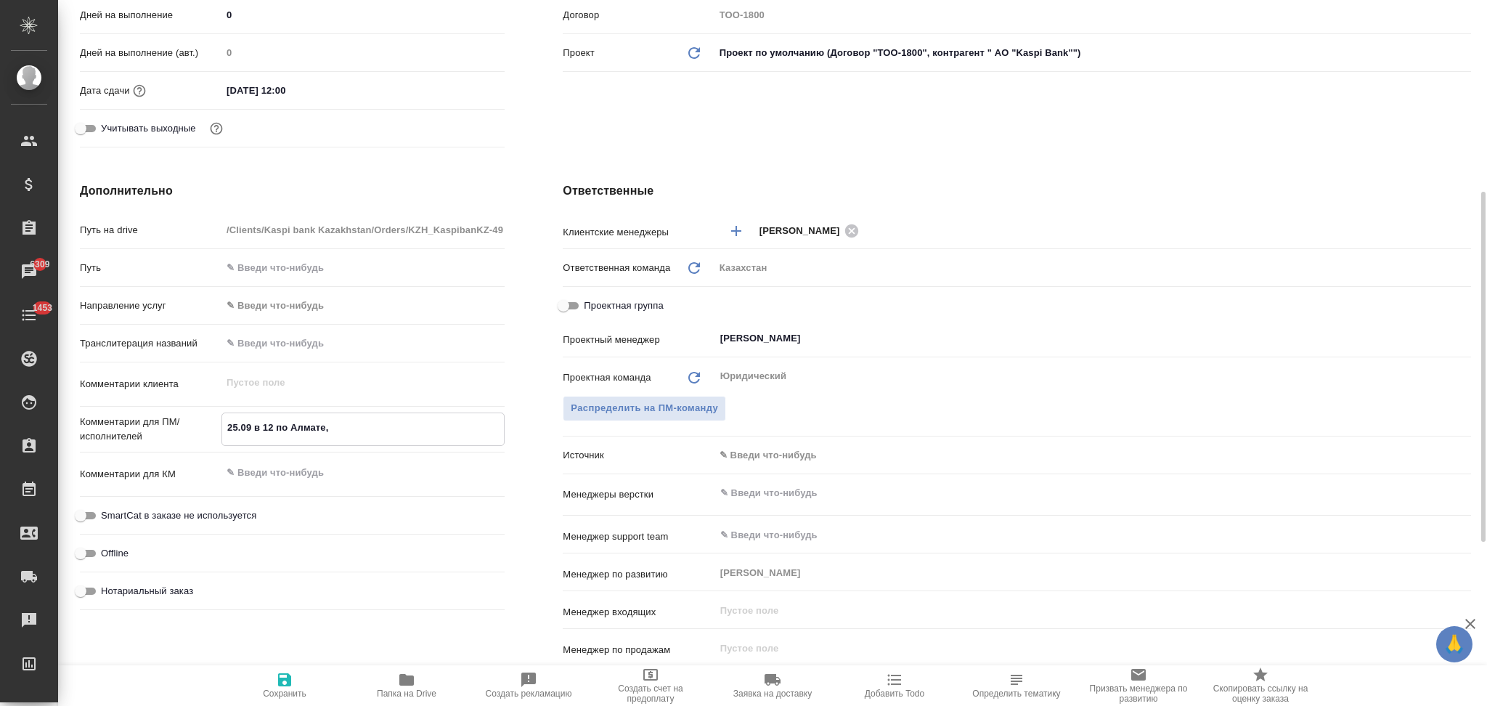
type textarea "x"
type input "АО "Kaspi Bank""
type textarea "x"
type textarea "25.09 в 12 по Алмате, зу"
type textarea "x"
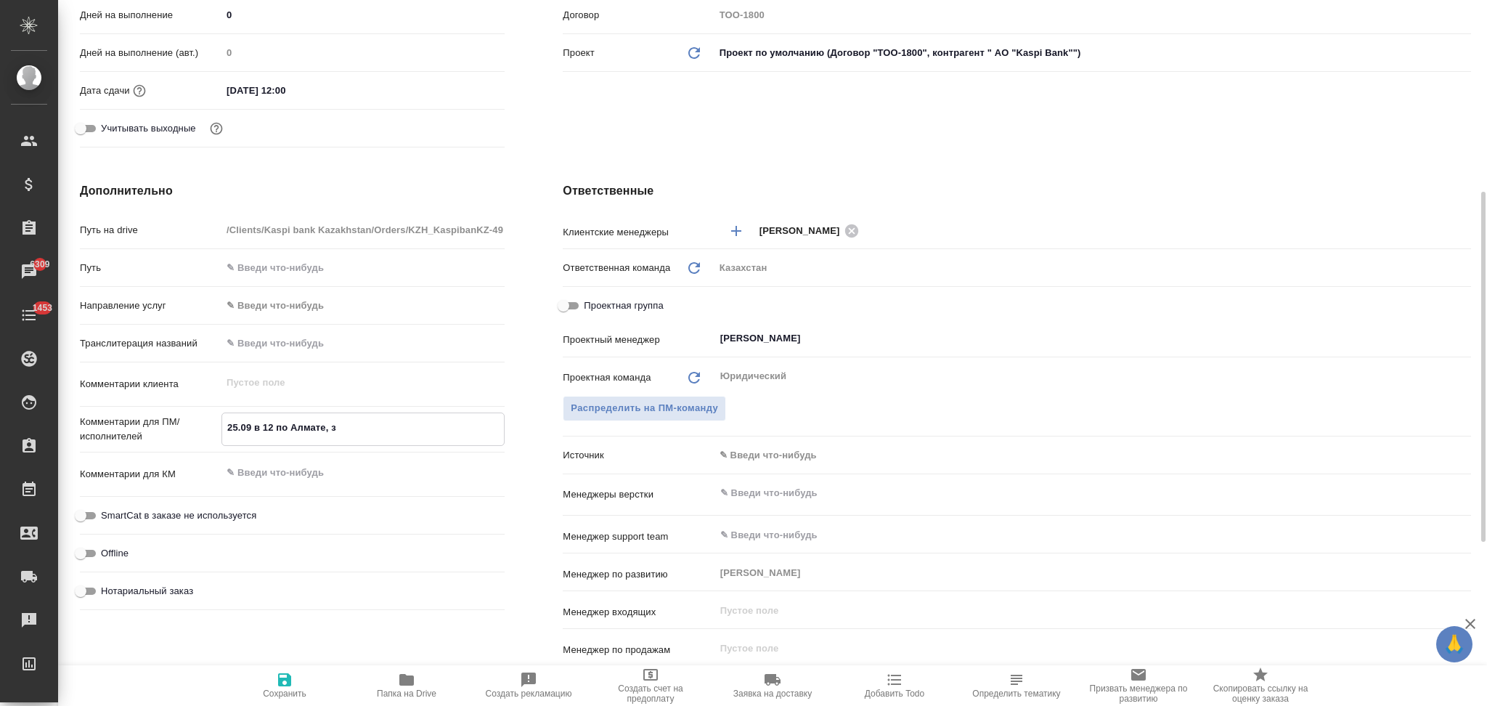
type textarea "x"
type input "АО "Kaspi Bank""
type textarea "x"
type textarea "25.09 в 12 по Алмате, зум"
type textarea "x"
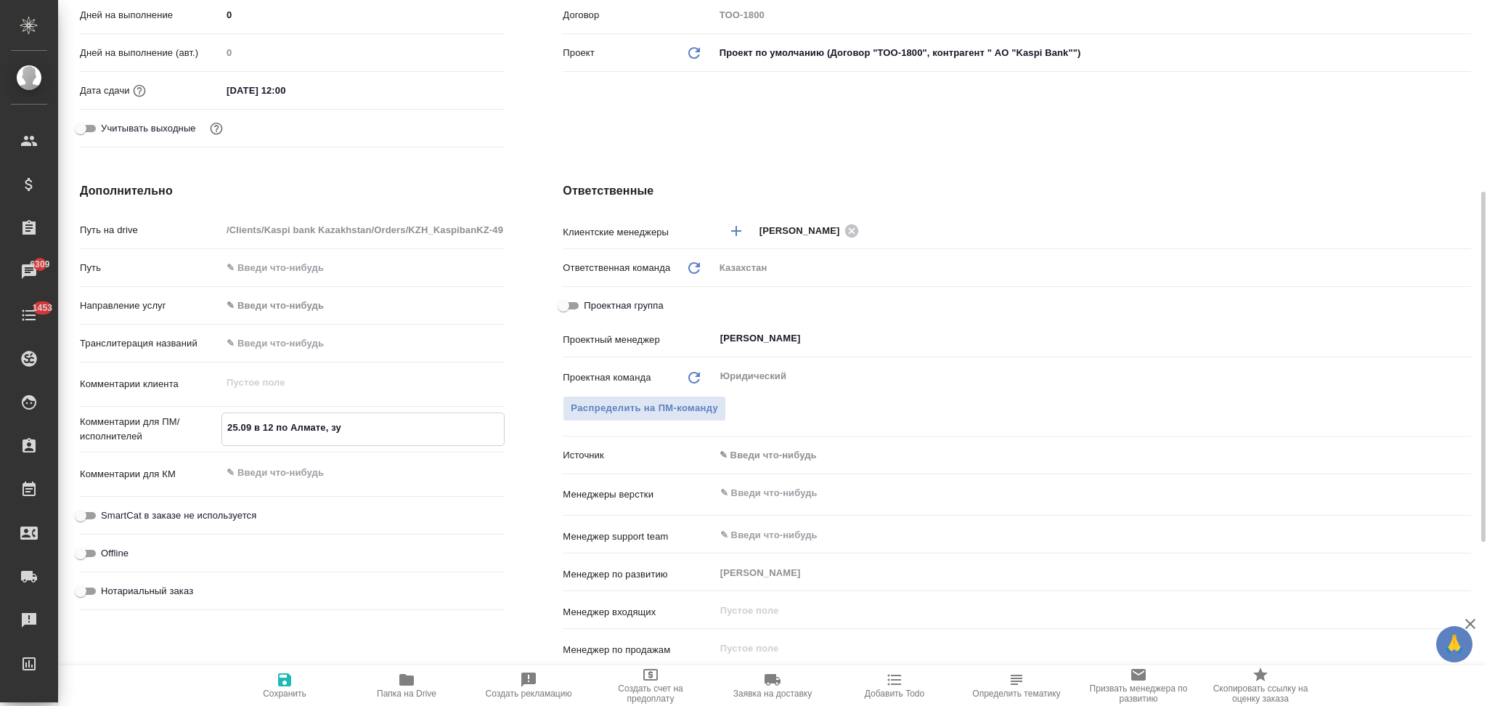
type textarea "x"
type input "АО "Kaspi Bank""
type textarea "x"
type textarea "25.09 в 12 по Алмате, зум"
type textarea "x"
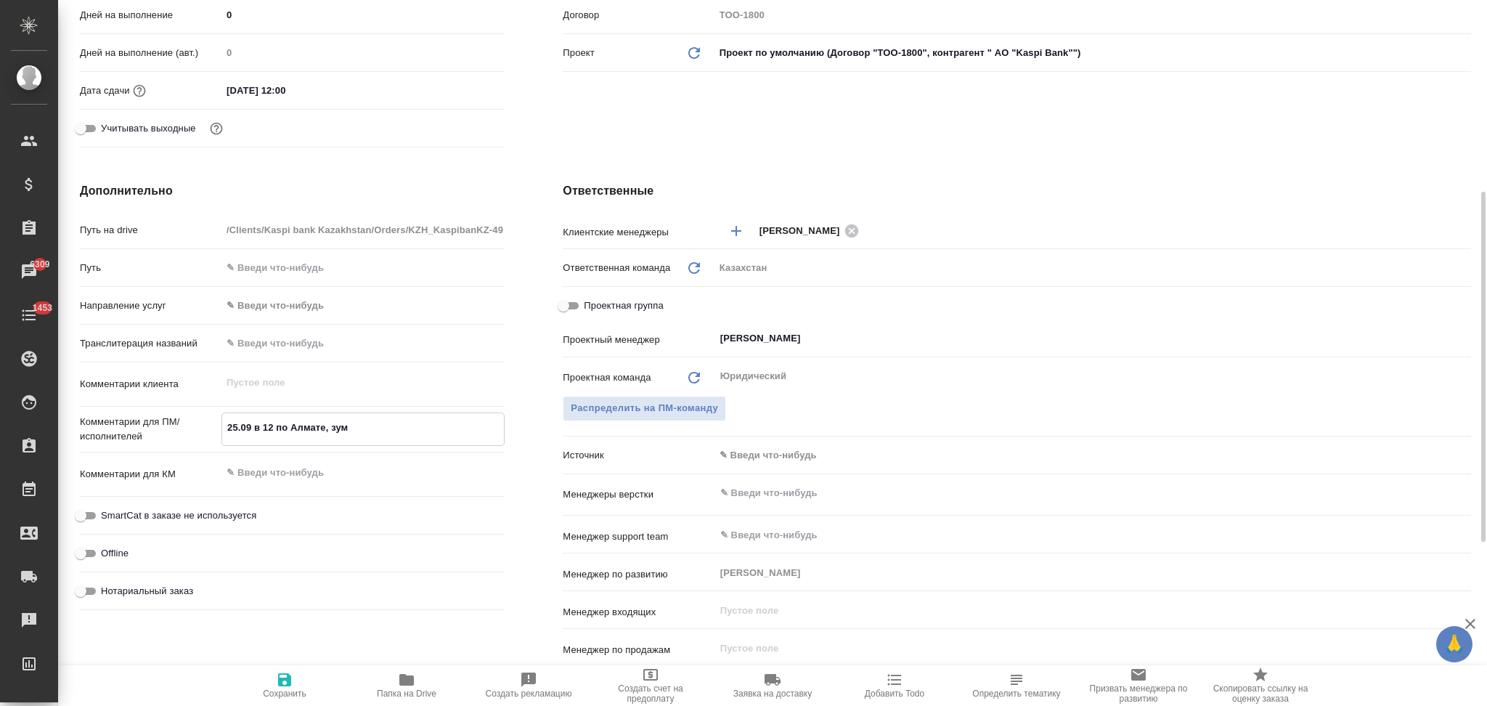
type textarea "x"
type input "АО "Kaspi Bank""
type textarea "x"
type textarea "25.09 в 12 по Алмате, зум п"
type textarea "x"
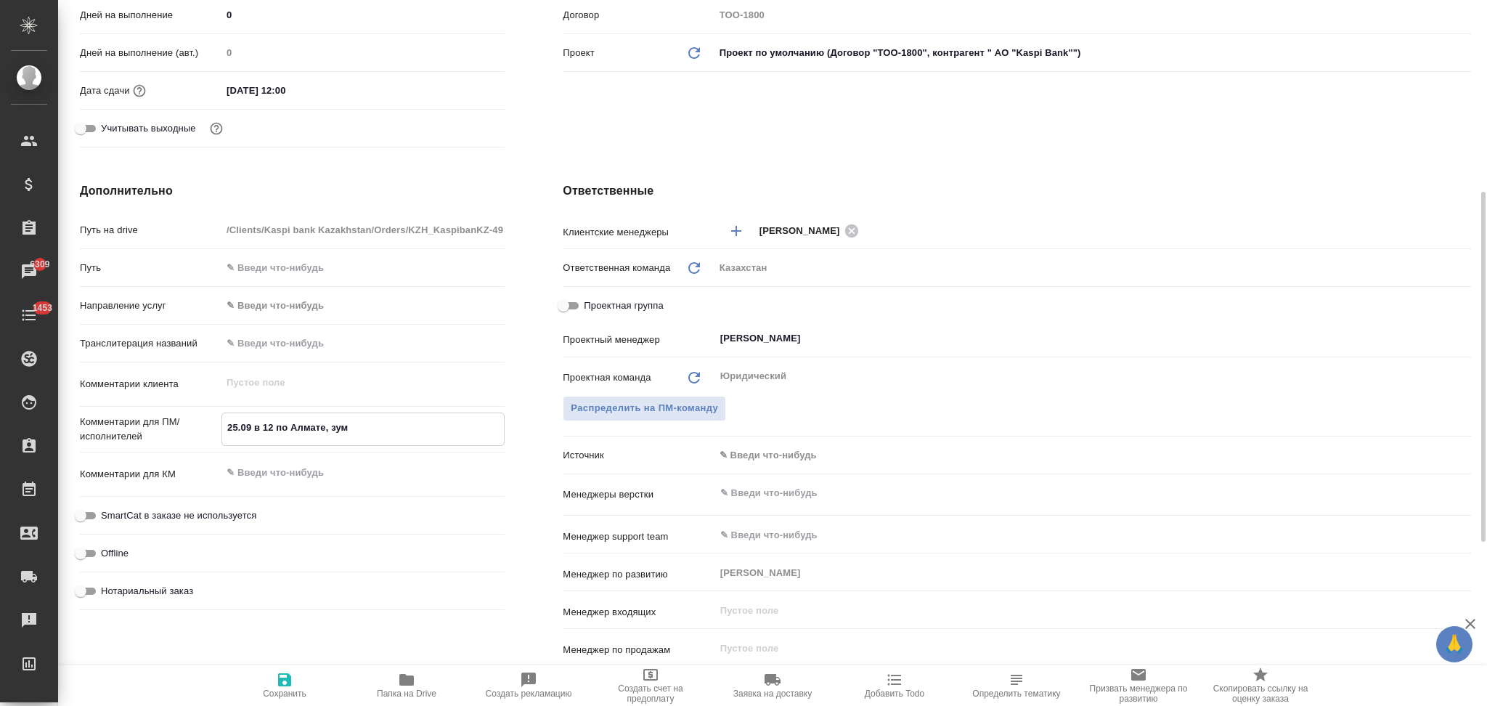
type textarea "x"
type textarea "25.09 в 12 по Алмате, зум пр"
type input "АО "Kaspi Bank""
type textarea "x"
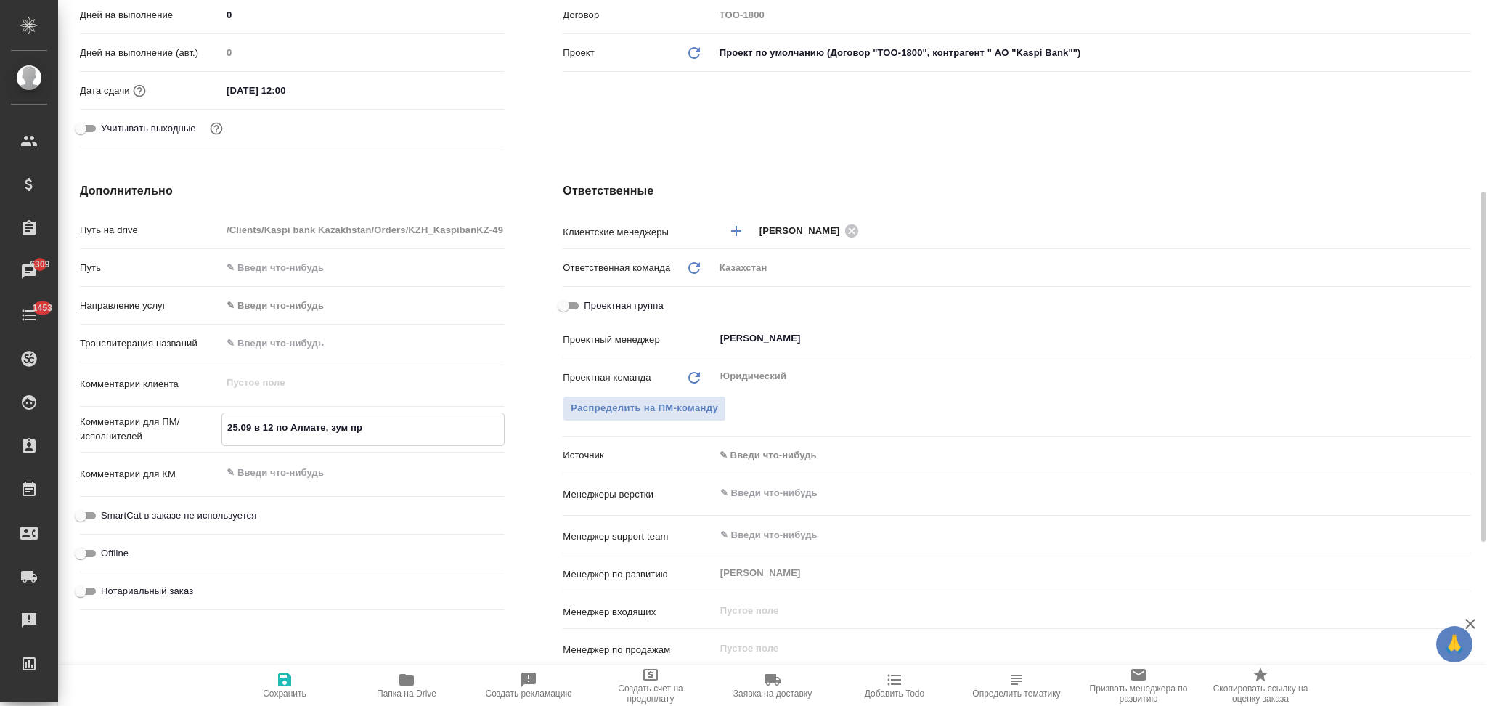
type textarea "x"
type input "АО "Kaspi Bank""
type textarea "x"
type textarea "25.09 в 12 по Алмате, зум про"
type textarea "x"
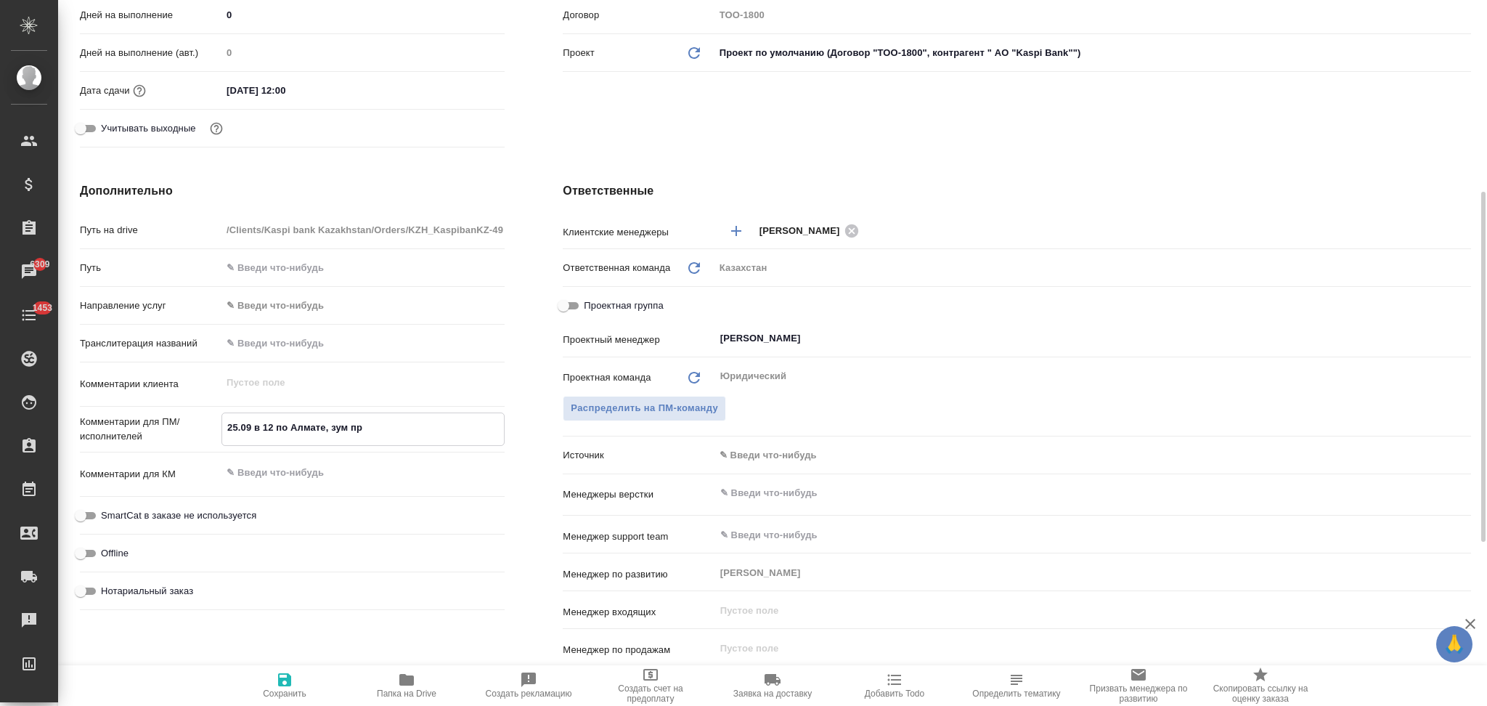
type textarea "x"
type input "АО "Kaspi Bank""
type textarea "x"
type textarea "25.09 в 12 по Алмате, зум прод"
type textarea "x"
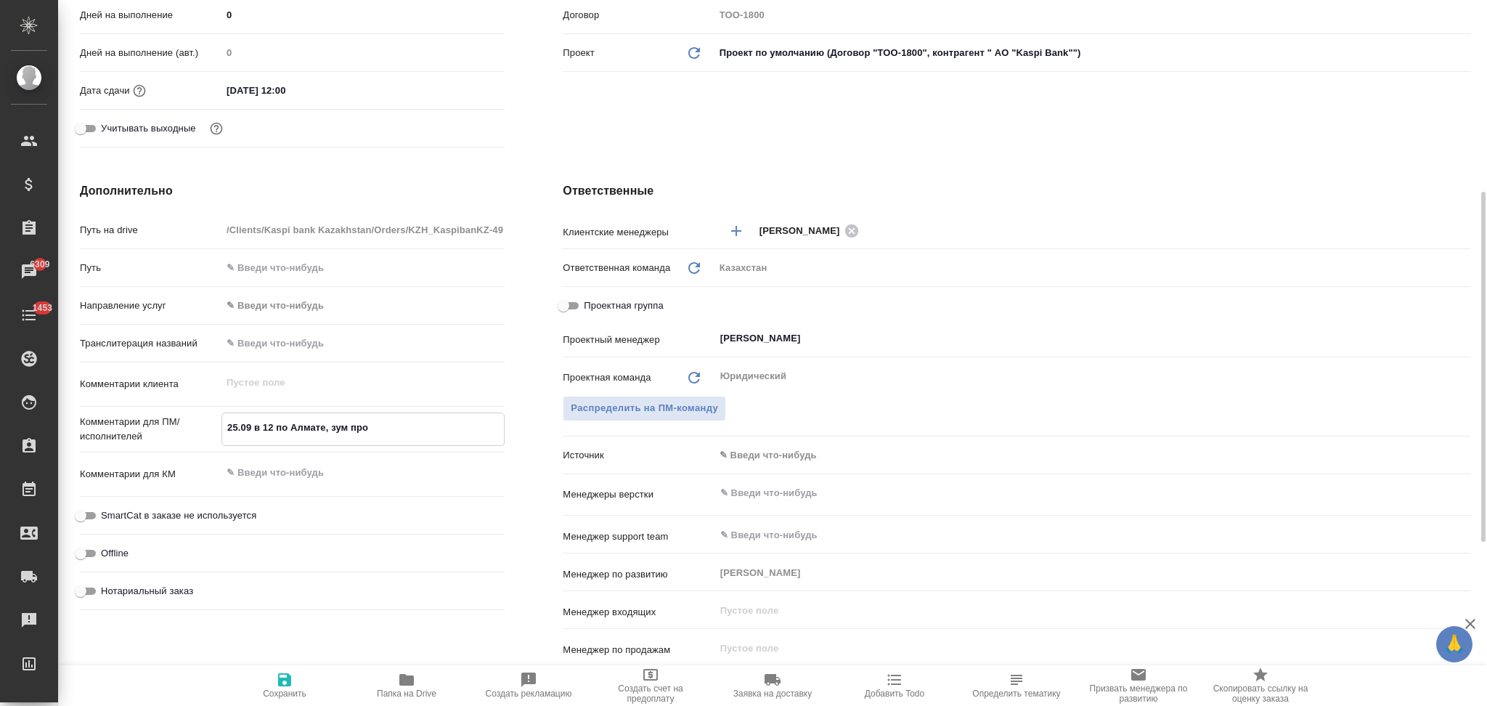
type textarea "x"
type input "АО "Kaspi Bank""
type textarea "x"
type textarea "25.09 в 12 по Алмате, зум продо"
type textarea "x"
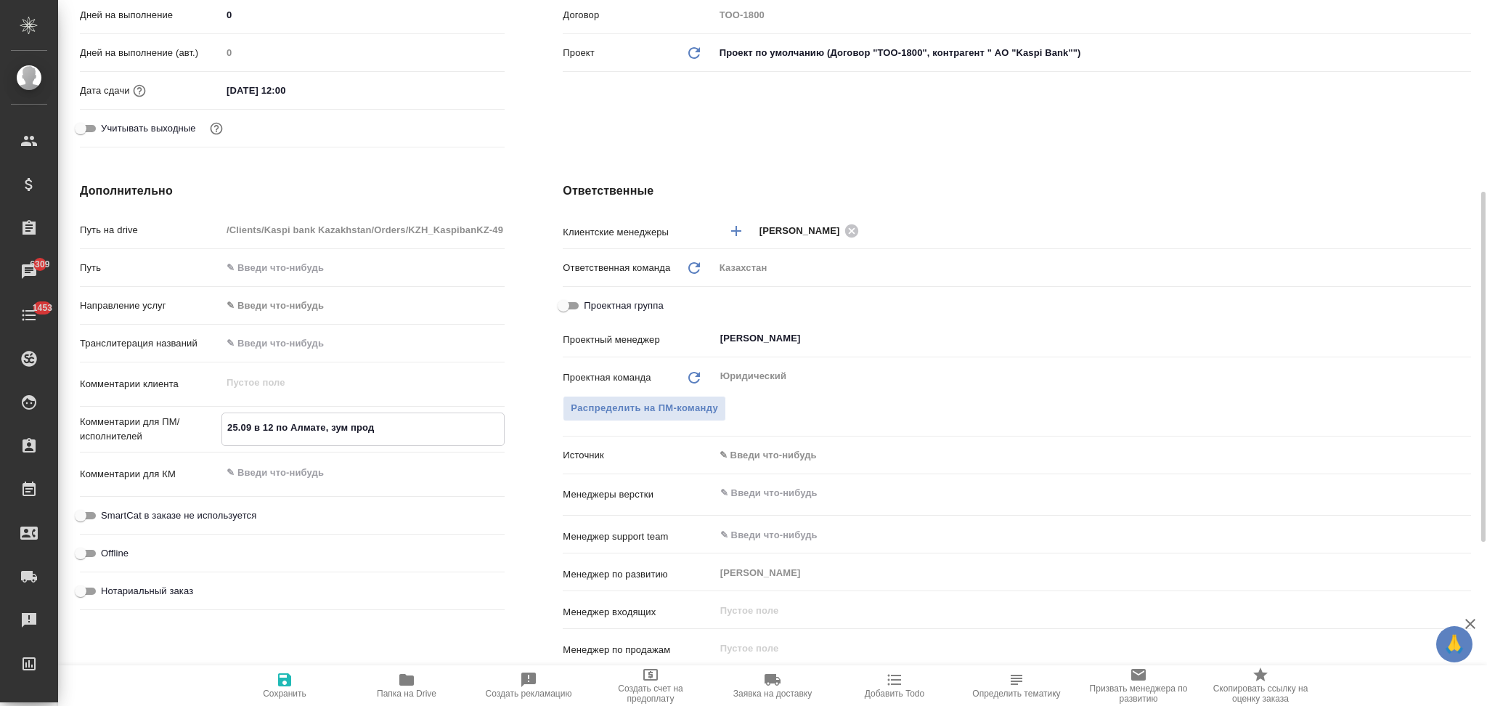
type textarea "x"
type input "АО "Kaspi Bank""
type textarea "x"
type textarea "25.09 в 12 по Алмате, зум продол"
type textarea "x"
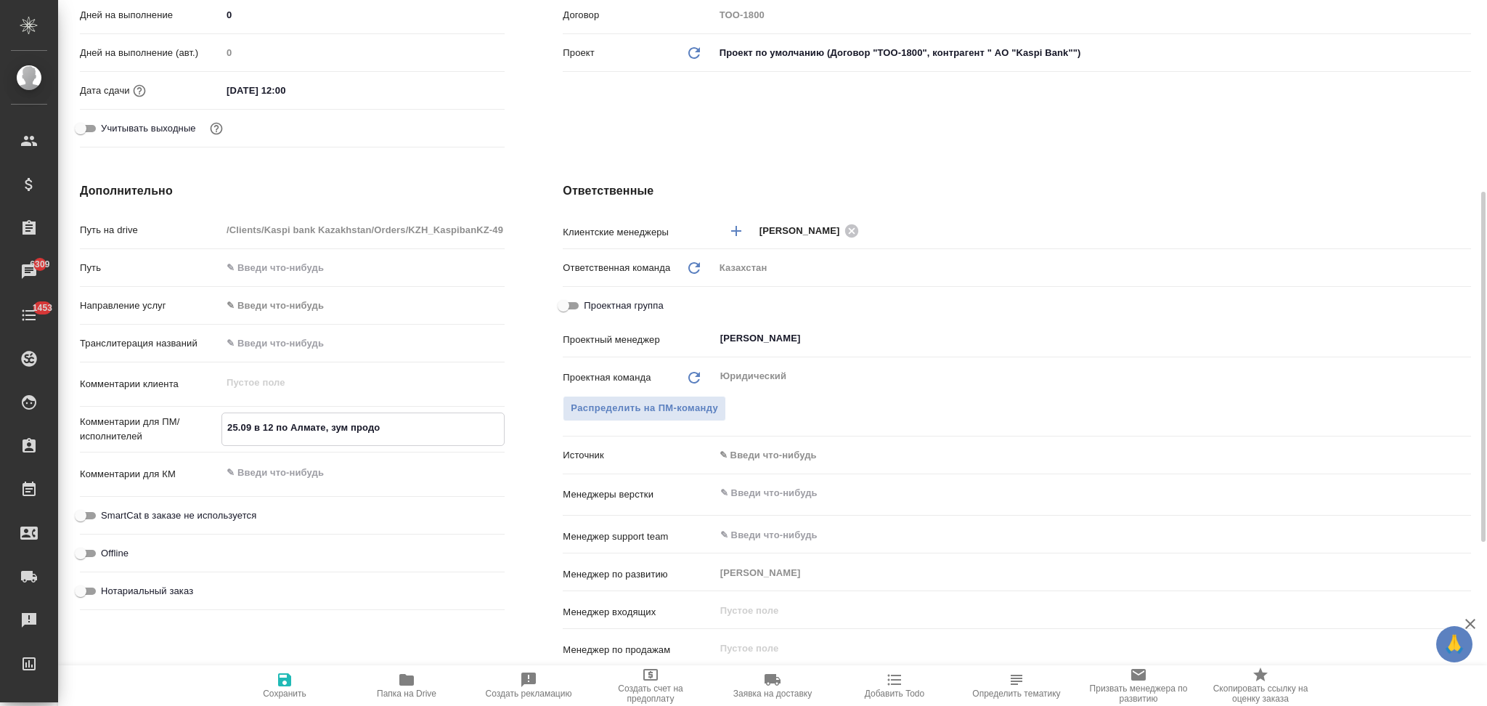
type textarea "x"
type input "АО "Kaspi Bank""
type textarea "x"
type textarea "25.09 в 12 по Алмате, зум продолч"
type textarea "x"
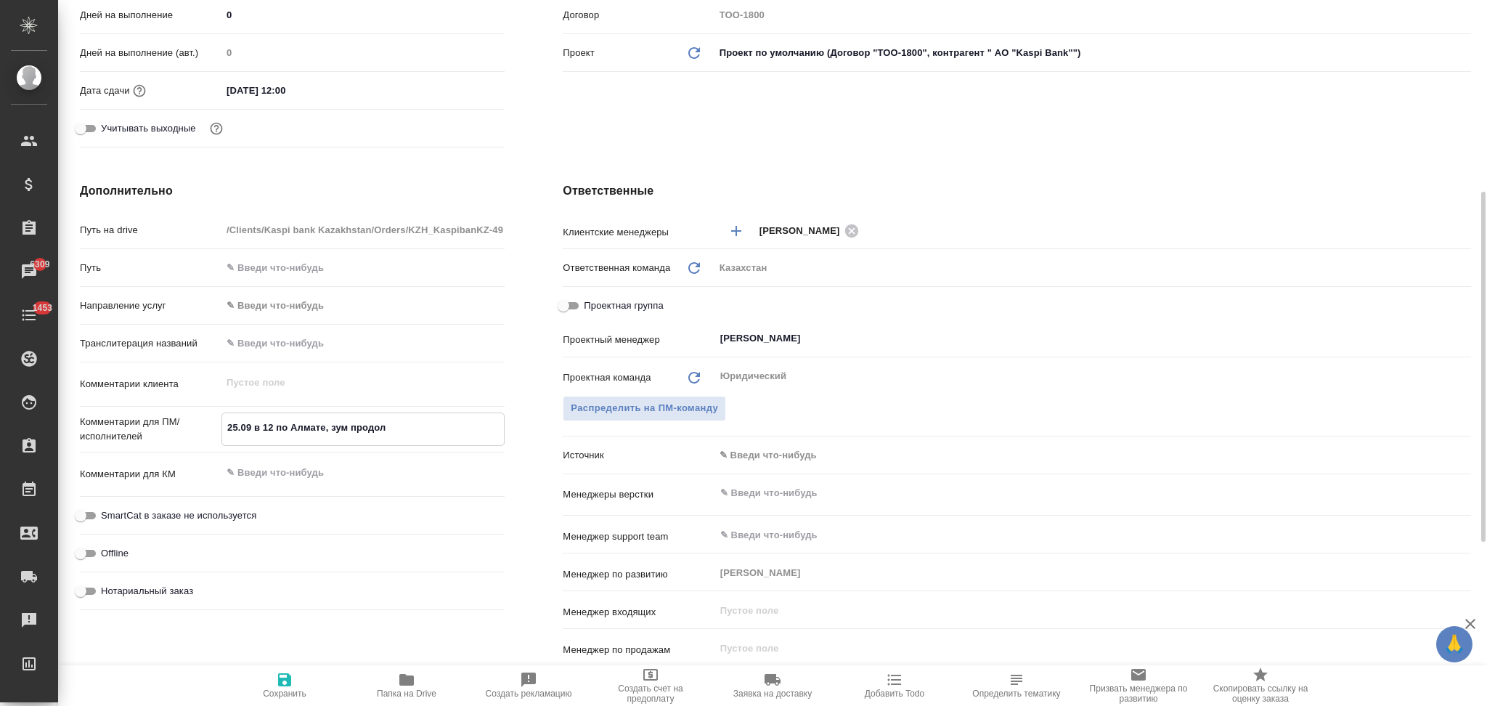
type textarea "x"
type input "АО "Kaspi Bank""
type textarea "x"
type textarea "25.09 в 12 по Алмате, зум продолчи"
click at [279, 677] on icon "button" at bounding box center [284, 679] width 17 height 17
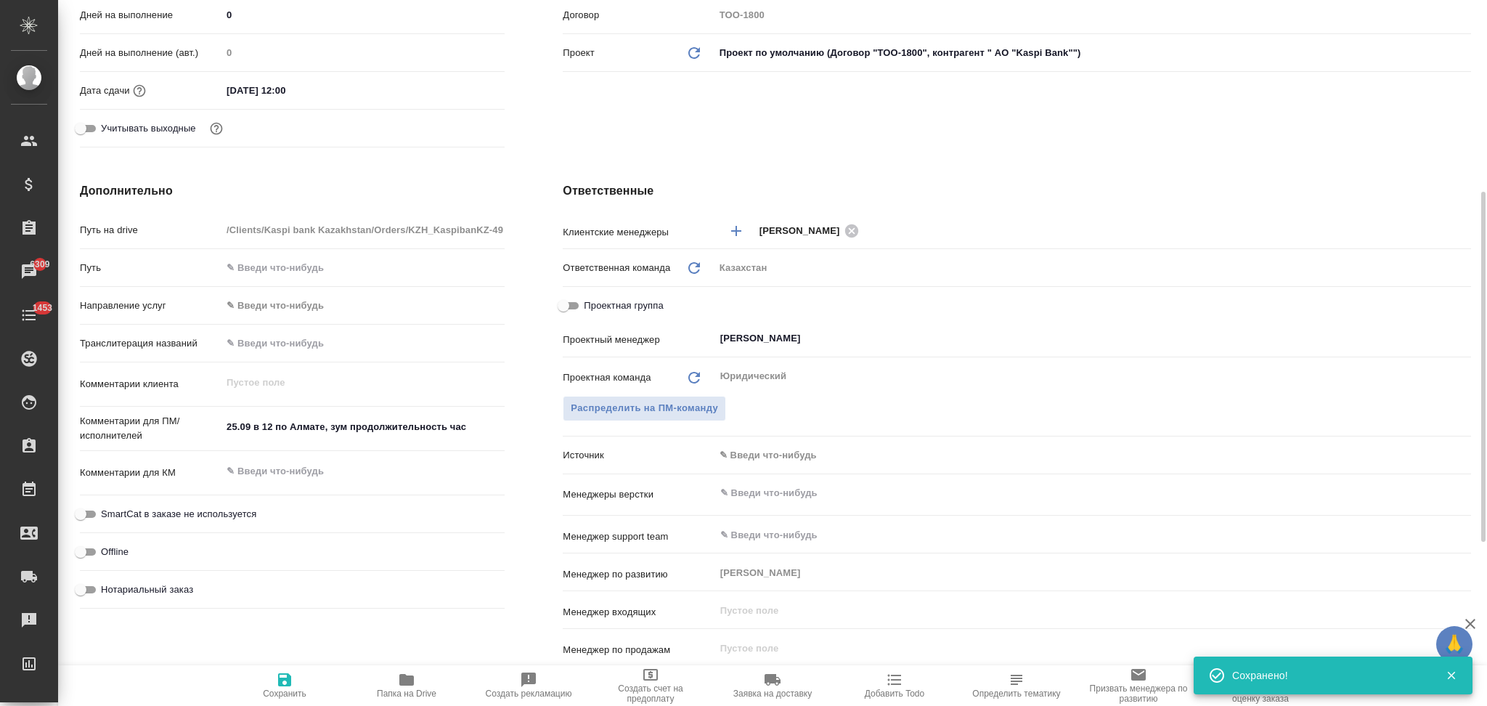
scroll to position [0, 0]
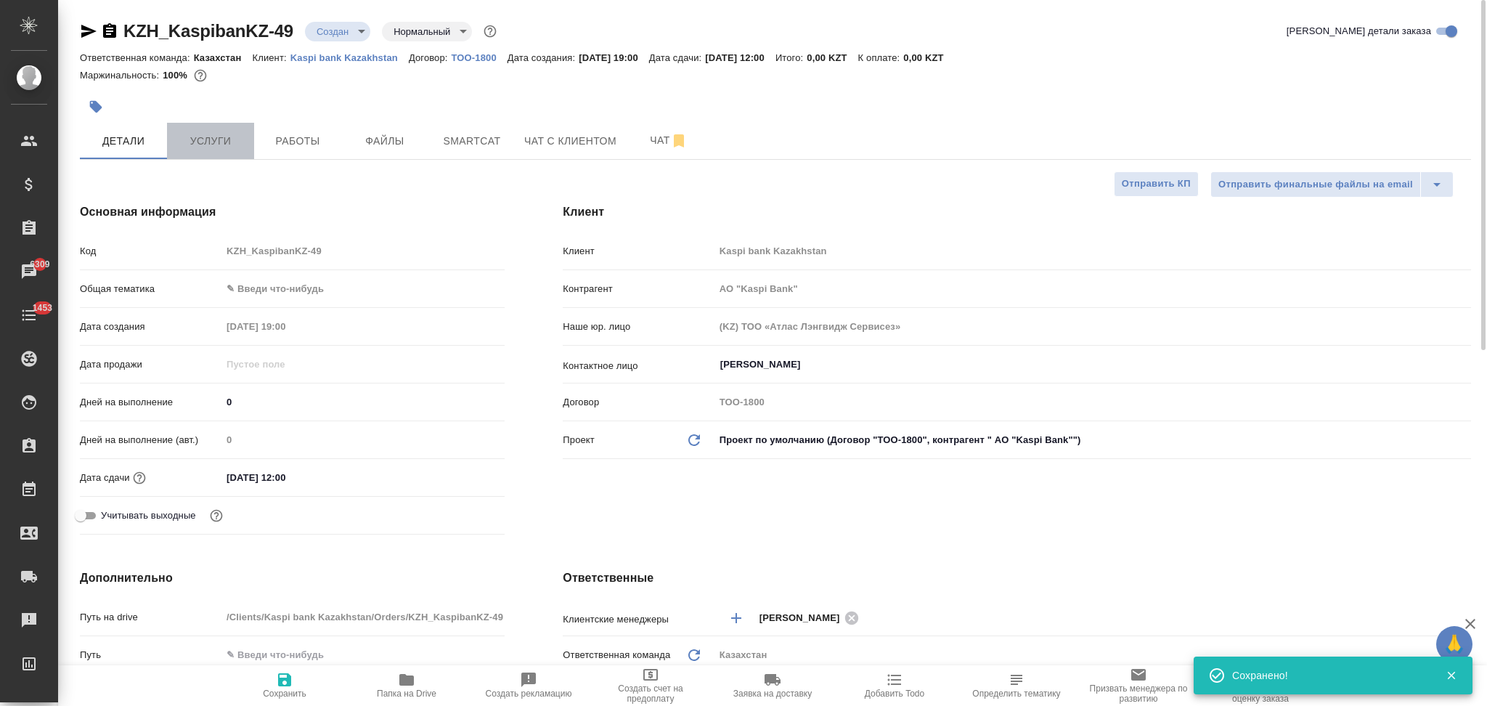
click at [224, 144] on span "Услуги" at bounding box center [211, 141] width 70 height 18
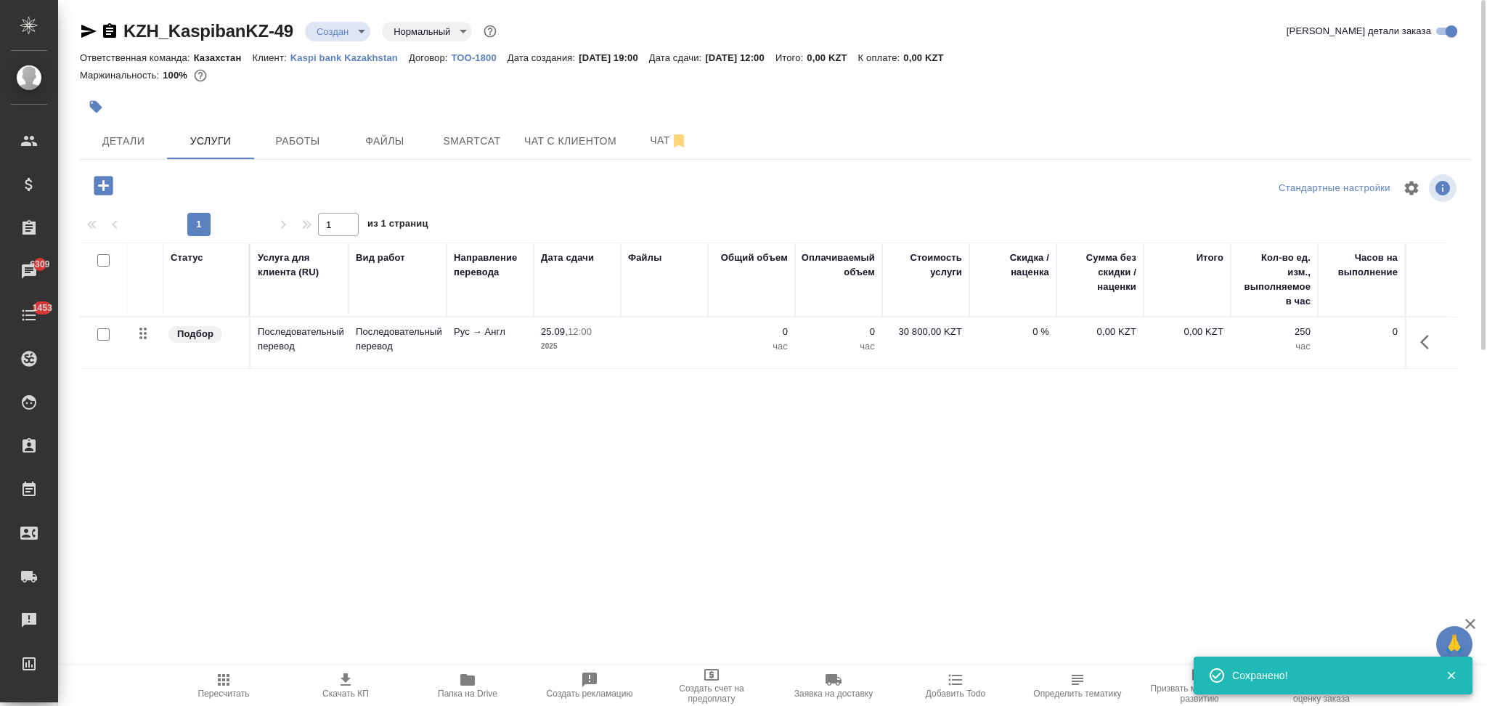
click at [634, 354] on td at bounding box center [664, 342] width 87 height 51
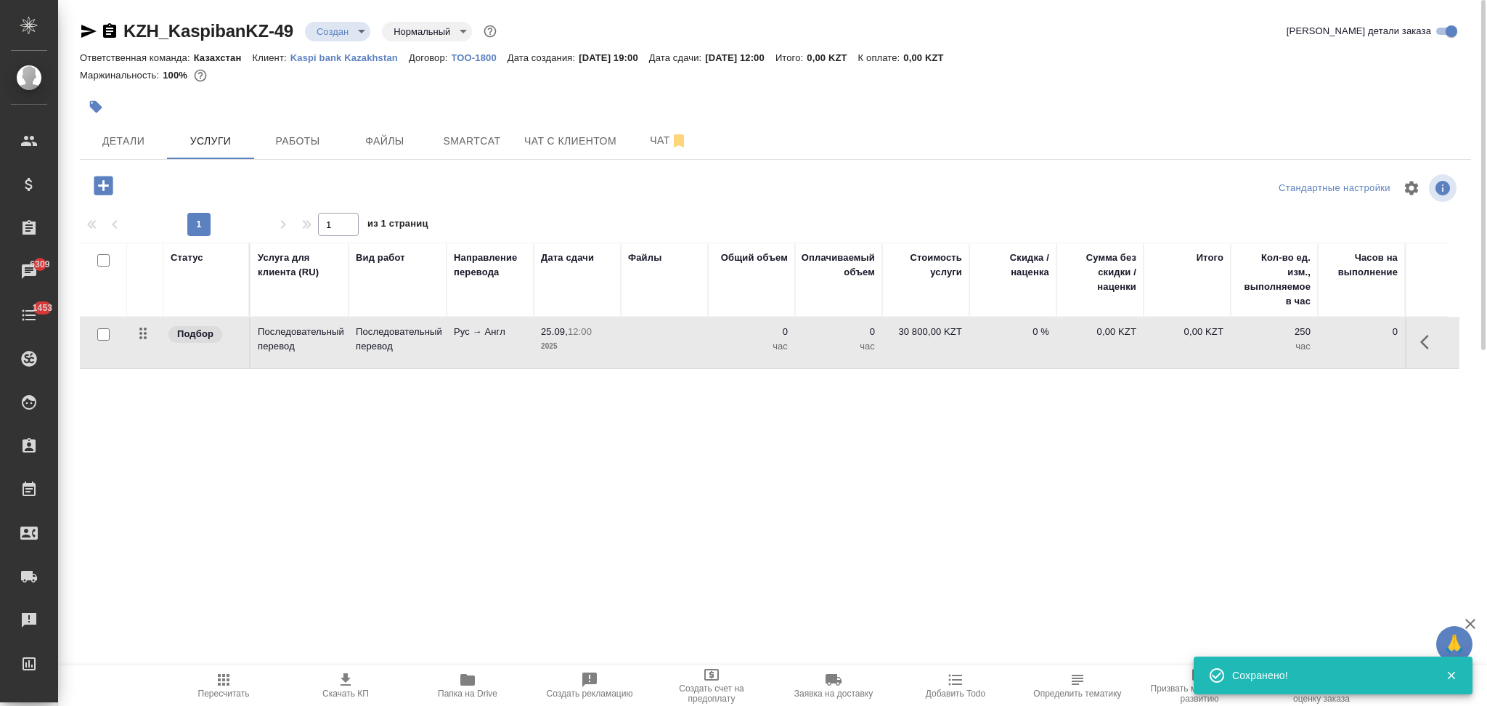
click at [634, 354] on td at bounding box center [664, 342] width 87 height 51
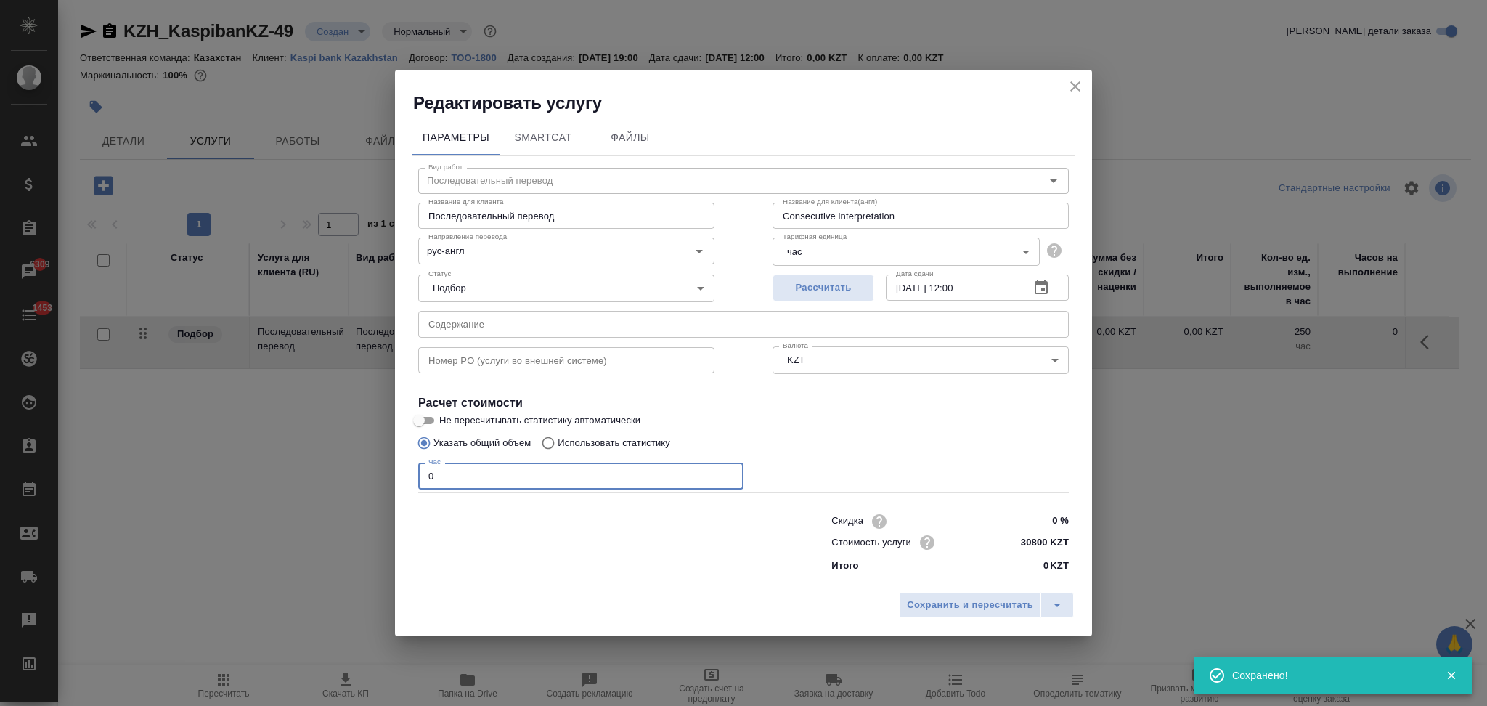
drag, startPoint x: 419, startPoint y: 478, endPoint x: 402, endPoint y: 475, distance: 17.1
click at [402, 475] on div "Параметры SmartCat Файлы Вид работ Последовательный перевод Вид работ Название …" at bounding box center [743, 350] width 697 height 470
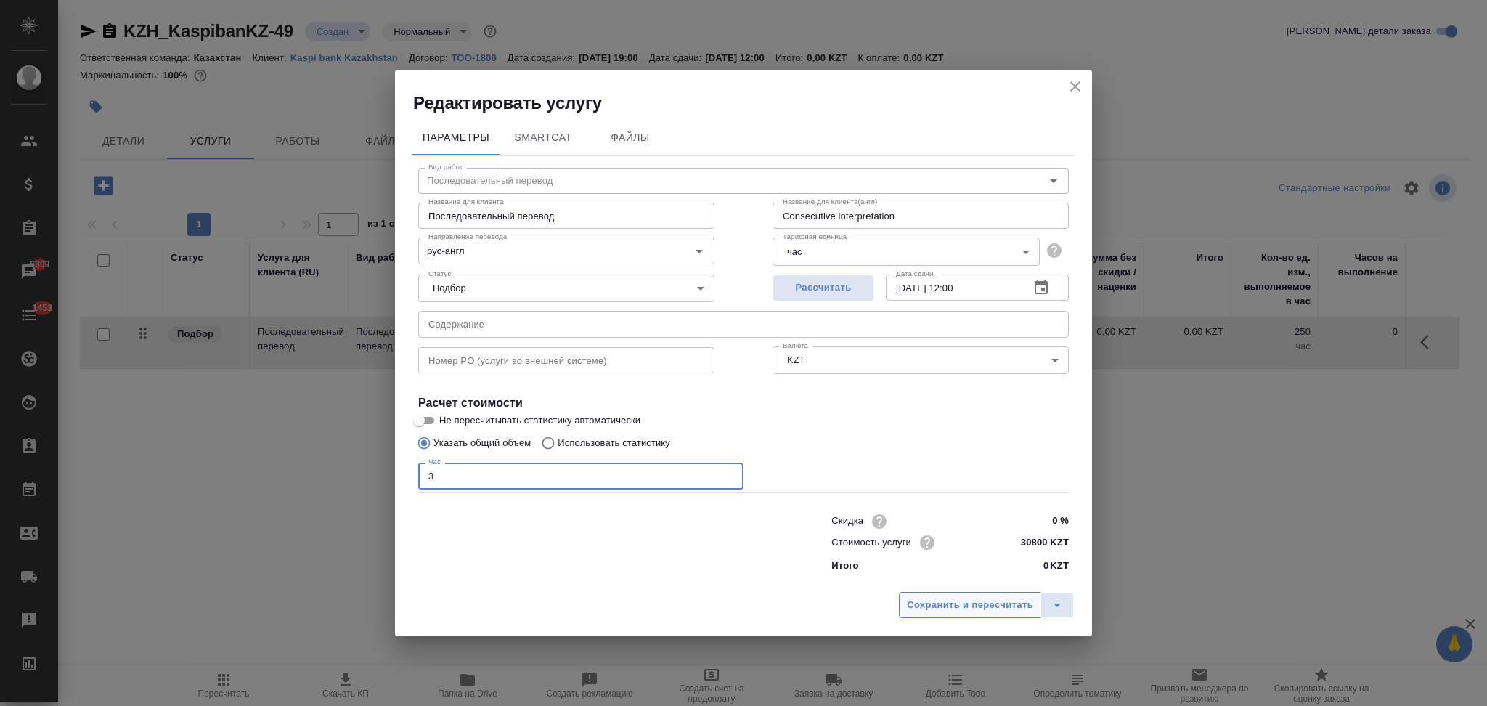
click at [938, 600] on span "Сохранить и пересчитать" at bounding box center [970, 605] width 126 height 17
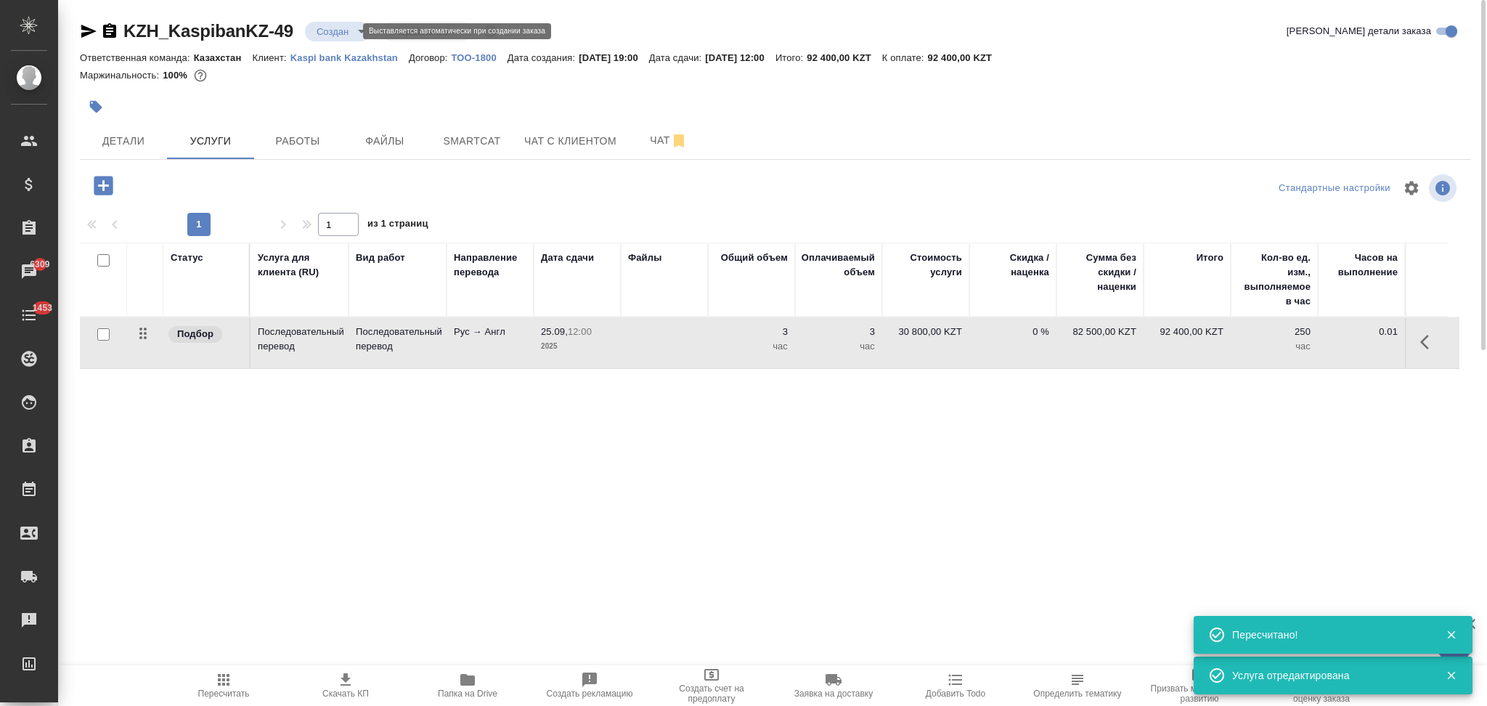
click at [333, 29] on body "🙏 .cls-1 fill:#fff; AWATERA Aslanukova Sati Клиенты Спецификации Заказы 6309 Ча…" at bounding box center [743, 353] width 1487 height 706
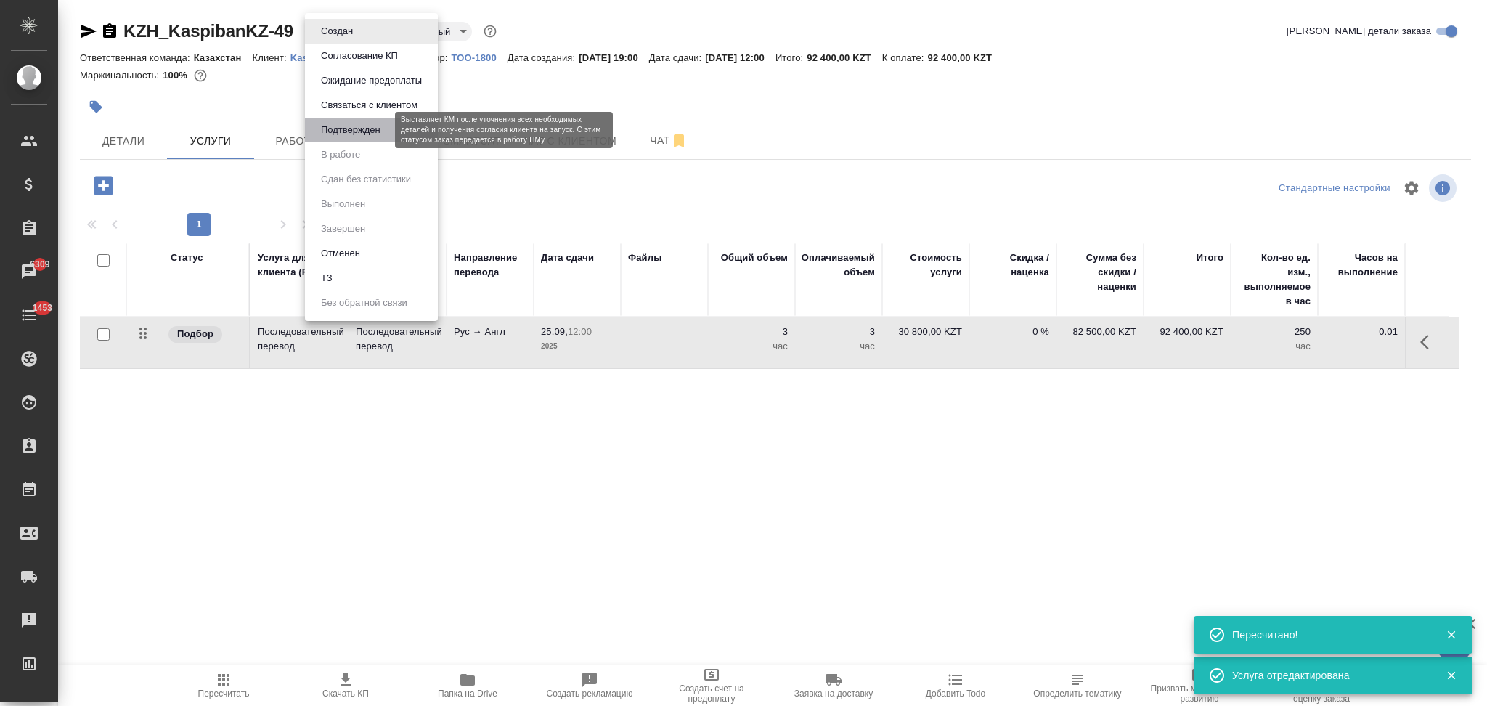
click at [342, 128] on button "Подтвержден" at bounding box center [350, 130] width 68 height 16
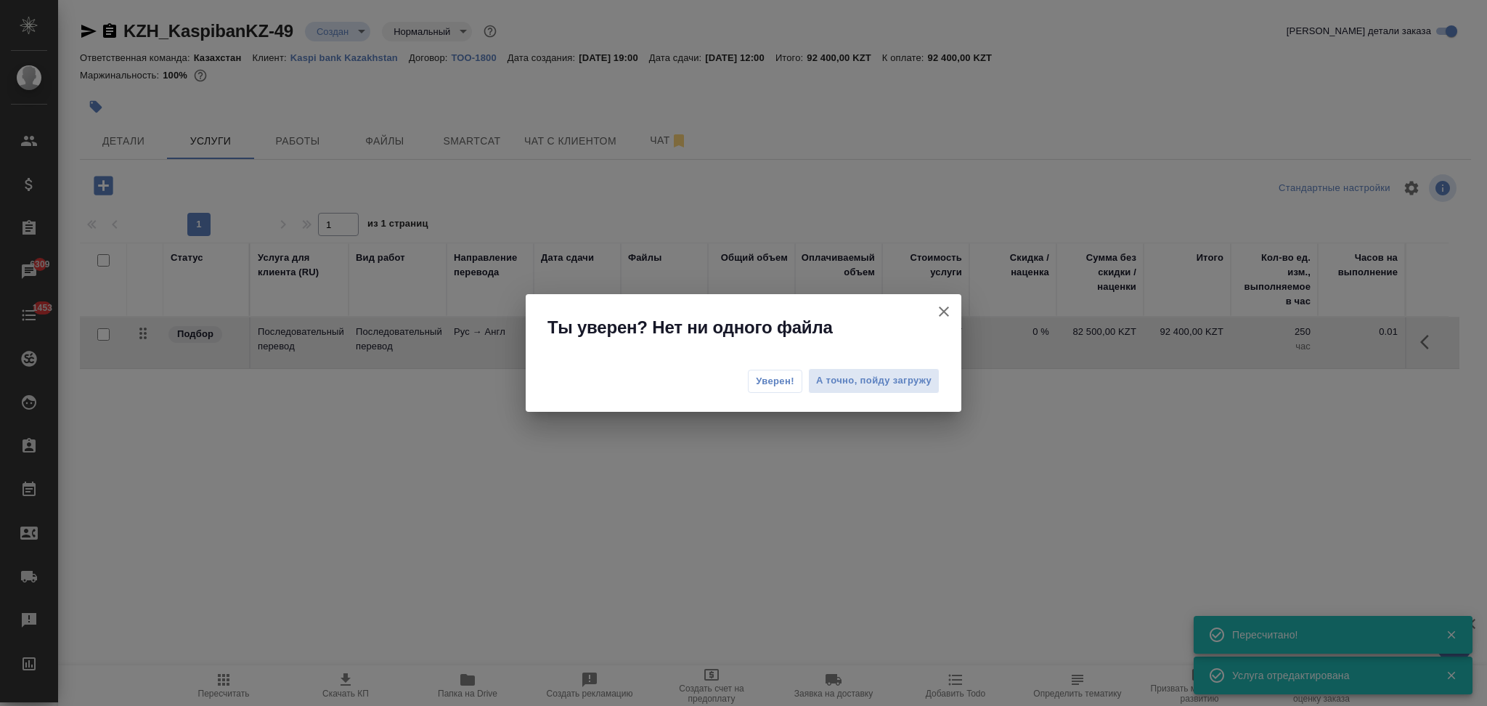
click at [764, 380] on span "Уверен!" at bounding box center [775, 381] width 38 height 15
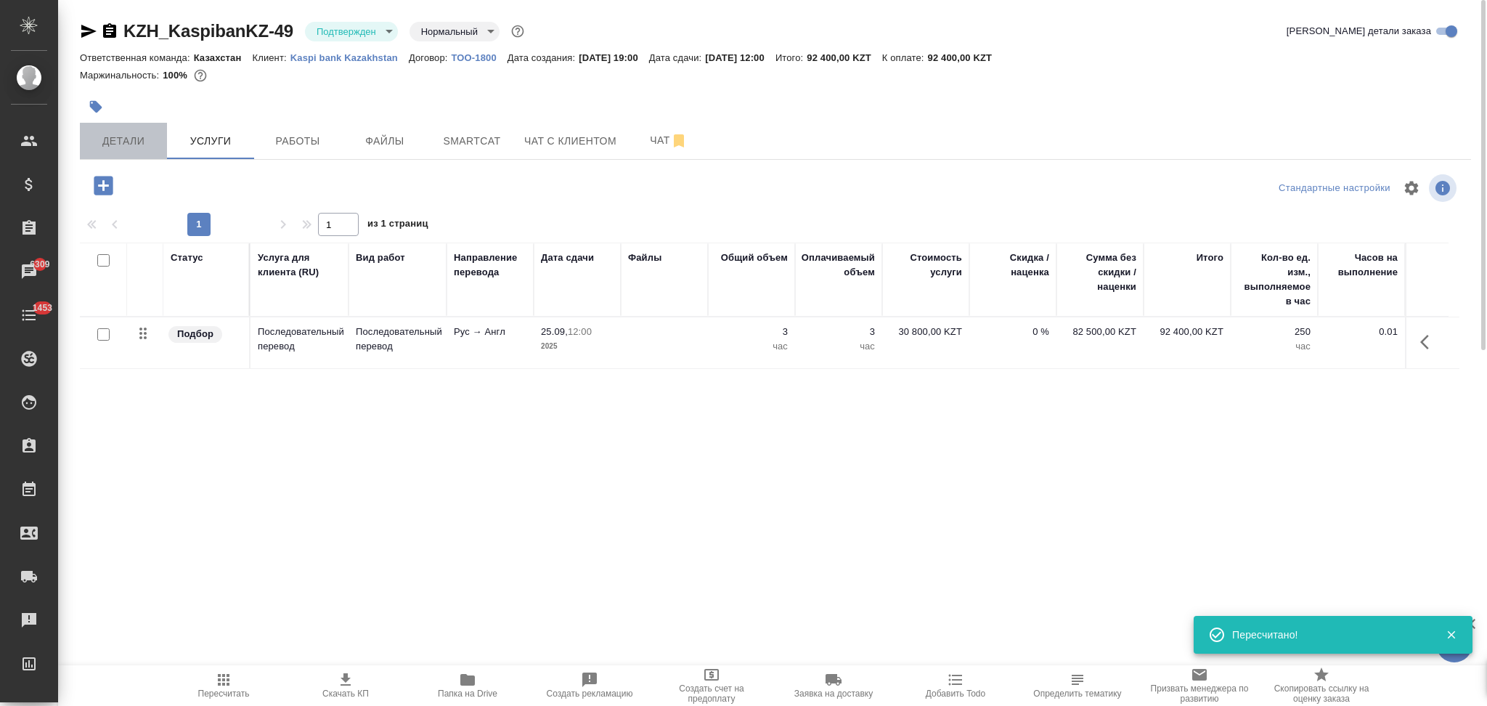
click at [107, 137] on span "Детали" at bounding box center [124, 141] width 70 height 18
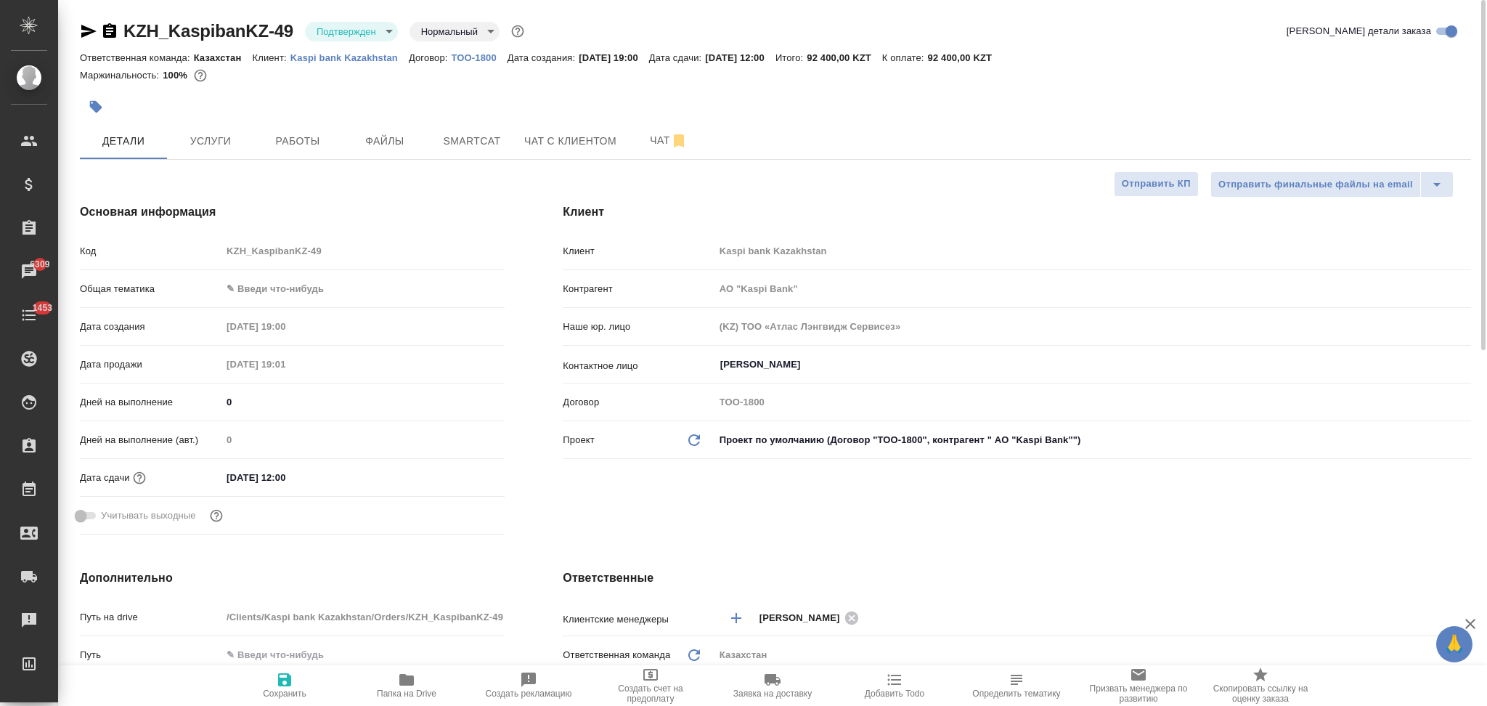
click at [88, 30] on icon "button" at bounding box center [88, 31] width 15 height 13
click at [102, 112] on icon "button" at bounding box center [96, 106] width 15 height 15
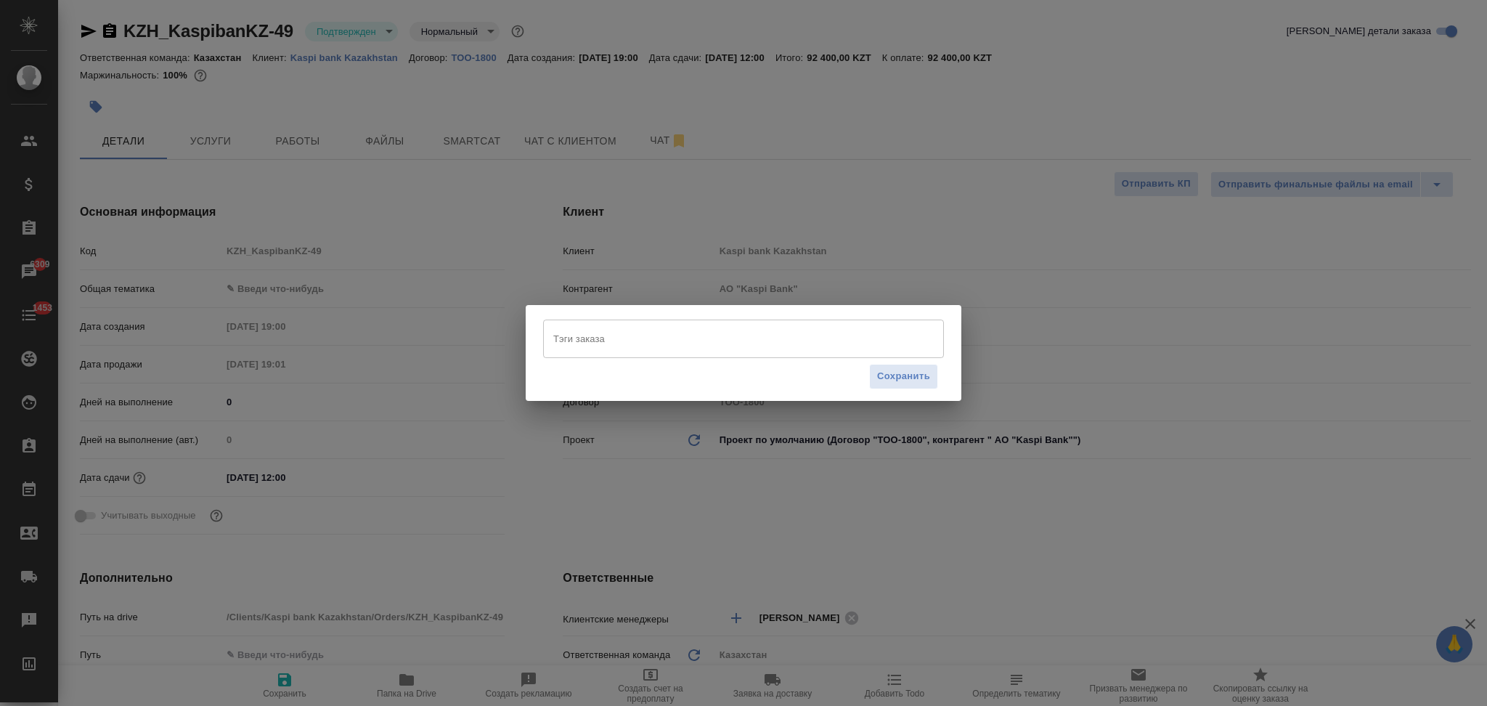
click at [573, 335] on input "Тэги заказа" at bounding box center [729, 338] width 360 height 25
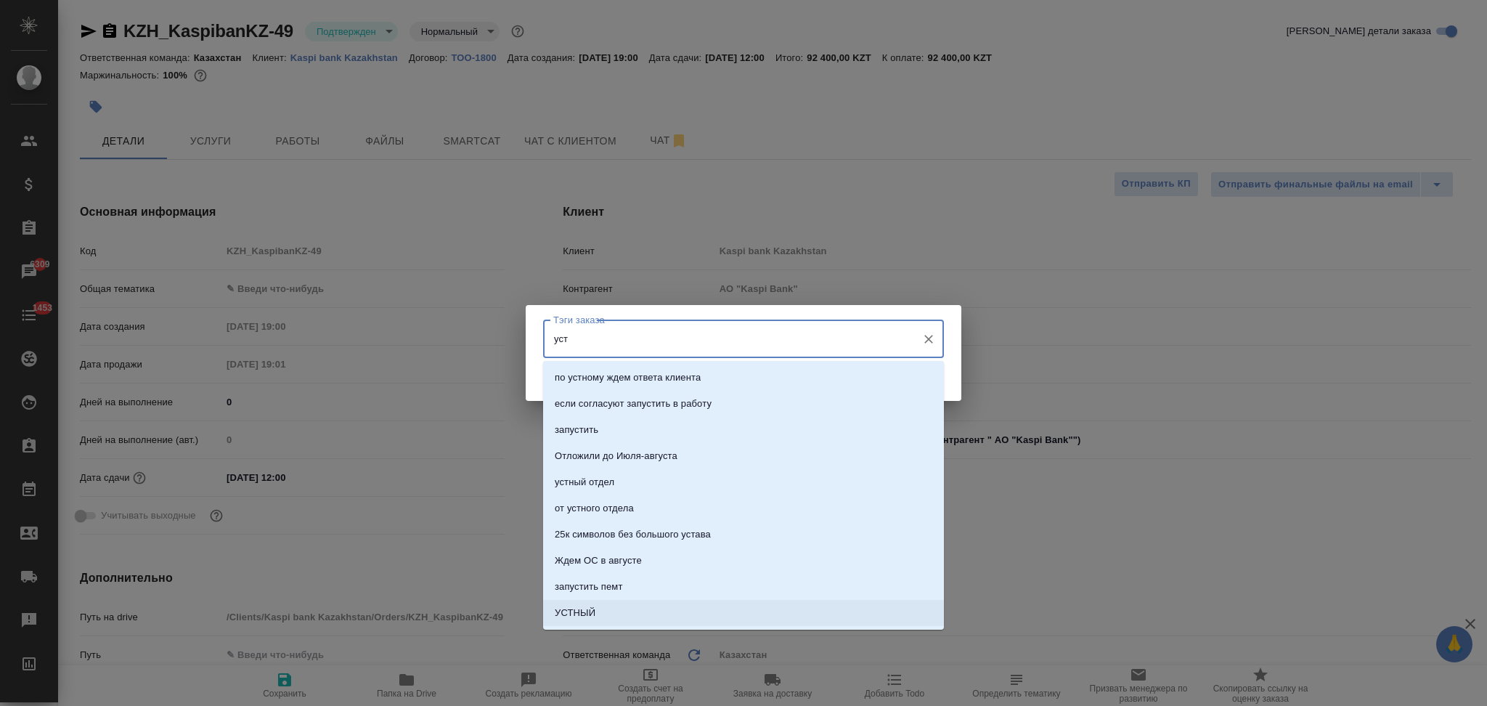
click at [569, 613] on p "УСТНЫЙ" at bounding box center [575, 612] width 41 height 15
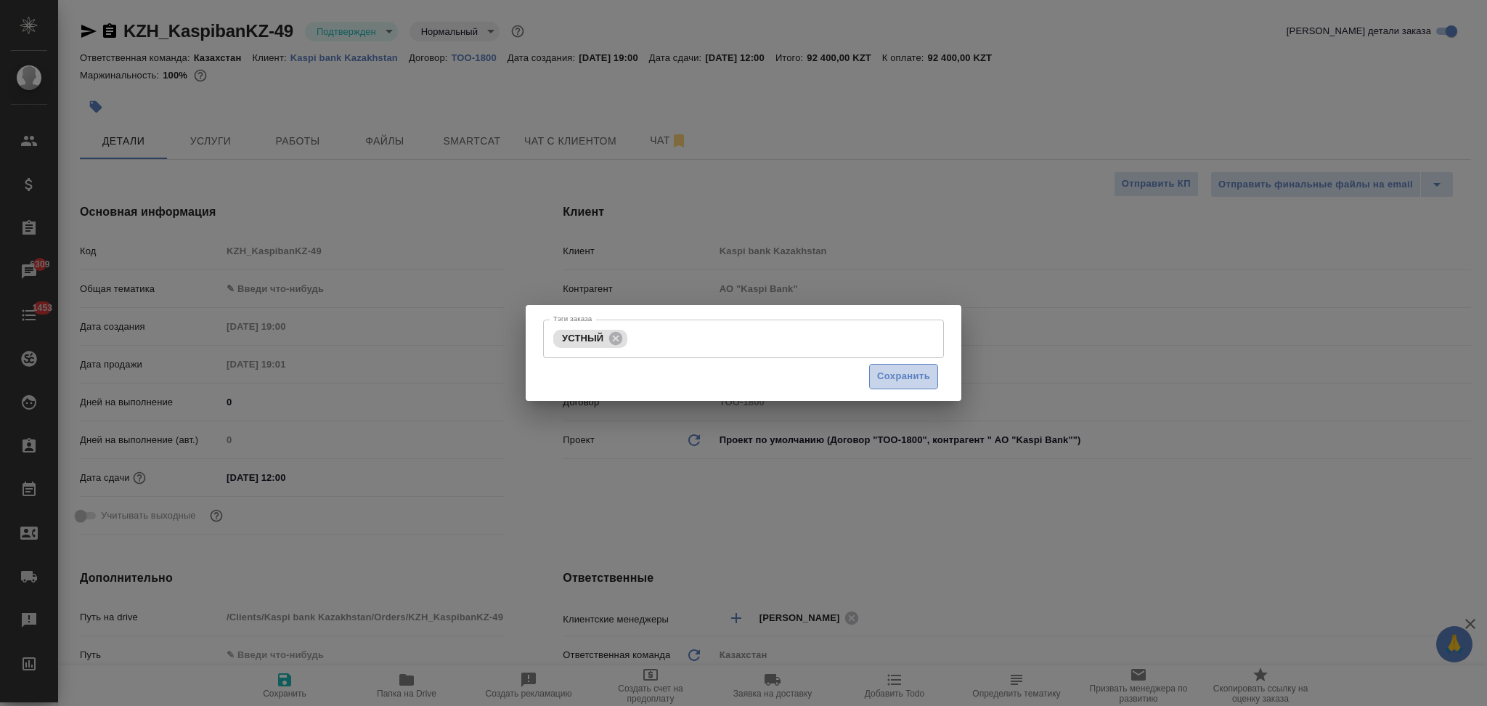
click at [878, 376] on span "Сохранить" at bounding box center [903, 376] width 53 height 17
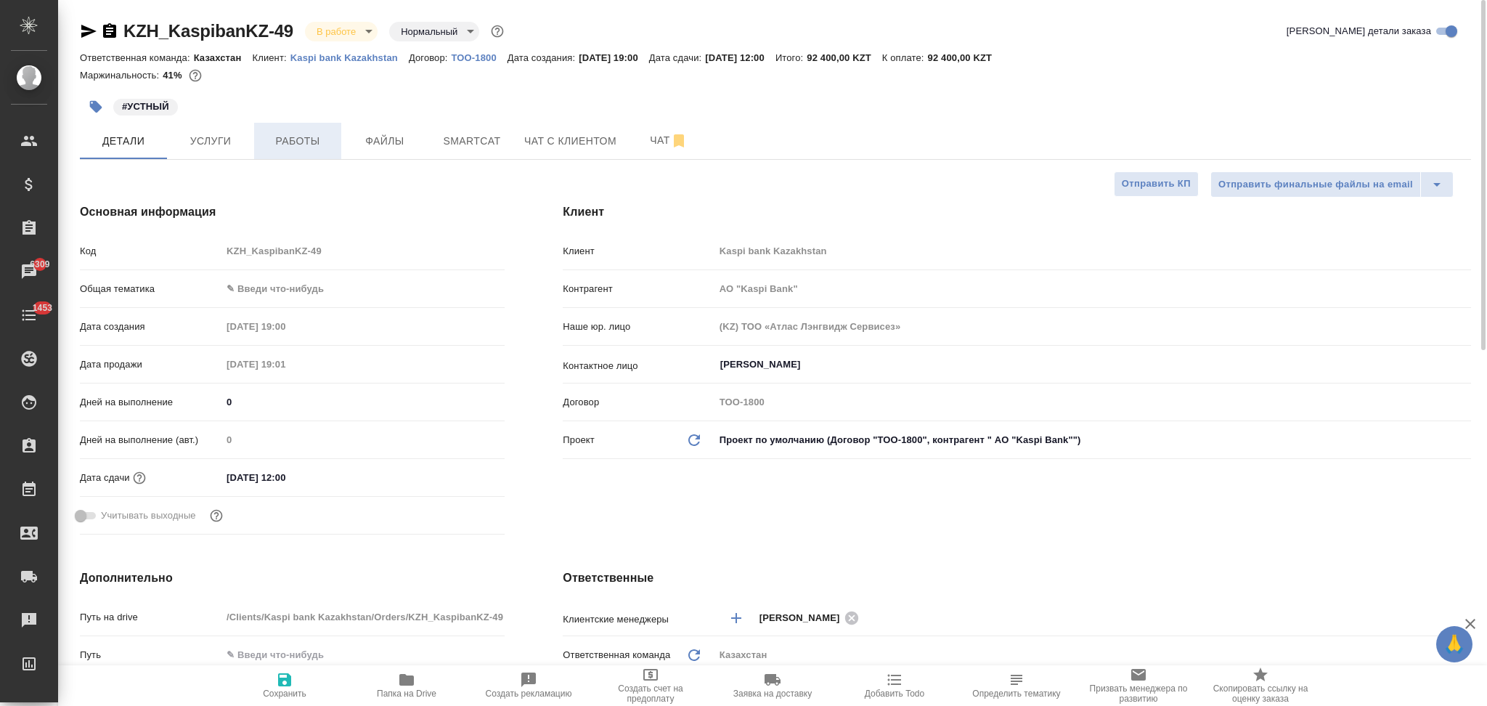
click at [300, 131] on button "Работы" at bounding box center [297, 141] width 87 height 36
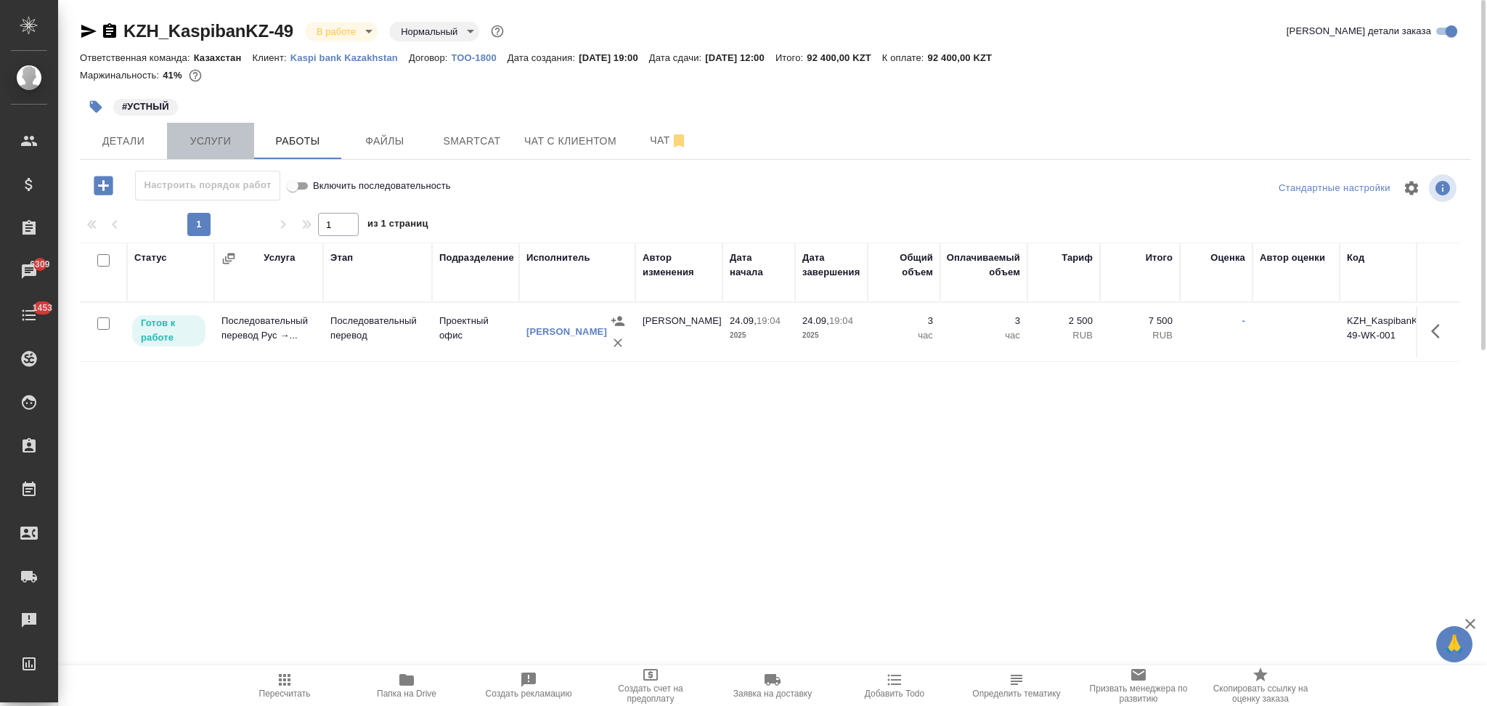
click at [212, 136] on span "Услуги" at bounding box center [211, 141] width 70 height 18
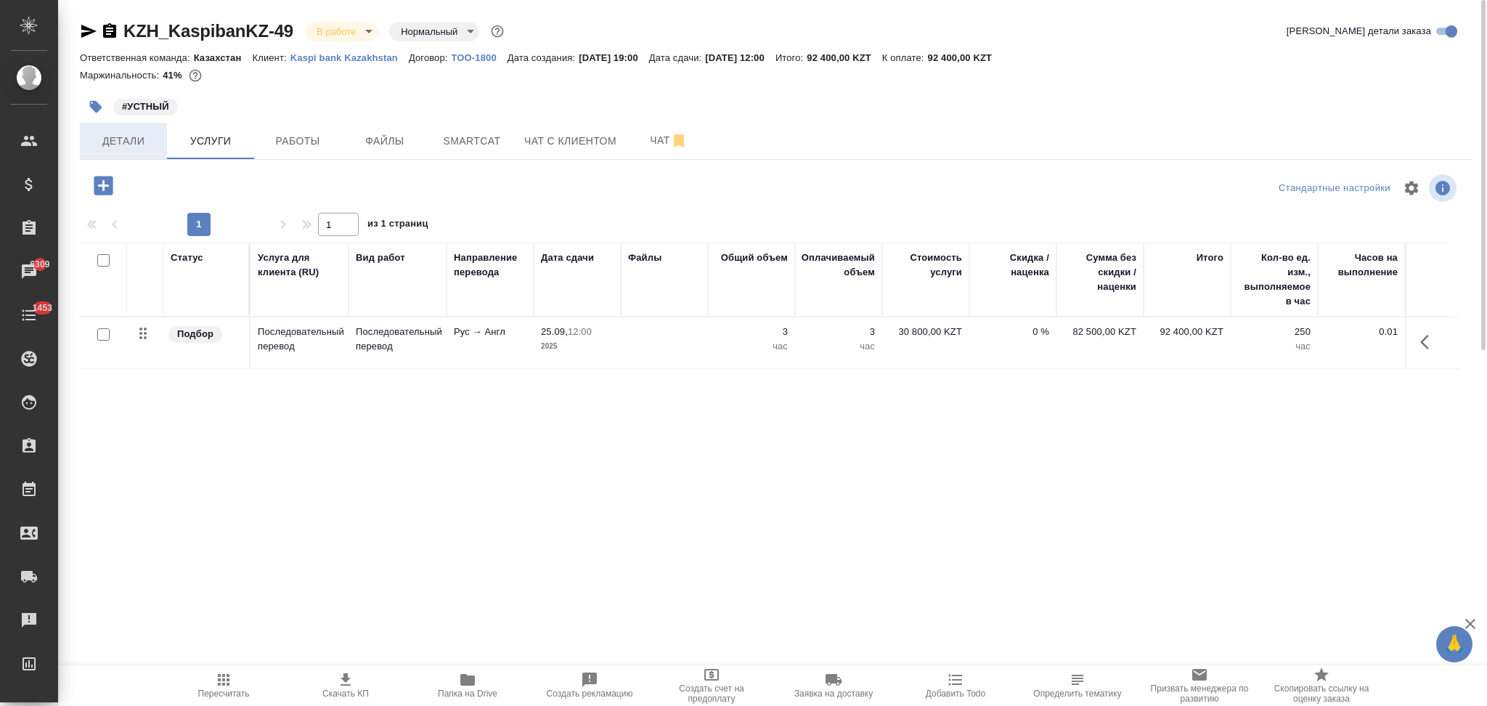
click at [123, 138] on span "Детали" at bounding box center [124, 141] width 70 height 18
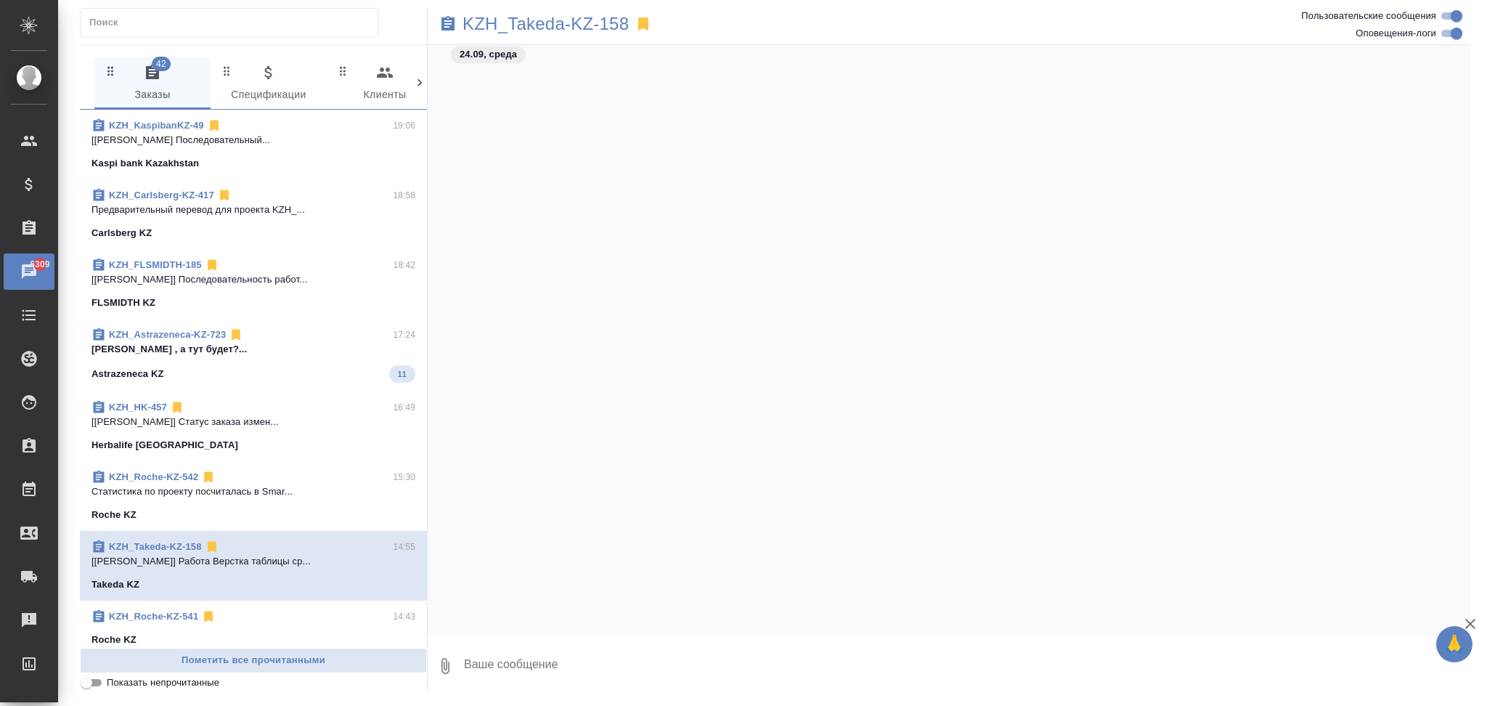
scroll to position [4166, 0]
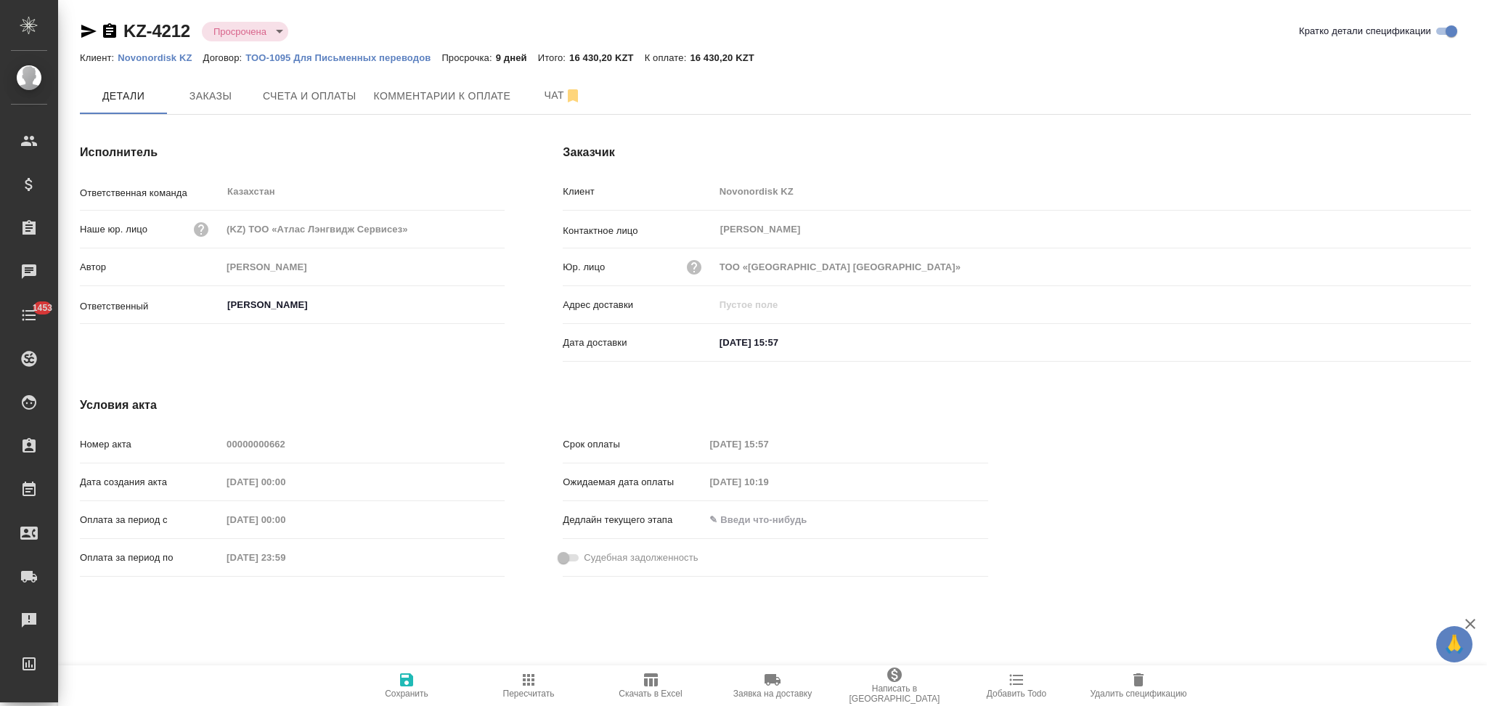
click at [105, 28] on icon "button" at bounding box center [109, 30] width 13 height 15
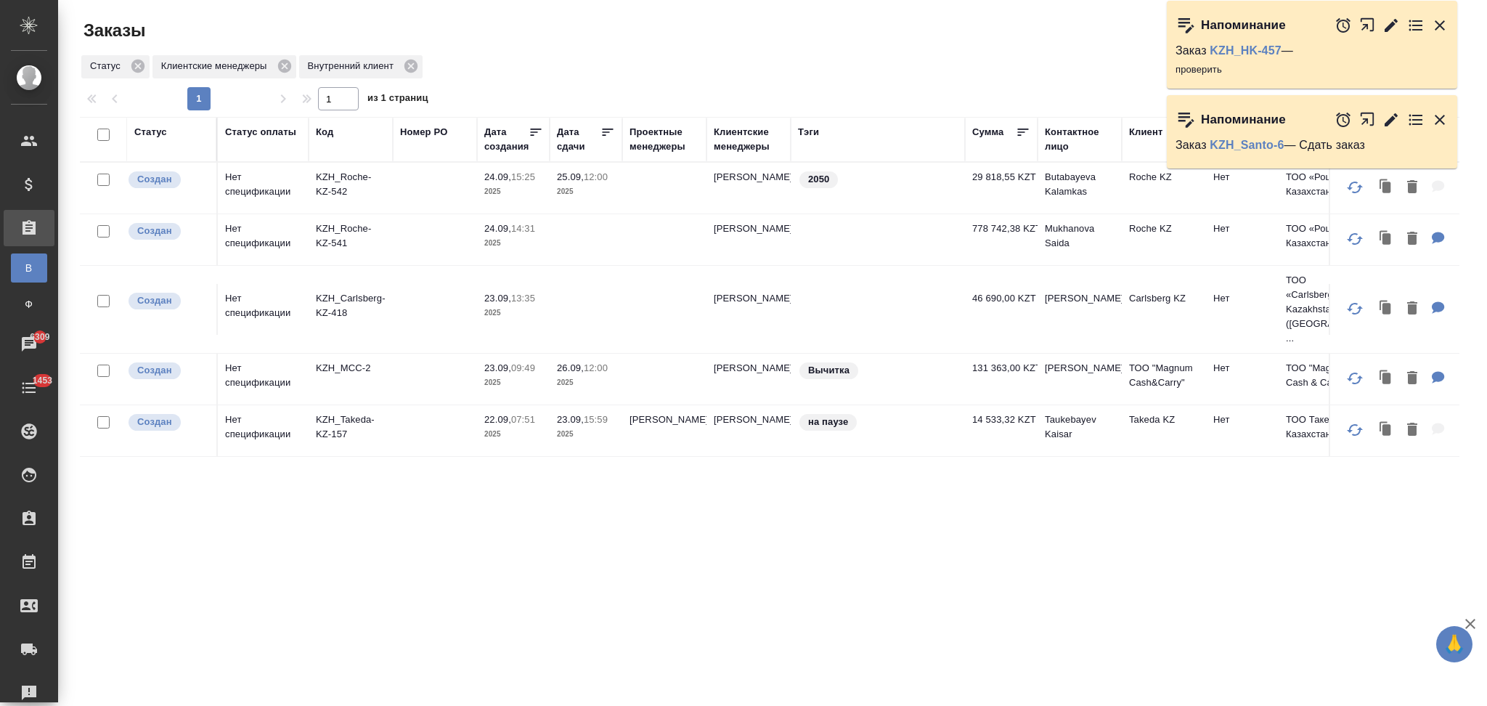
click at [1442, 22] on icon "button" at bounding box center [1439, 25] width 10 height 10
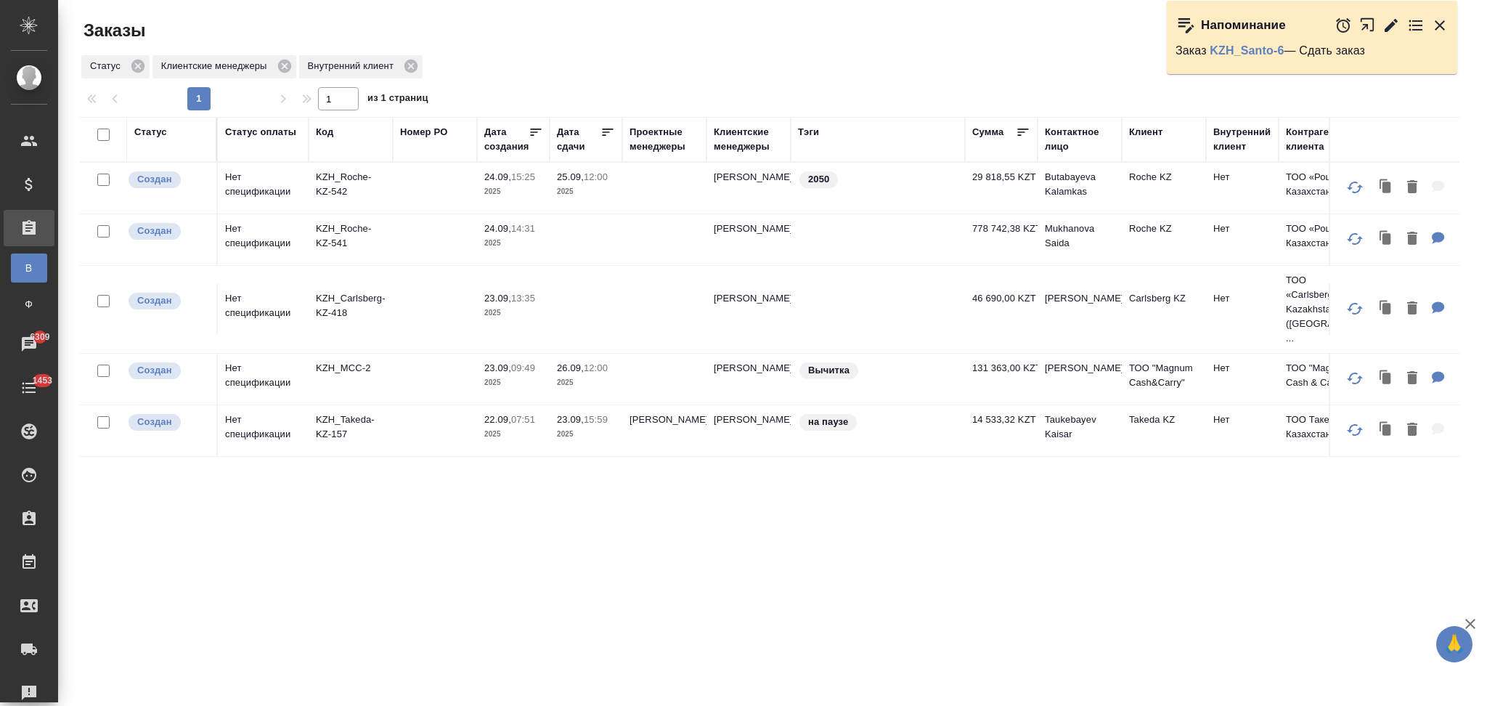
click at [1443, 30] on icon "button" at bounding box center [1439, 25] width 10 height 10
